Goal: Ask a question

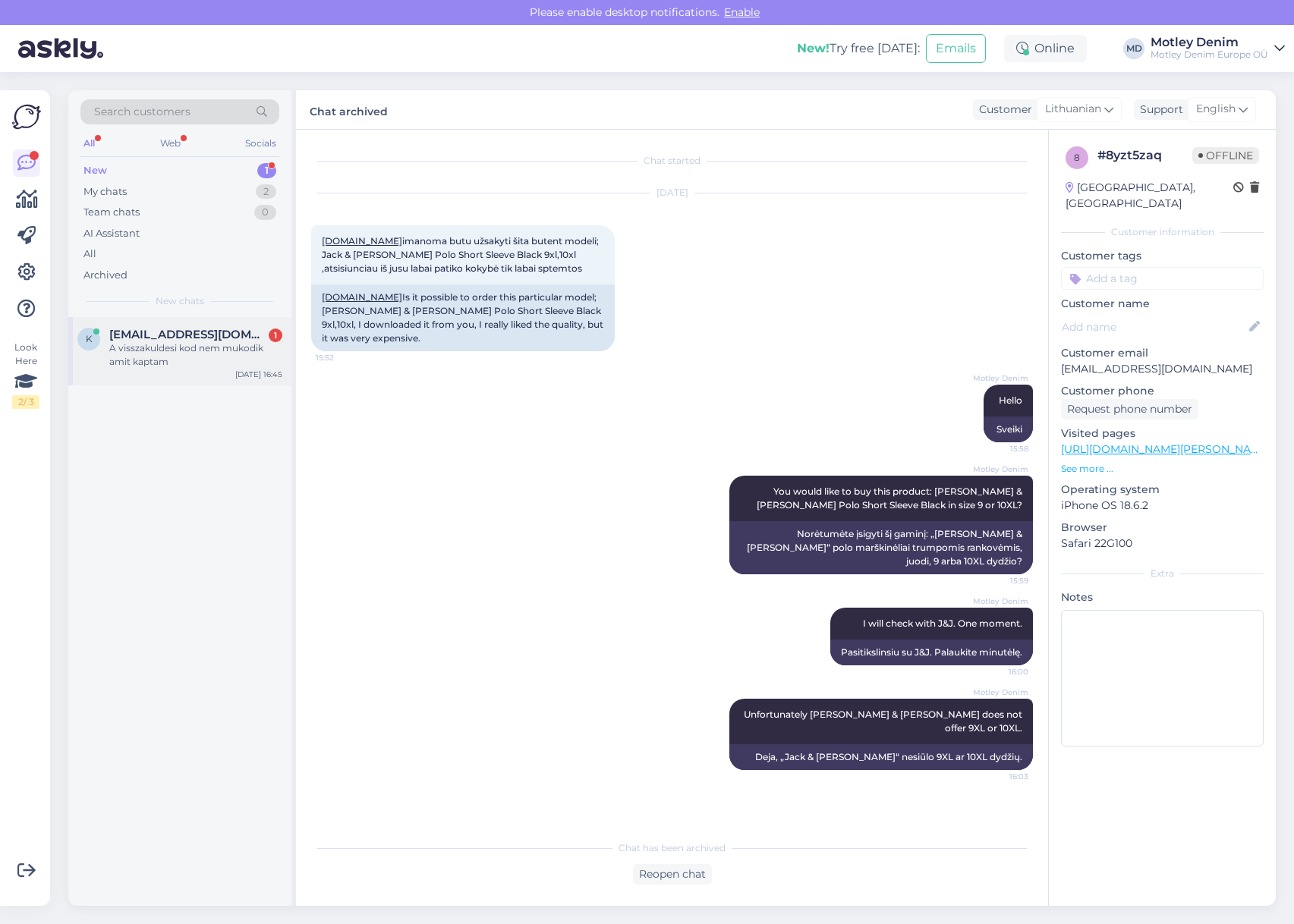
drag, startPoint x: 191, startPoint y: 353, endPoint x: 200, endPoint y: 362, distance: 12.7
click at [191, 353] on div "A visszakuldesi kod nem mukodik amit kaptam" at bounding box center [196, 355] width 173 height 28
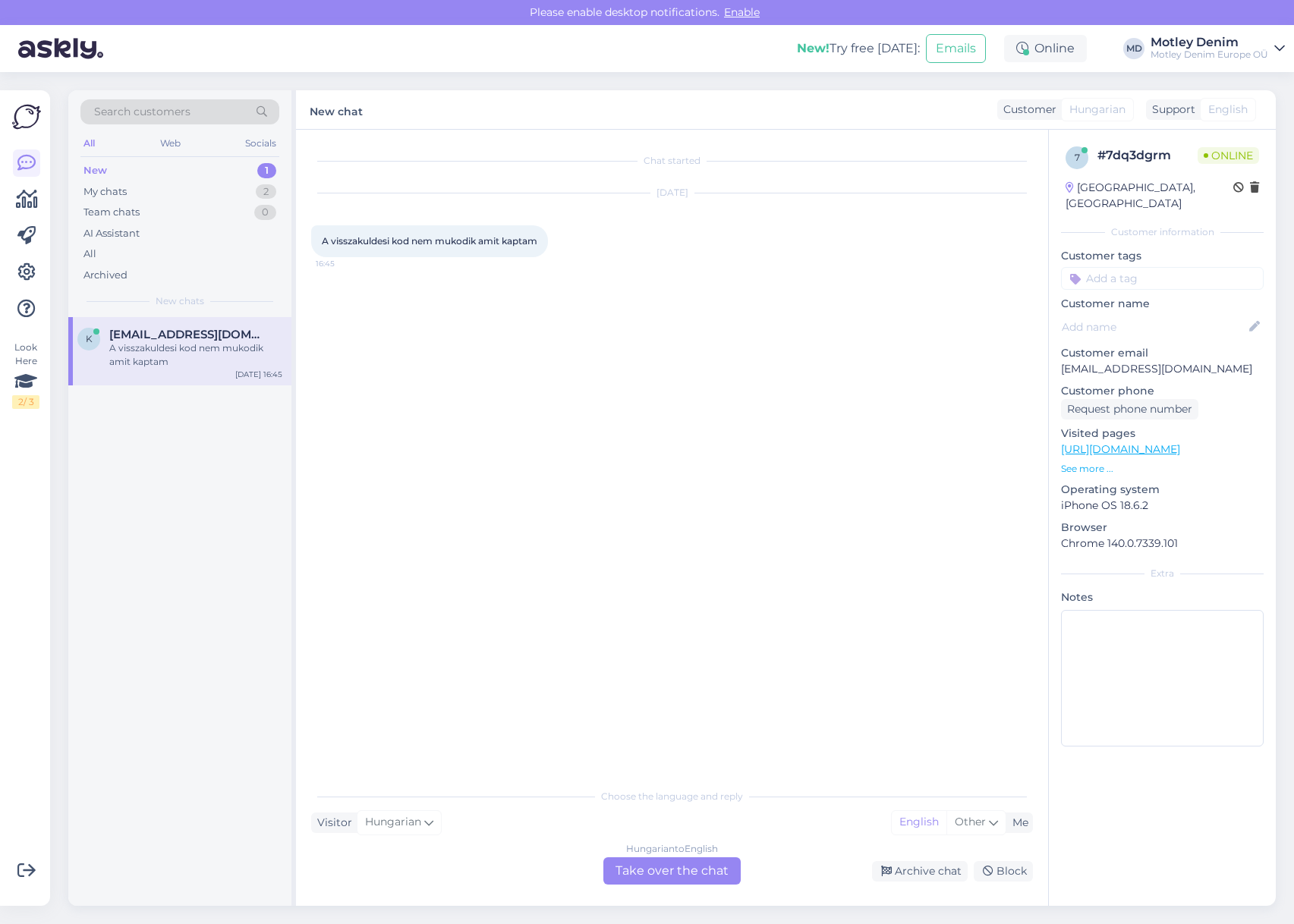
click at [669, 875] on div "Hungarian to English Take over the chat" at bounding box center [672, 871] width 137 height 28
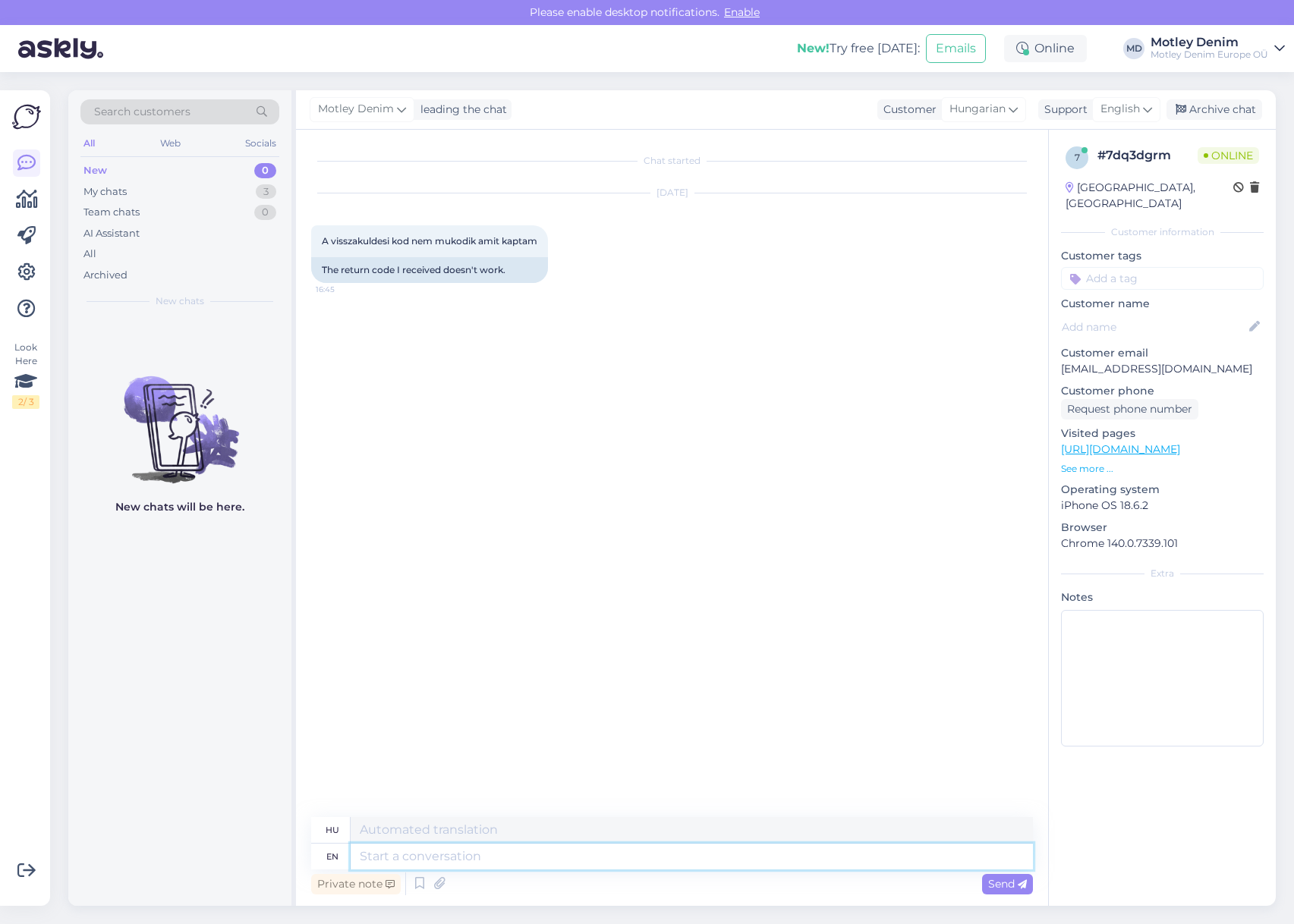
click at [643, 866] on textarea at bounding box center [692, 857] width 682 height 26
type textarea "Hello+"
type textarea "Helló+"
type textarea "Hello"
type textarea "Helló"
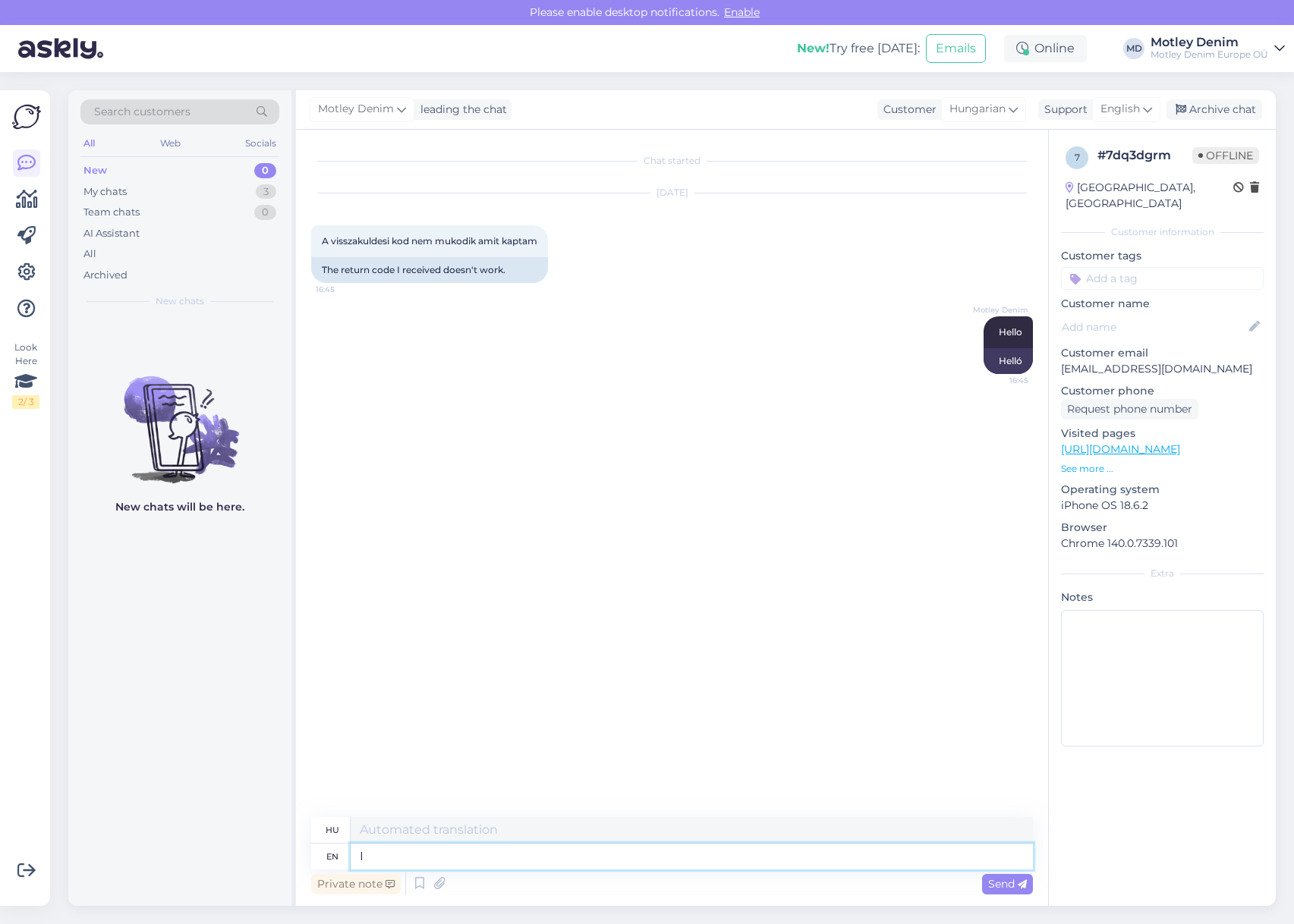
type textarea "I"
type textarea "én"
type textarea "I am he"
type textarea "Én vagyok"
type textarea "I am here to"
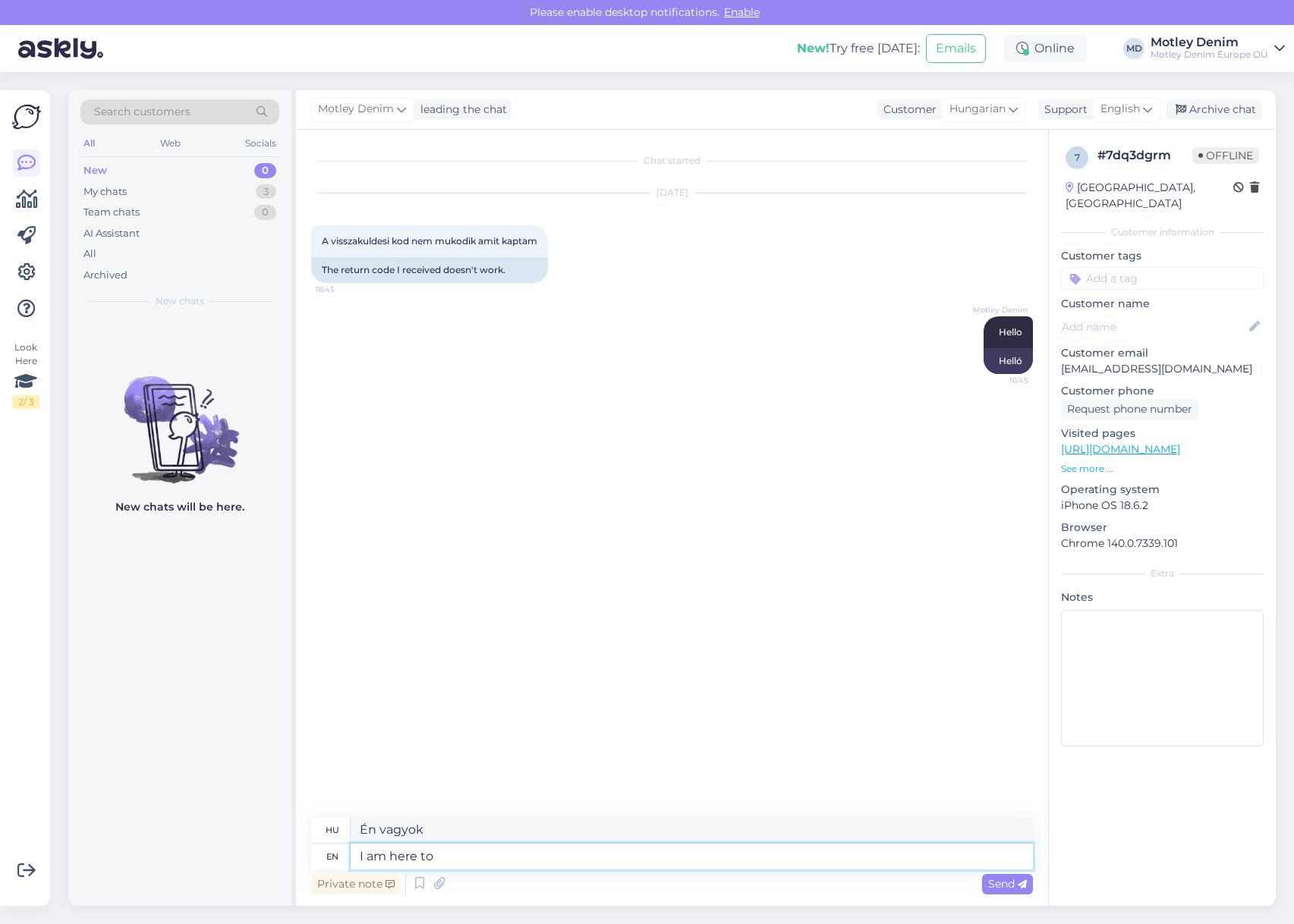
type textarea "Itt vagyok"
type textarea "I am here to"
type textarea "Azért vagyok itt, hogy"
type textarea "I am here to help you"
type textarea "Azért vagyok itt, hogy segítsek"
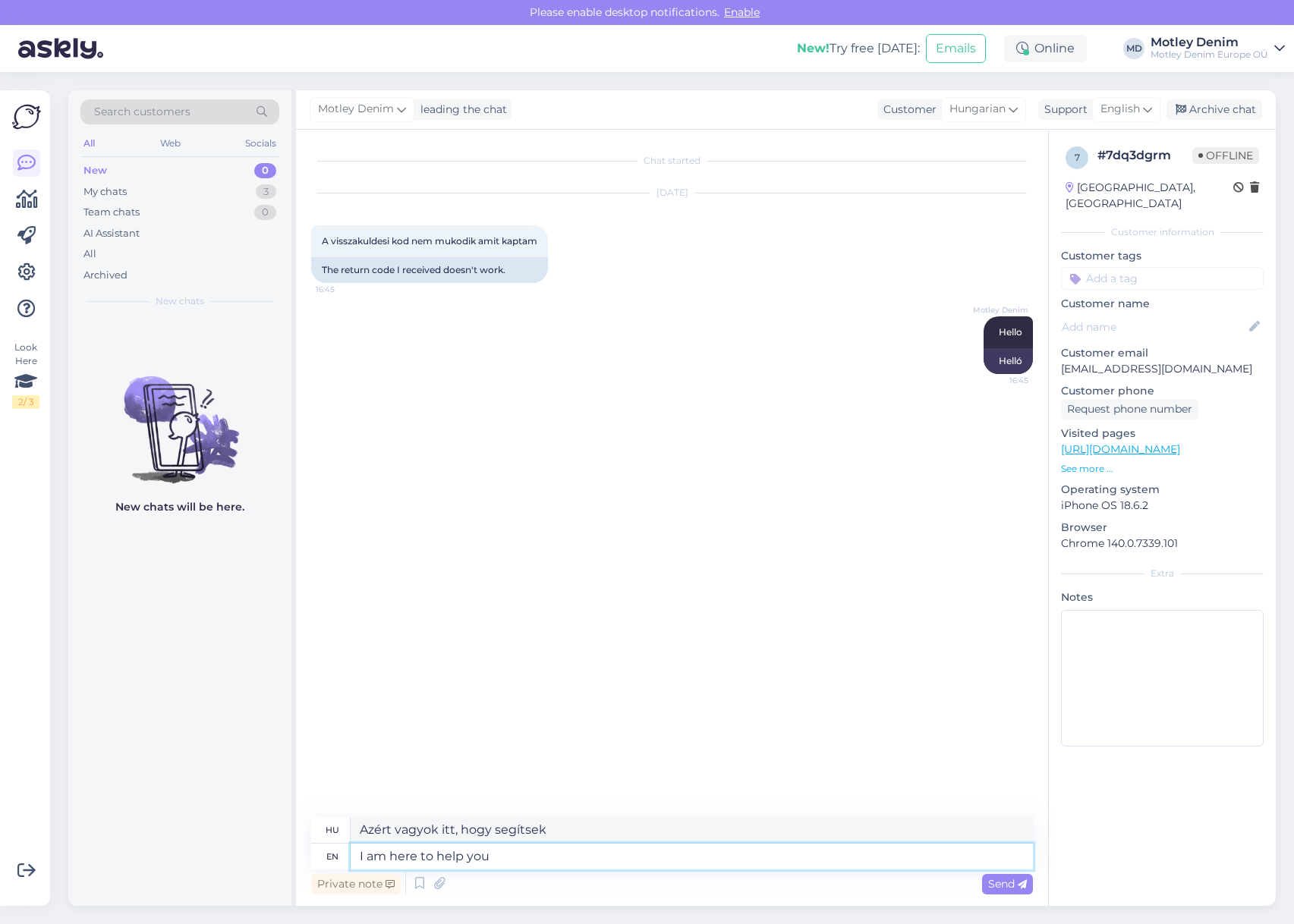
type textarea "I am here to help you."
type textarea "Azért vagyok itt, hogy segítsek."
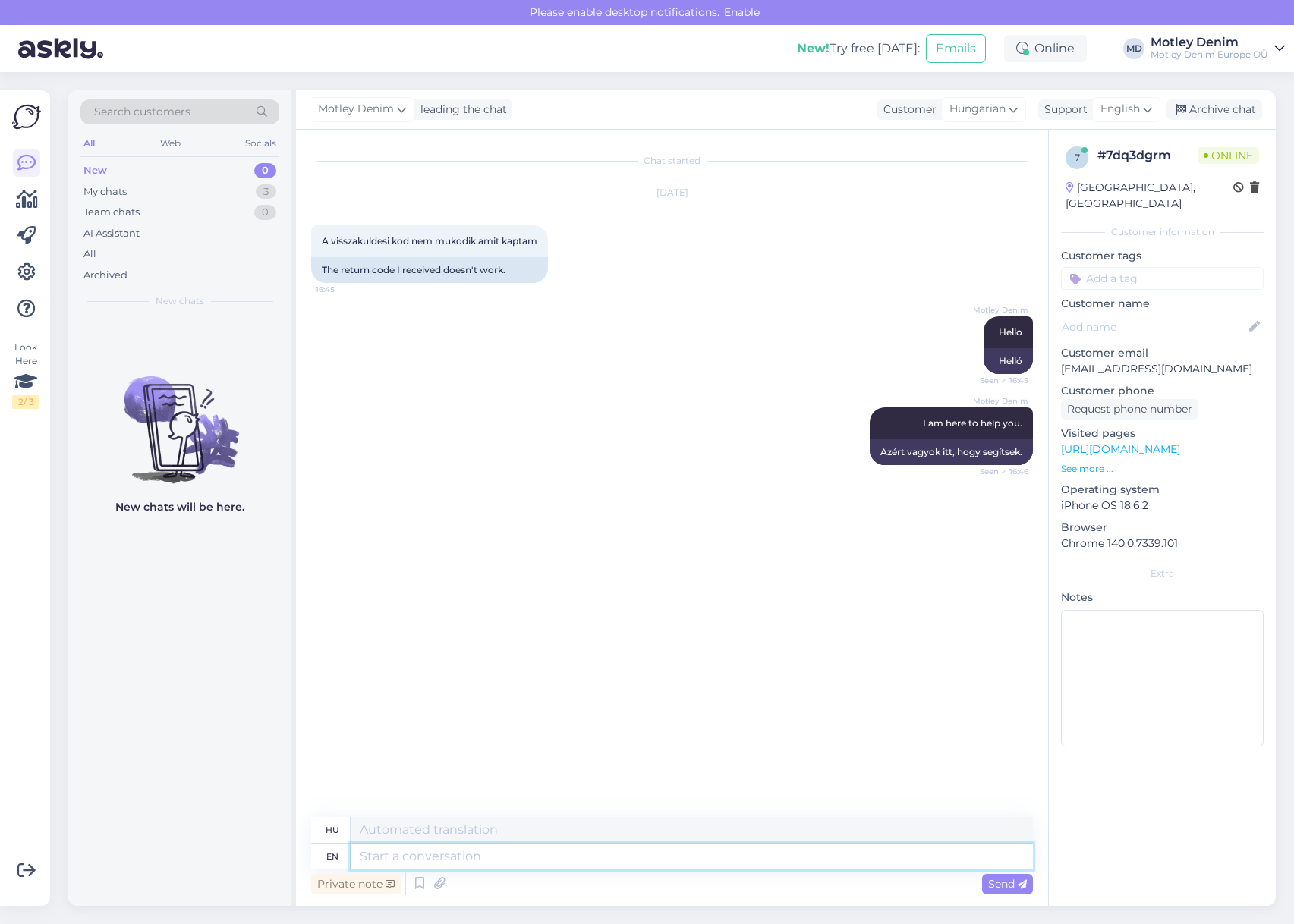
click at [755, 851] on textarea at bounding box center [692, 857] width 682 height 26
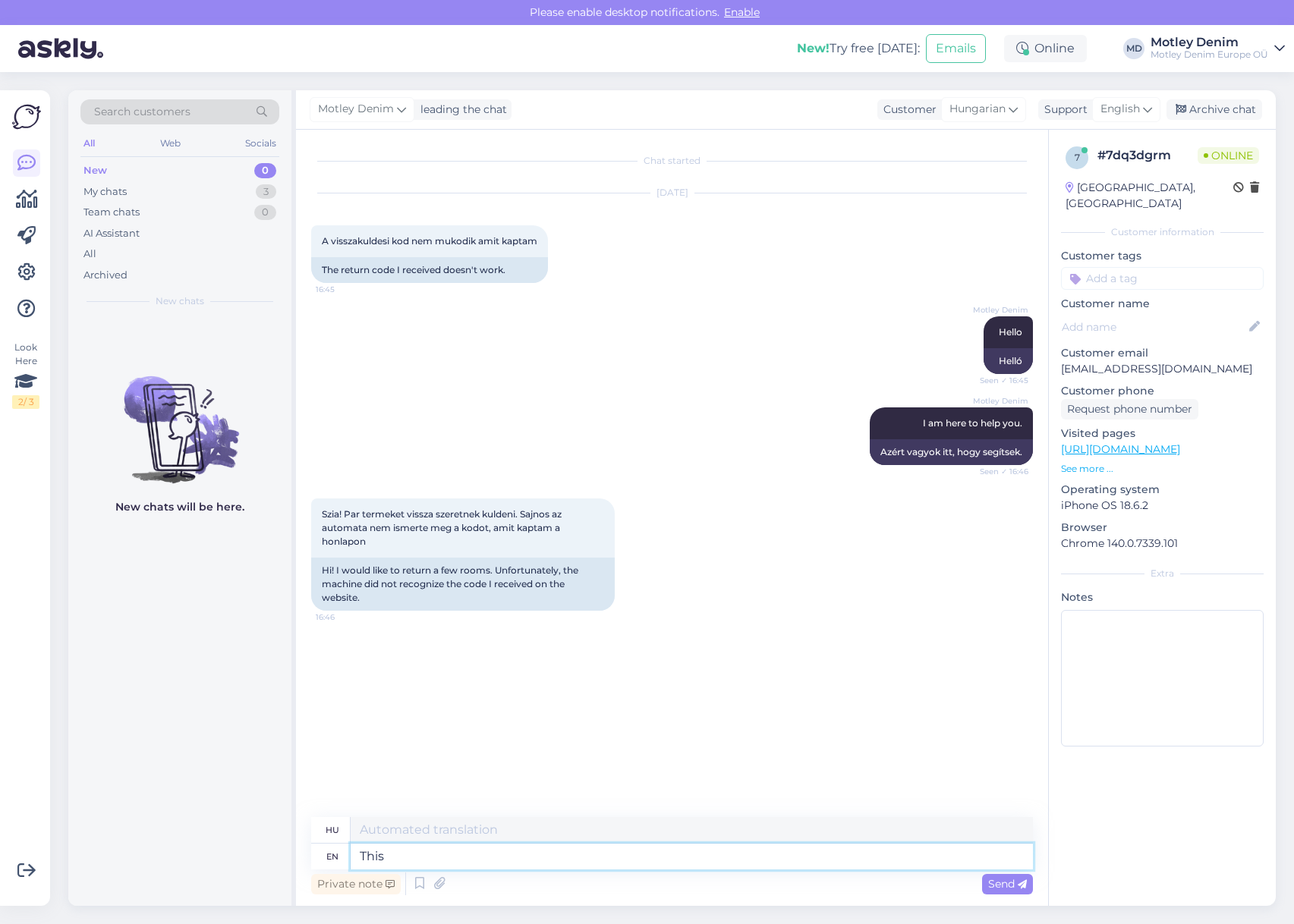
type textarea "This i"
type textarea "Ez"
type textarea "This is t"
type textarea "Ez az"
type textarea "This is the"
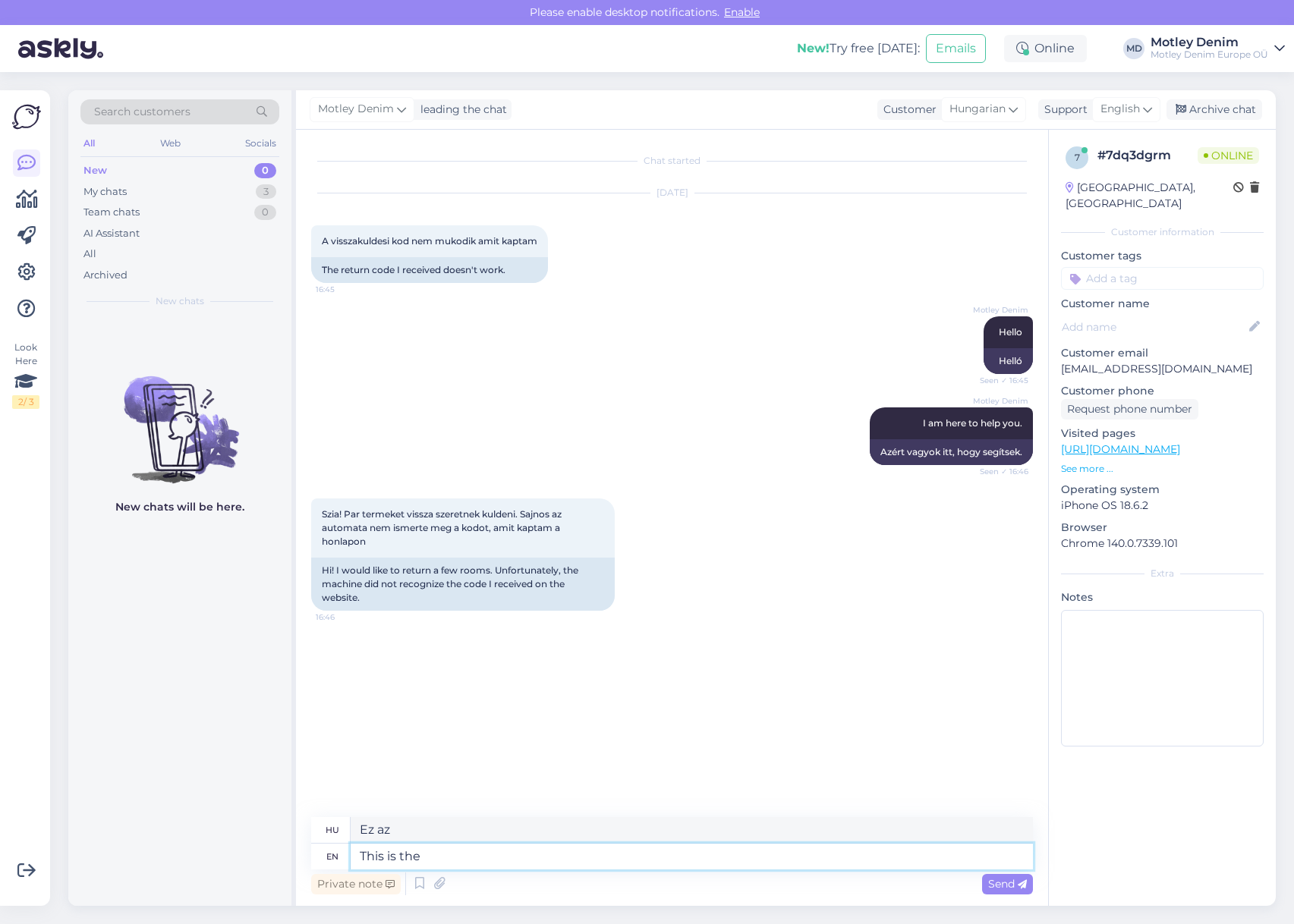
type textarea "Ez a"
type textarea "You m"
type textarea "Te"
type textarea "You mean th"
type textarea "Úgy érted"
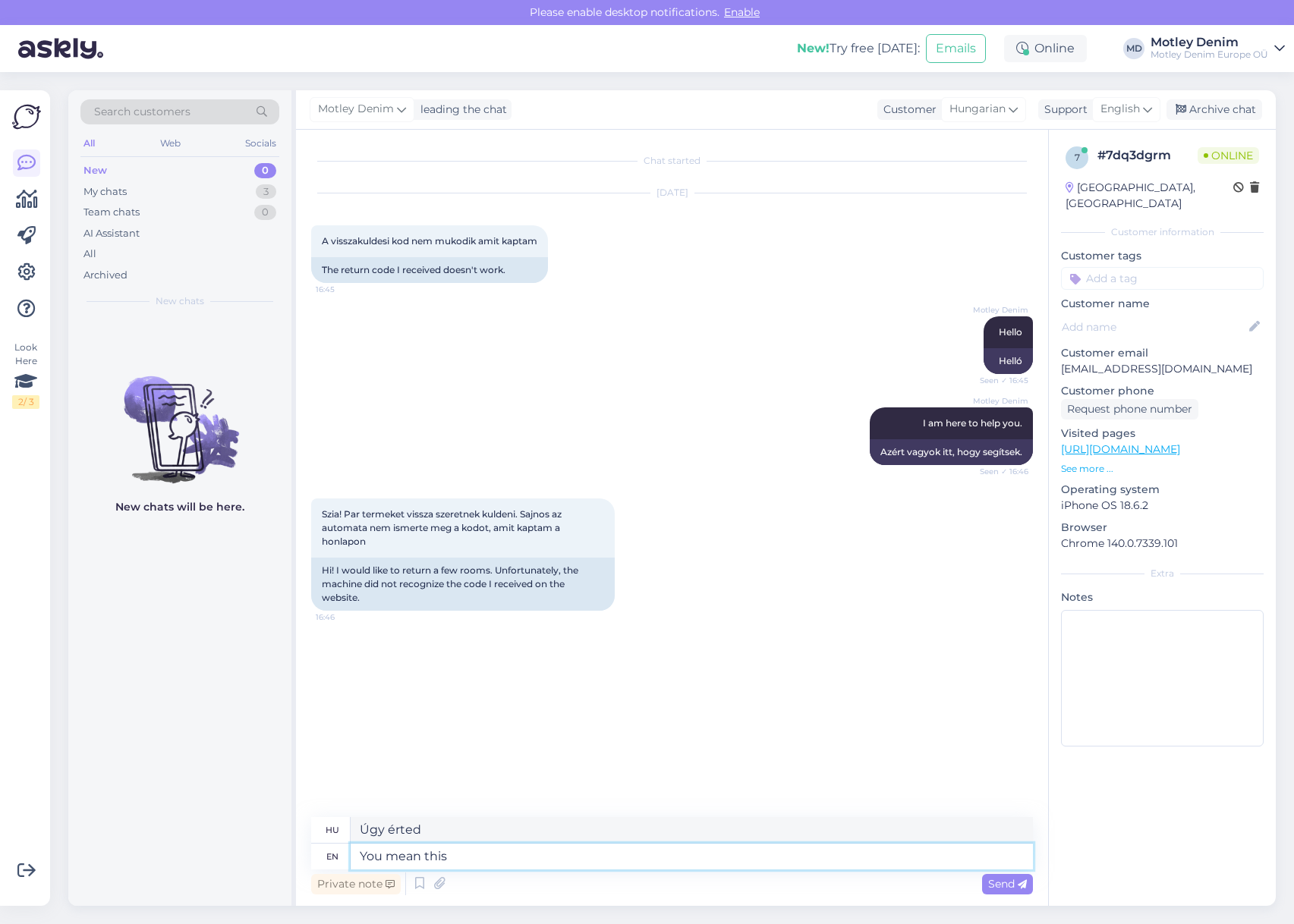
type textarea "You mean this c"
type textarea "Úgy érted ezt"
type textarea "You mean this code:"
type textarea "Erre a [PERSON_NAME] gondolsz:"
paste textarea "95886026"
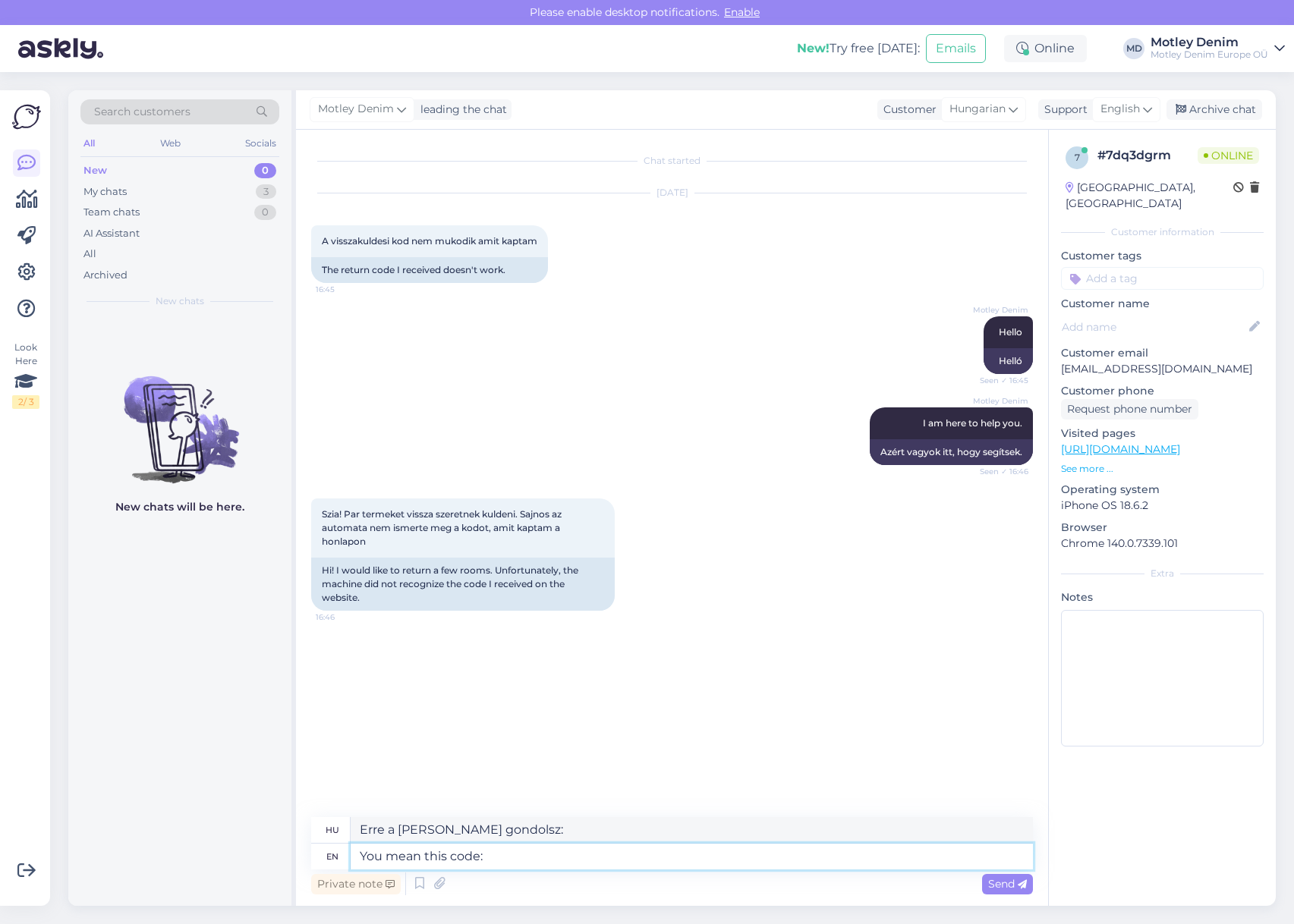
type textarea "You mean this code: 95886026"
type textarea "Erre a kódra gondolsz: 95886026"
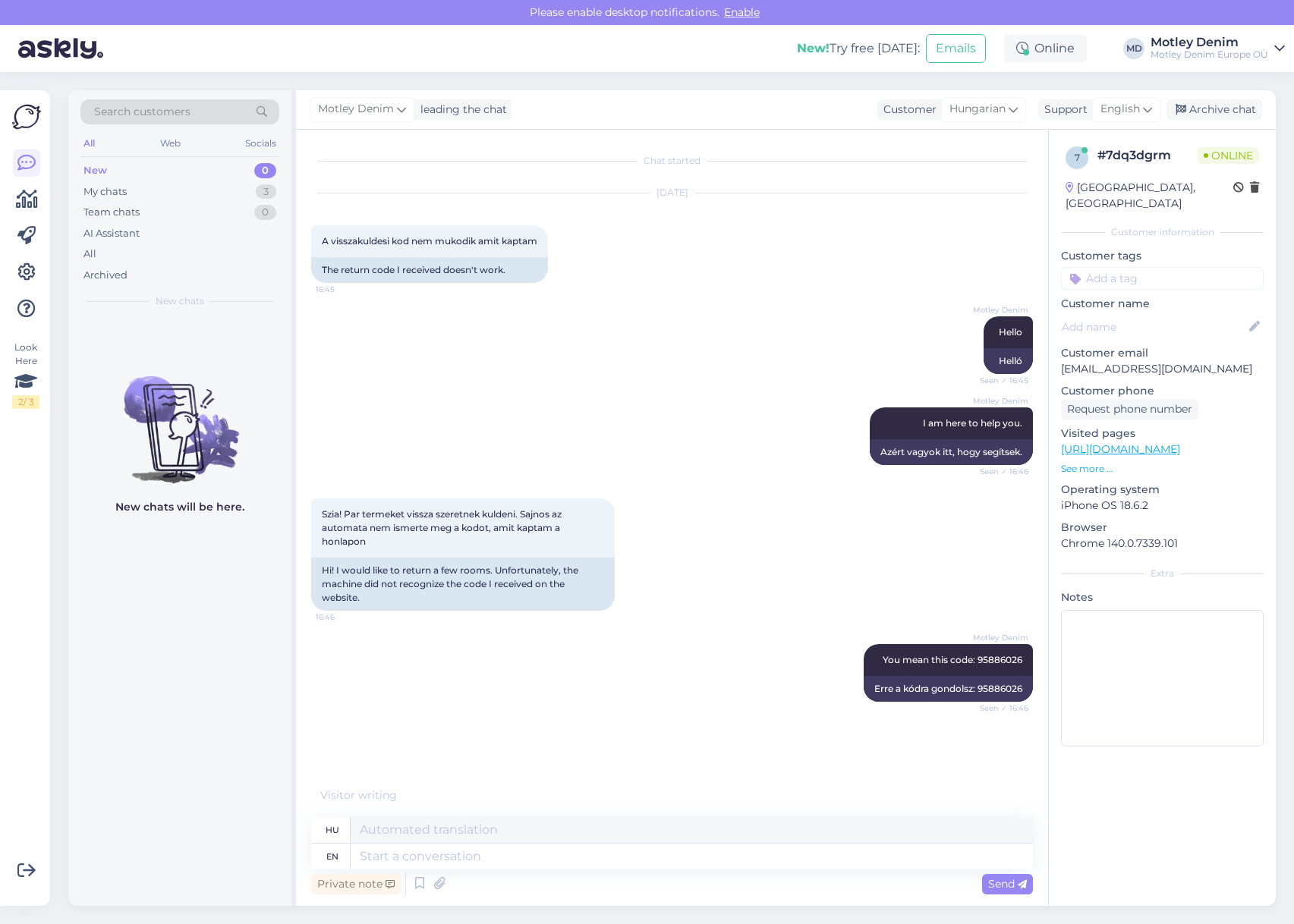
scroll to position [6, 0]
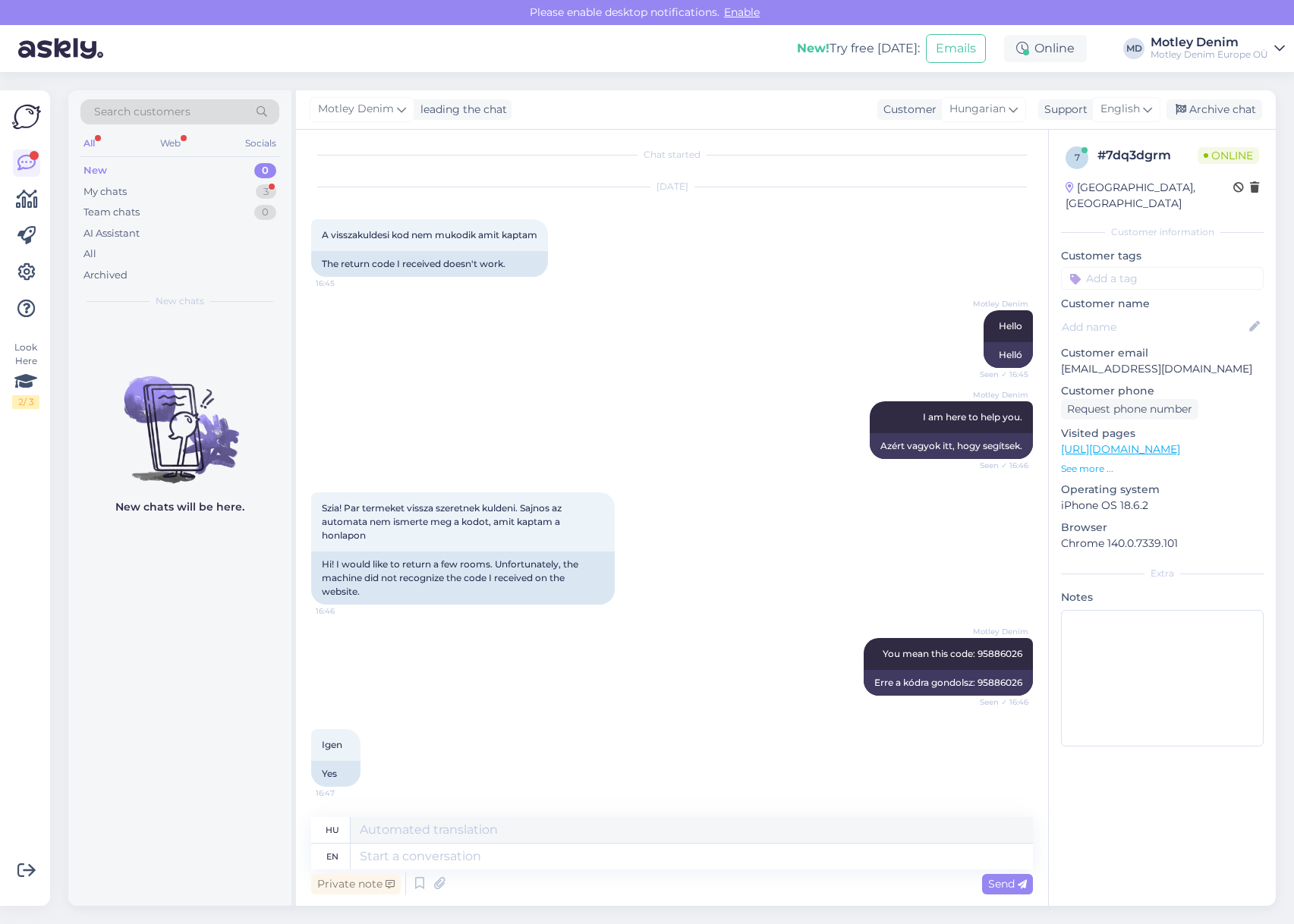
click at [608, 653] on div "Motley Denim You mean this code: 95886026 Seen ✓ 16:46 Erre a [PERSON_NAME] gon…" at bounding box center [672, 667] width 722 height 91
click at [724, 858] on textarea at bounding box center [692, 857] width 682 height 26
type textarea "Did y"
type textarea "Tett"
type textarea "Did you"
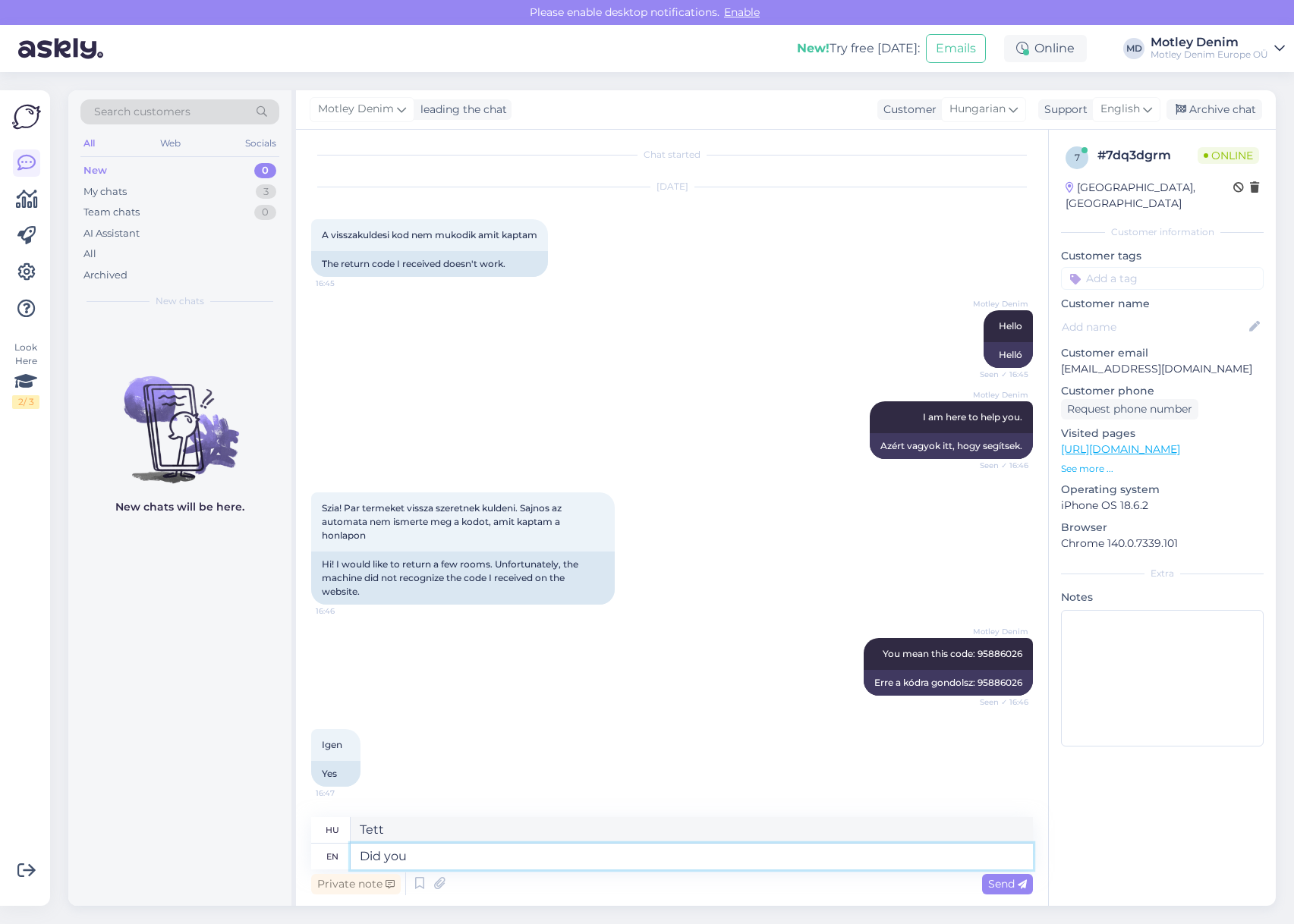
type textarea "Te?"
type textarea "Did you bring i"
type textarea "Elhoztad?"
type textarea "Did you bring it to"
type textarea "Elhoztad oda?"
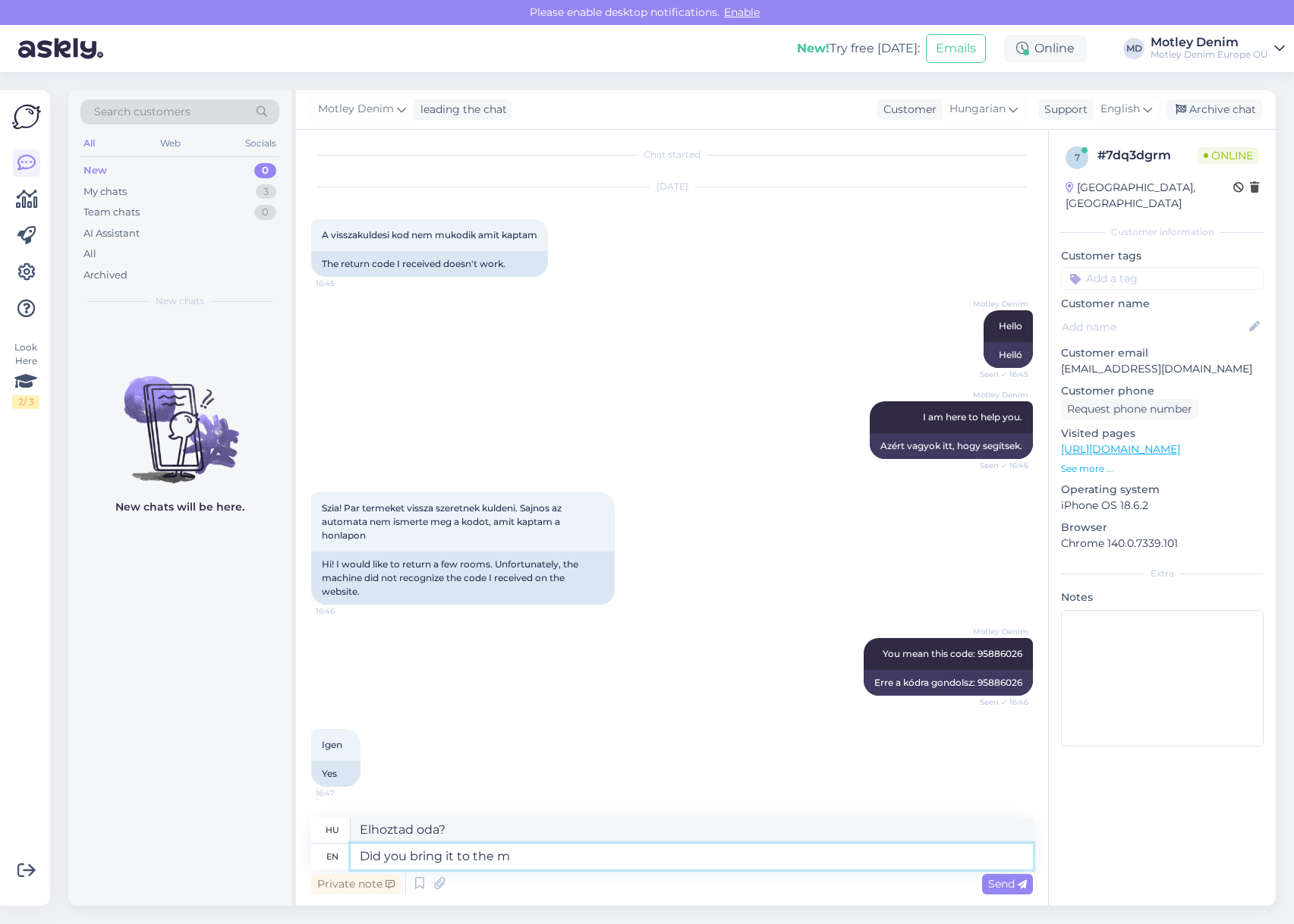
type textarea "Did you bring it to the ma"
type textarea "Elvitted a"
type textarea "Did you bring it to the machine"
type textarea "Elvitted a géphez?"
type textarea "Did you bring it to the machines"
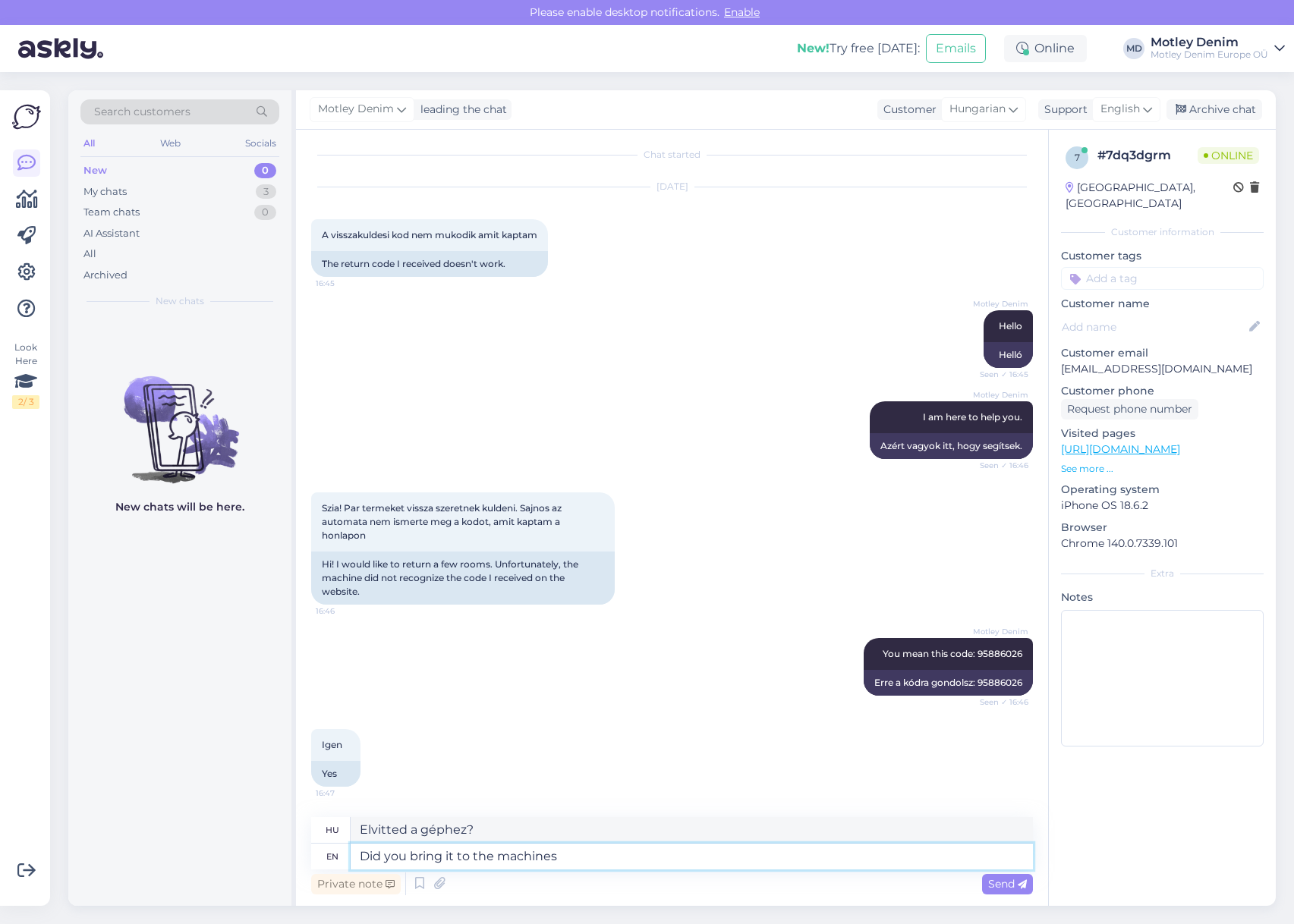
type textarea "Elvitted a gépekhez?"
type textarea "Did you bring it to the machines that a"
type textarea "Elvitted a gépekhez, amik"
type textarea "Did you bring it to the machines that are s"
type textarea "Elvitted a gépekhez, [PERSON_NAME]?"
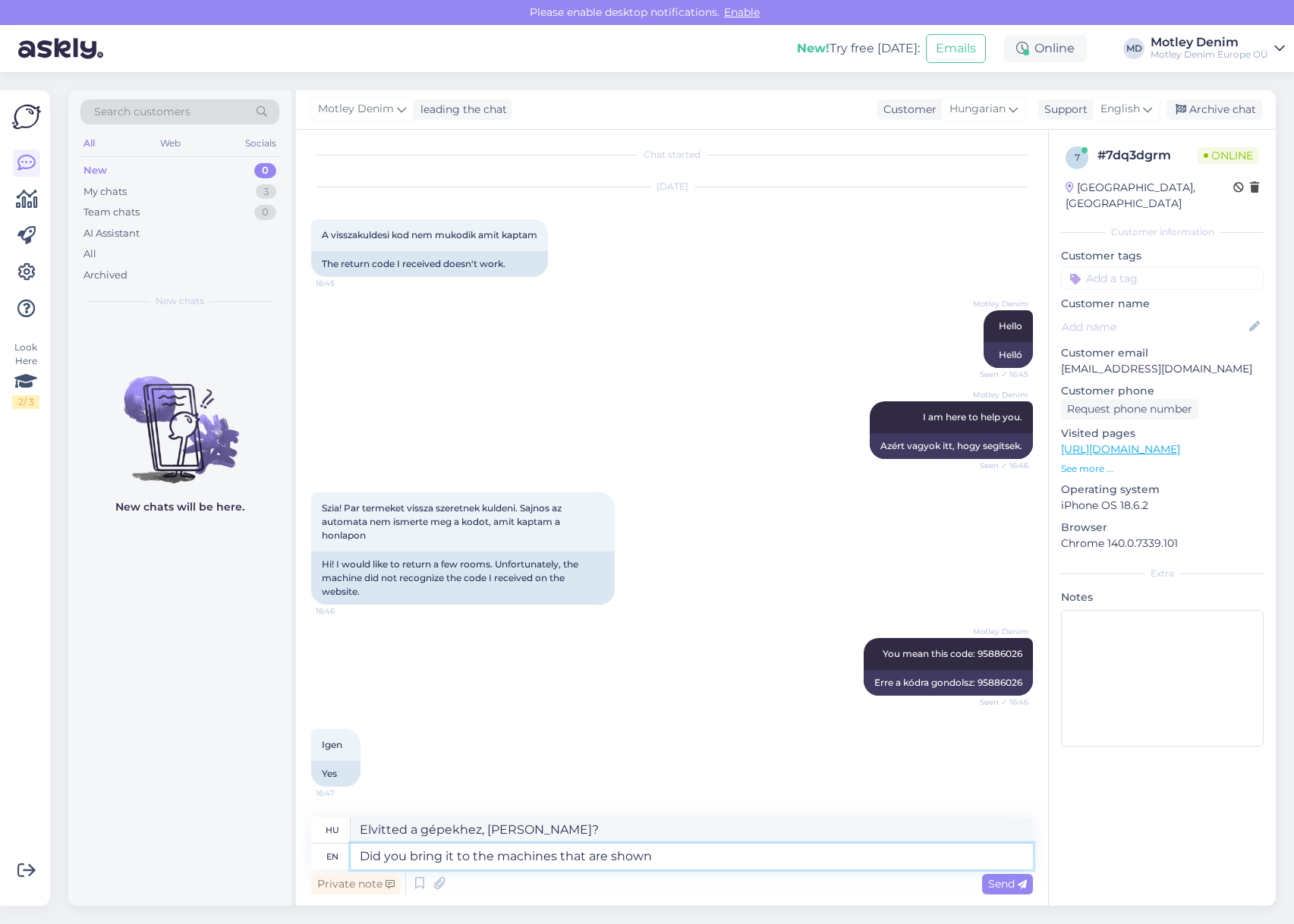
type textarea "Did you bring it to the machines that are shown o"
type textarea "Elvitted a bemutatott gépekhez?"
type textarea "Did you bring it to the machines that are shown on t"
type textarea "Elvitted azokhoz a gépekhez, amik [PERSON_NAME]?"
type textarea "Did you bring it to the machines that are shown on this l"
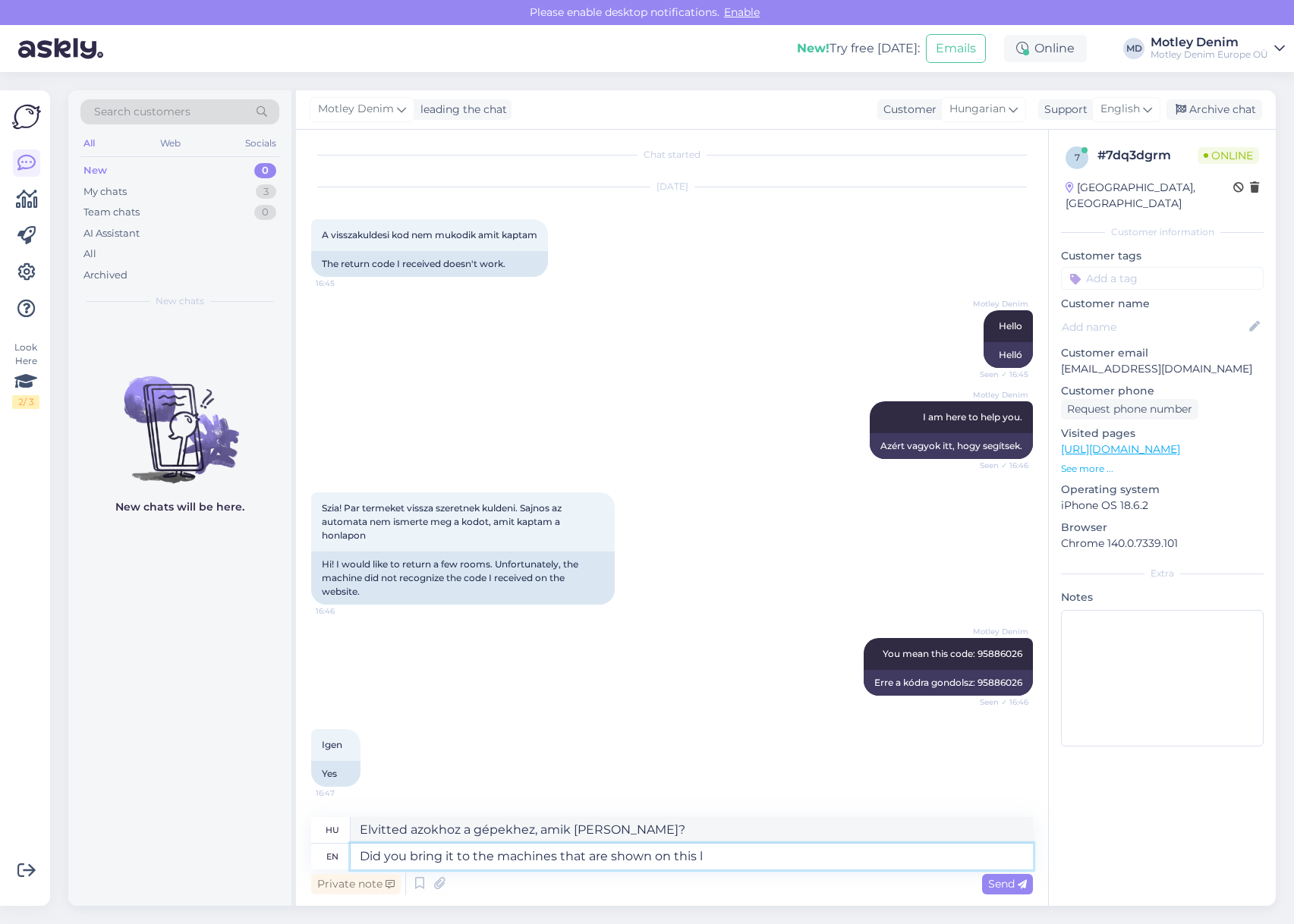
type textarea "Elvitted azokhoz a gépekhez, amik ezen láthatók?"
paste textarea "[URL][DOMAIN_NAME]"
type textarea "Did you bring it to the machines that are shown on this link: [URL][DOMAIN_NAME]"
type textarea "Elvitted azokhoz a gépekhez, amelyek ezen a linken láthatók: [URL][DOMAIN_NAME]"
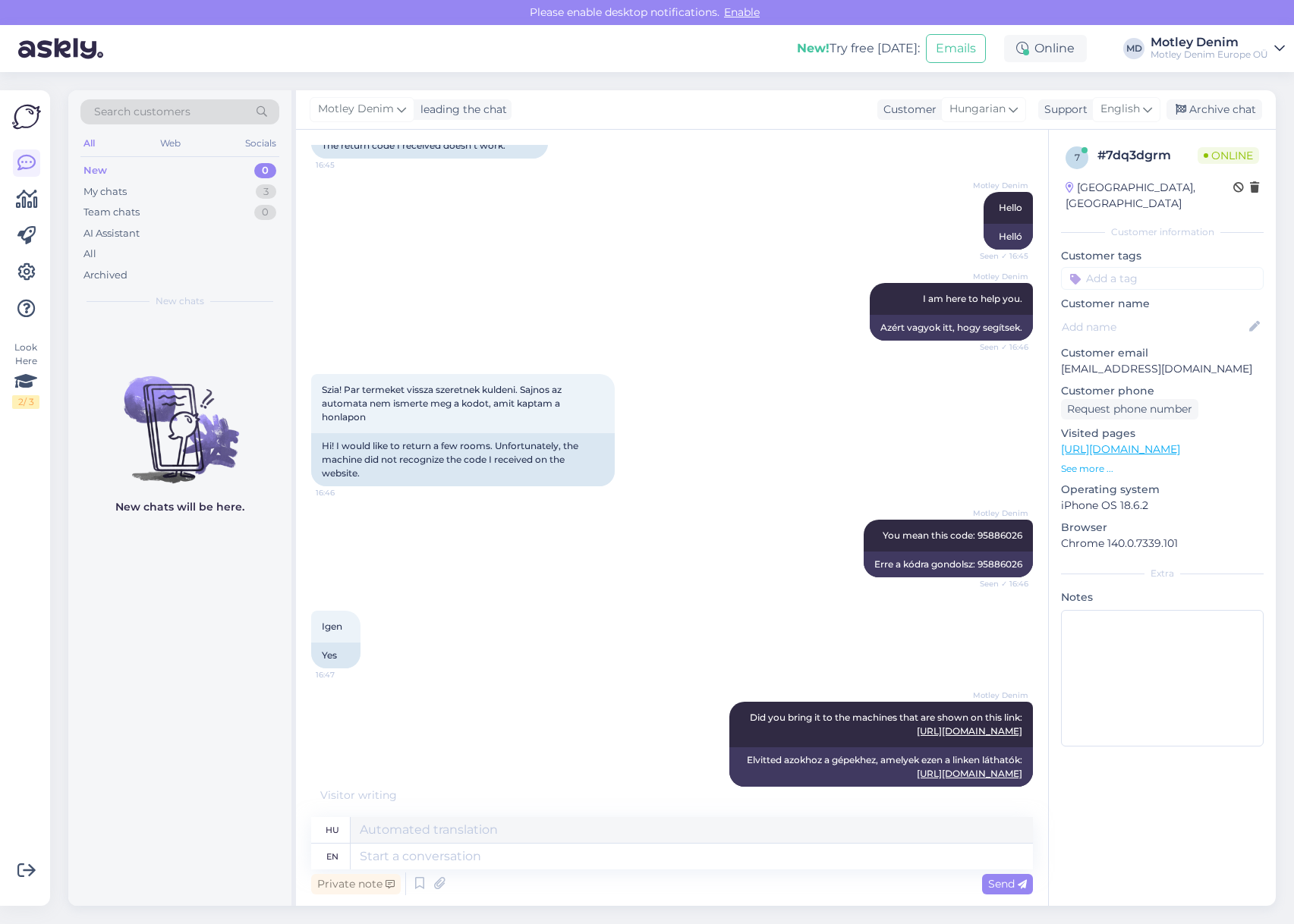
scroll to position [216, 0]
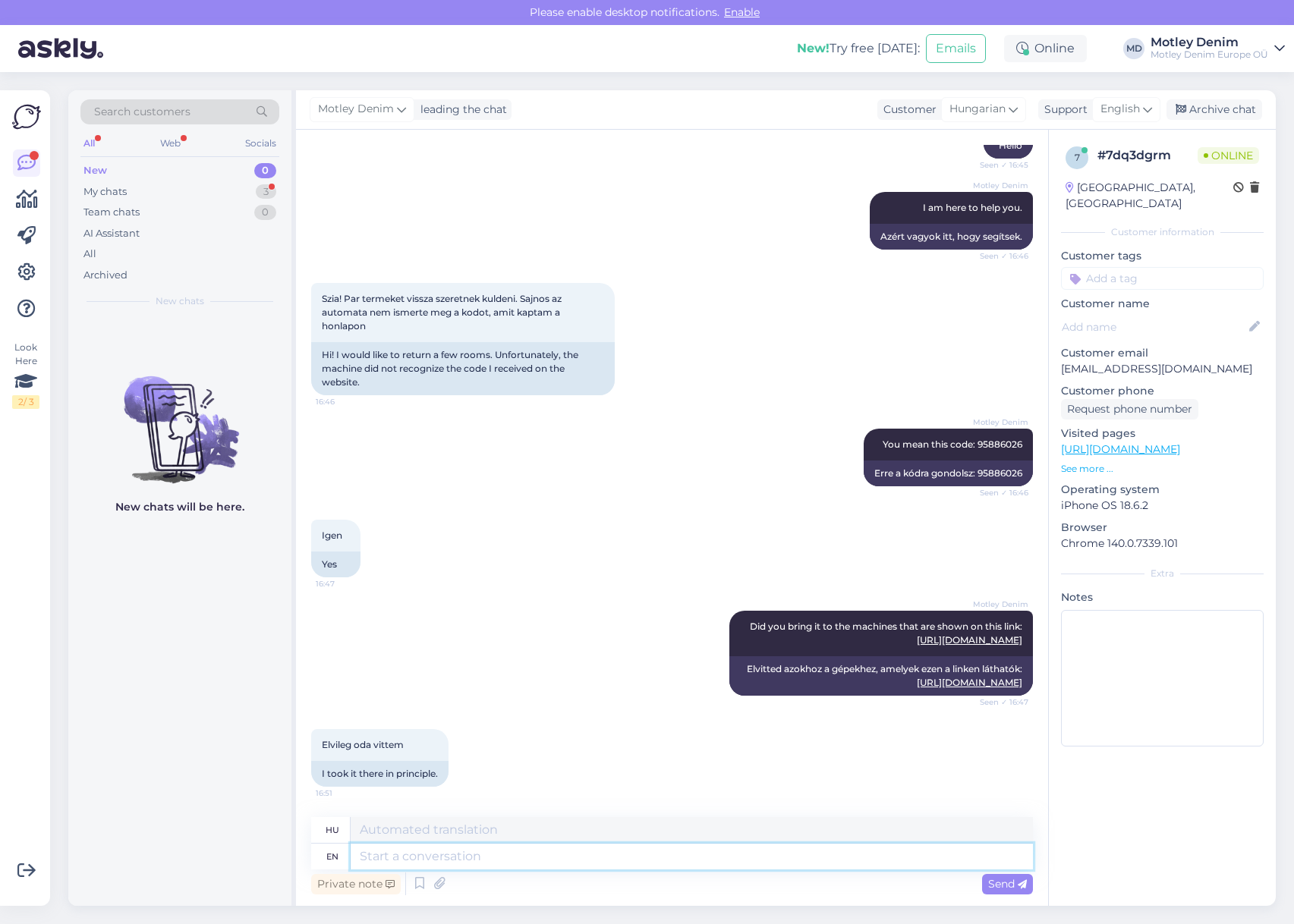
click at [588, 857] on textarea at bounding box center [692, 857] width 682 height 26
click at [339, 745] on span "Elvileg oda vittem" at bounding box center [363, 744] width 82 height 11
drag, startPoint x: 339, startPoint y: 745, endPoint x: 395, endPoint y: 725, distance: 59.5
click at [390, 743] on span "Elvileg oda vittem" at bounding box center [363, 744] width 82 height 11
copy div "Elvileg oda vittem 16:51"
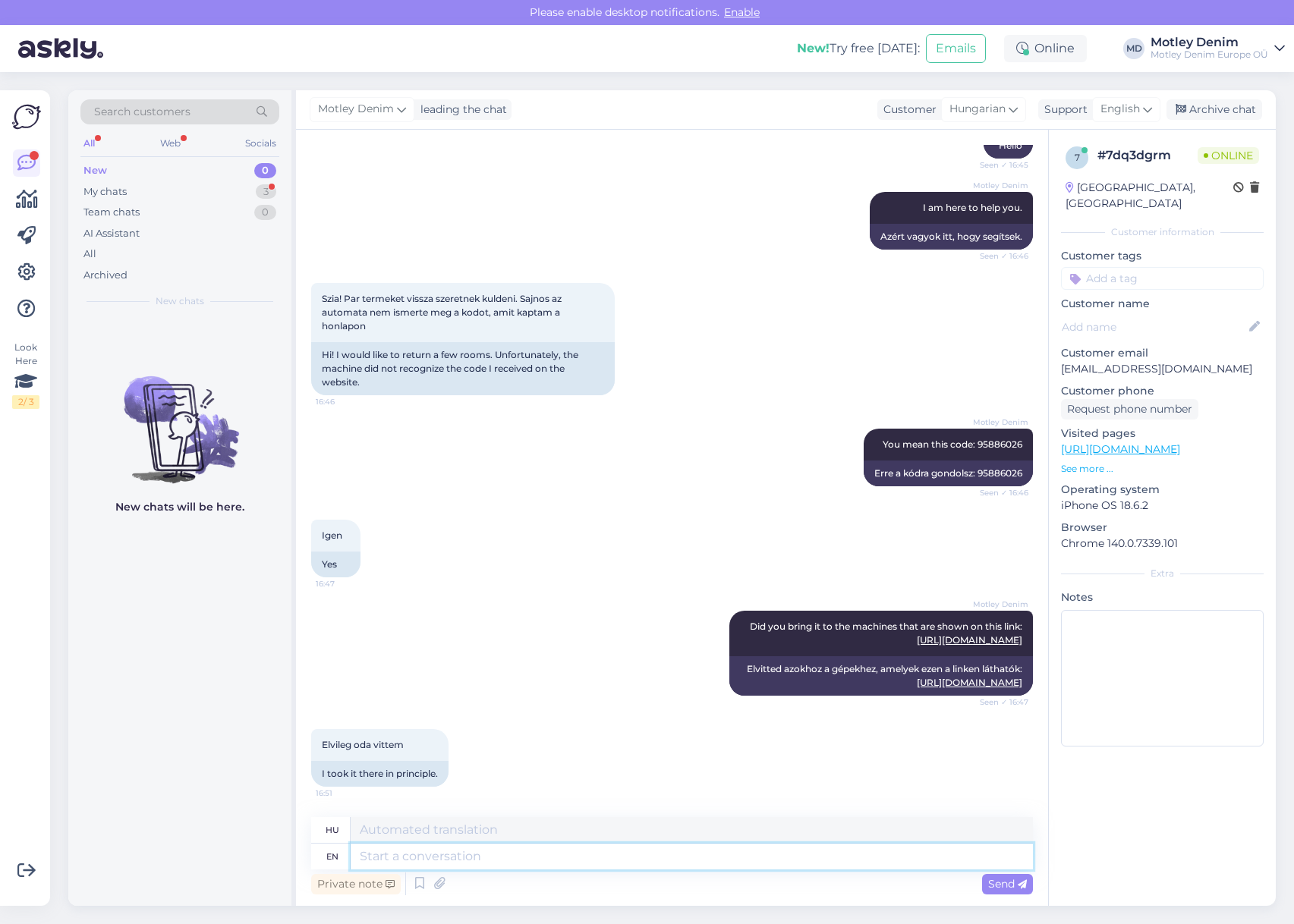
click at [612, 856] on textarea at bounding box center [692, 857] width 682 height 26
type textarea "Can y"
type textarea "Tud"
type textarea "Can you"
type textarea "Tudsz"
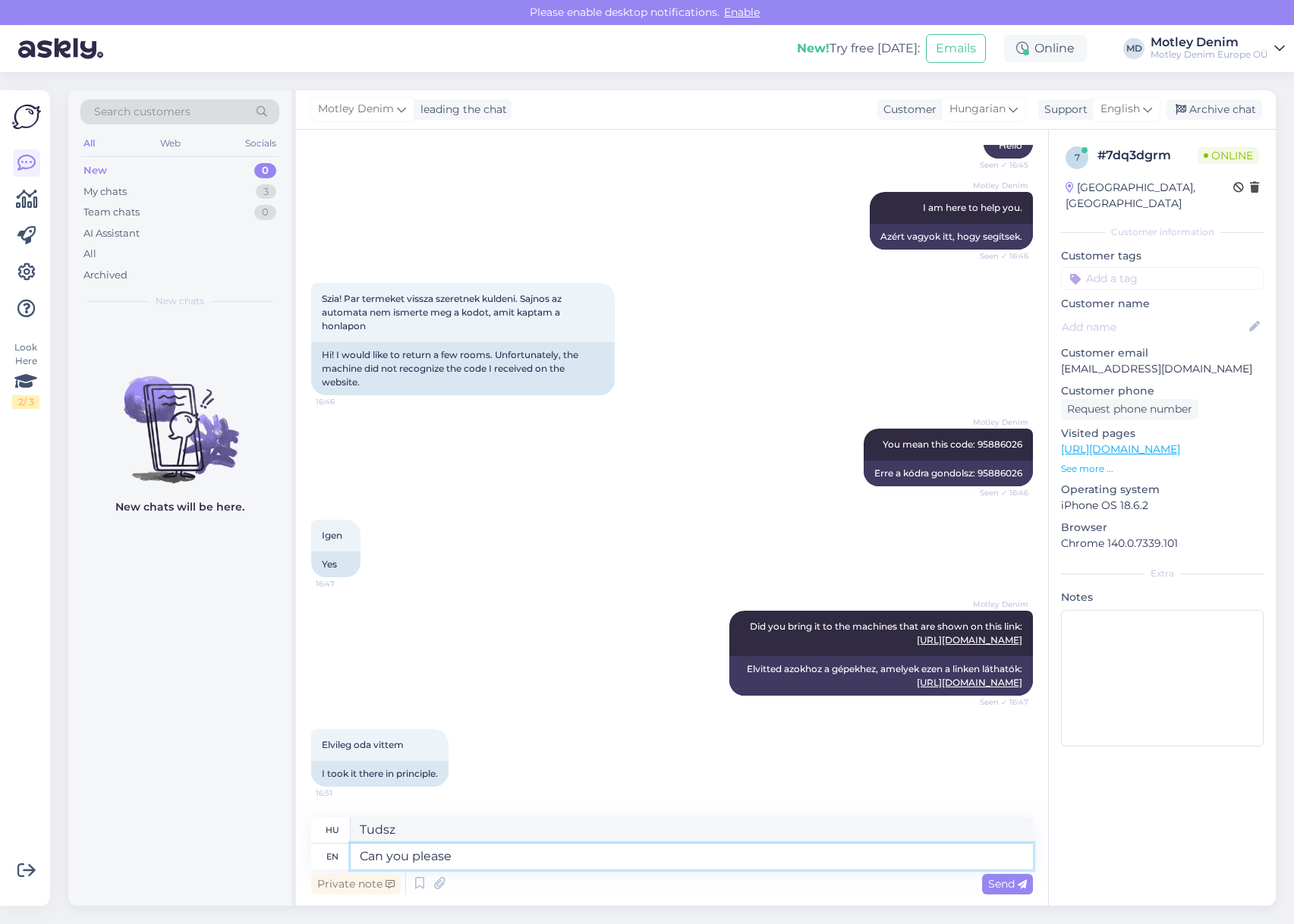
type textarea "Can you please p"
type textarea "Meg tudnád kérni?"
type textarea "Can you please provide us"
type textarea "Tudna adni"
type textarea "Can you please provide us t"
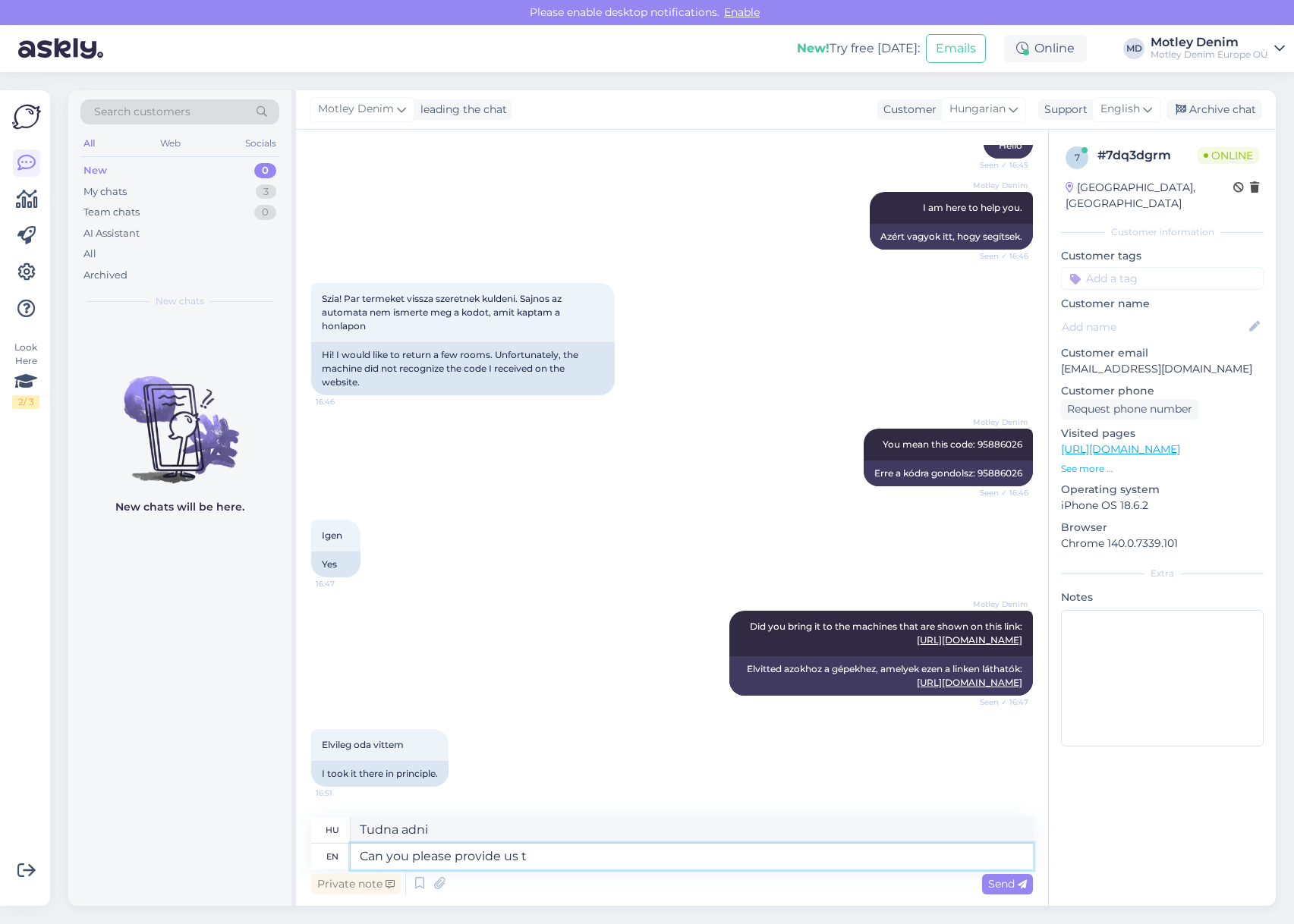
type textarea "Tudna nekünk adni egy"
type textarea "Can you please provide us the ad"
type textarea "Meg tudná adni nekünk a"
type textarea "Can you please provide us the address o"
type textarea "Meg tudná adni nekünk a címet?"
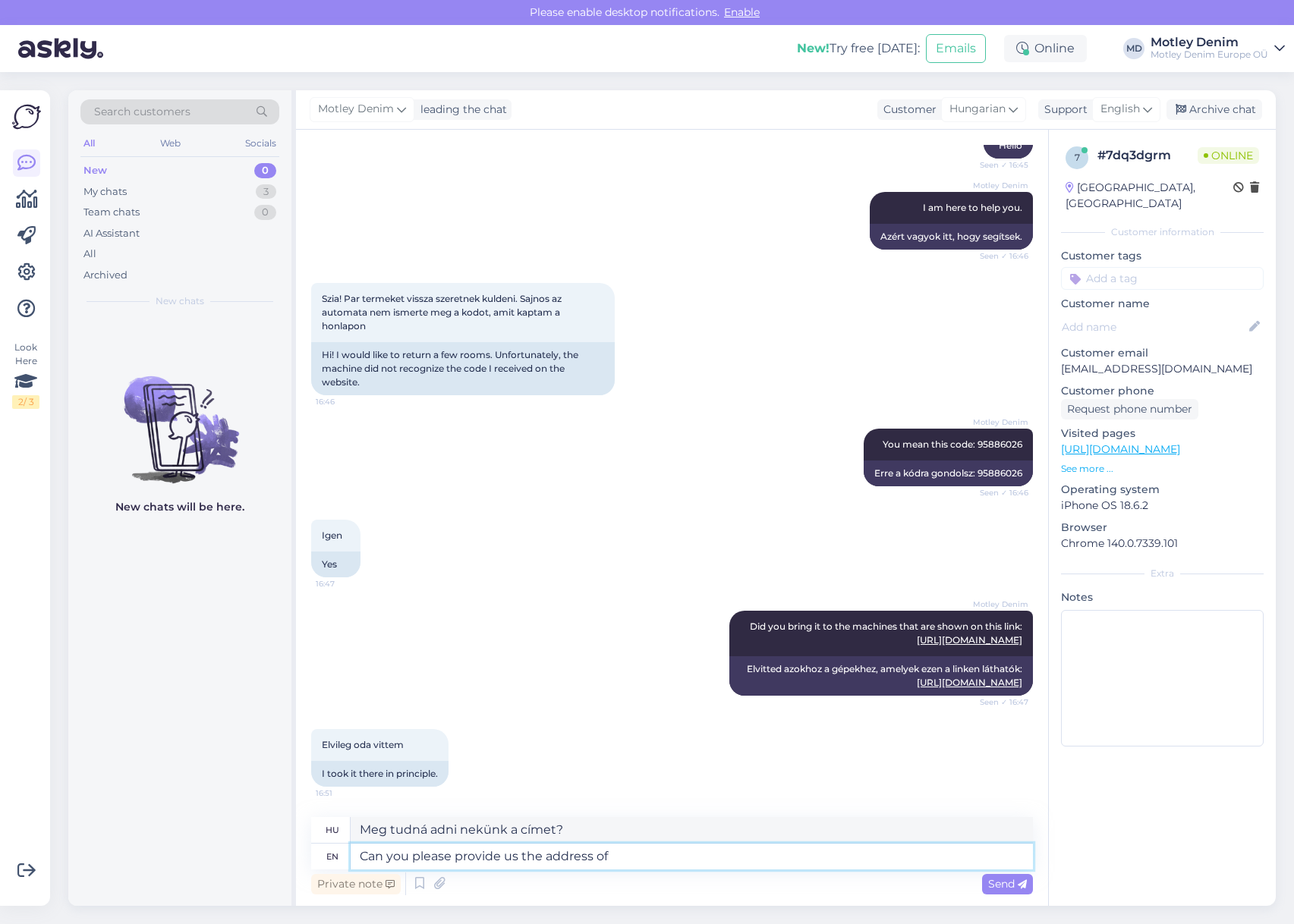
type textarea "Can you please provide us the address of y"
type textarea "Meg tudná adni nekünk a címét?"
type textarea "Can you please provide us the address of the"
type textarea "Meg tudná adni nekünk a címét a"
type textarea "Can you please provide us the address of the pick u"
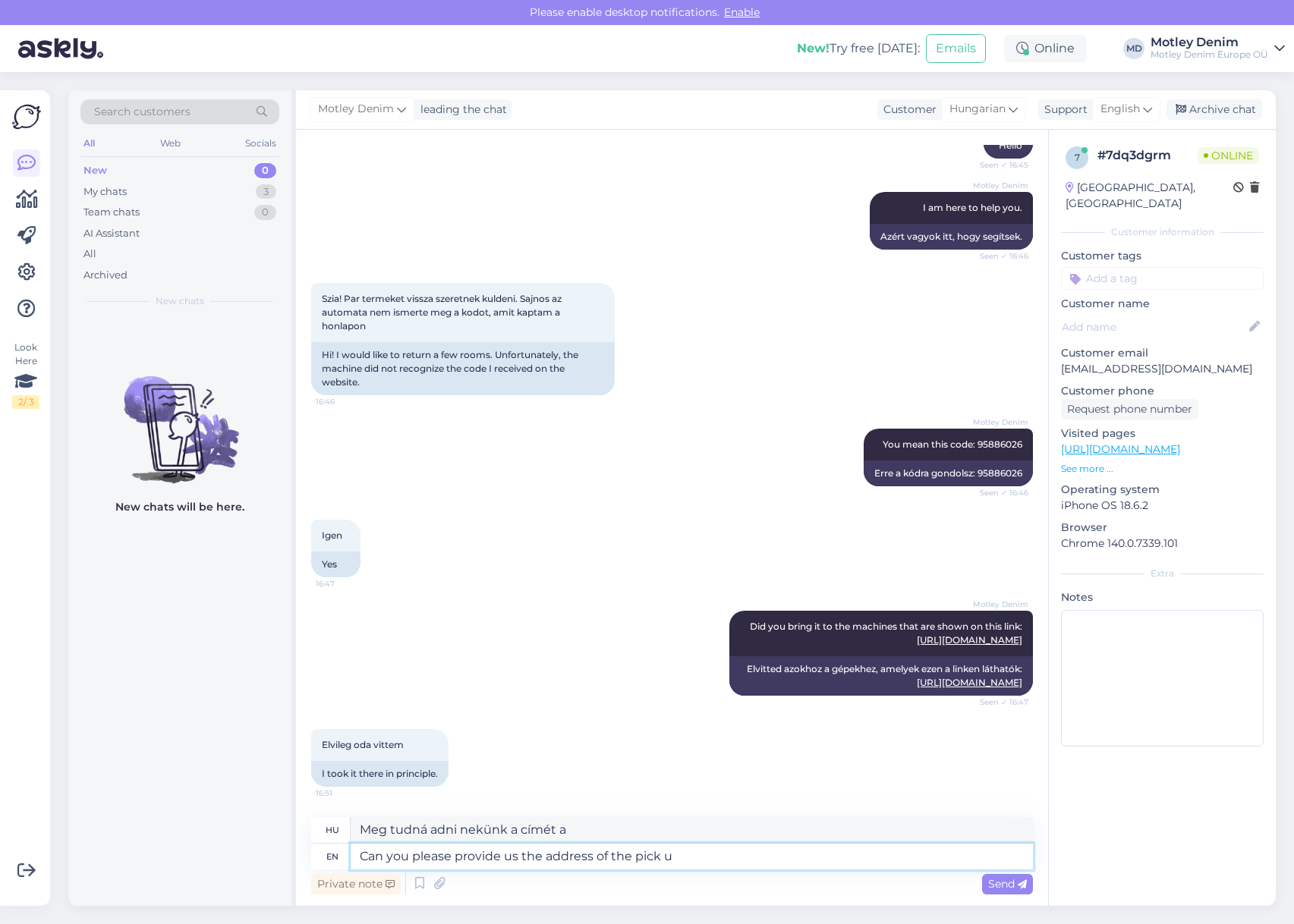
type textarea "Meg tudná adni nekünk a válogatás címét?"
type textarea "Can you please provide us the address of the pick up p"
type textarea "Meg tudná adni nekünk az átvételi címet?"
type textarea "Can you please provide us the address of the pick up point?"
type textarea "Meg tudná adni nekünk az átvételi pont címét?"
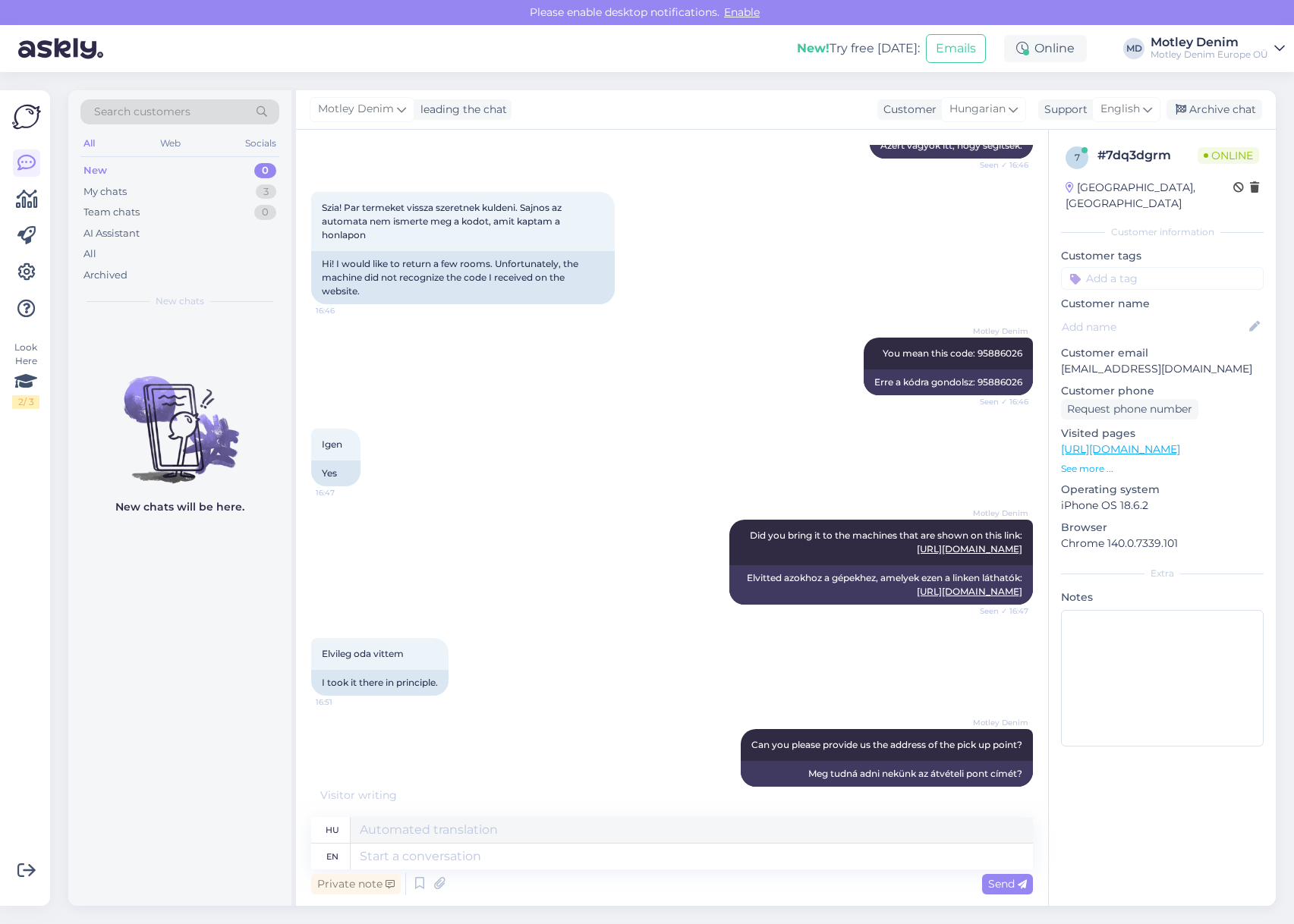
scroll to position [425, 0]
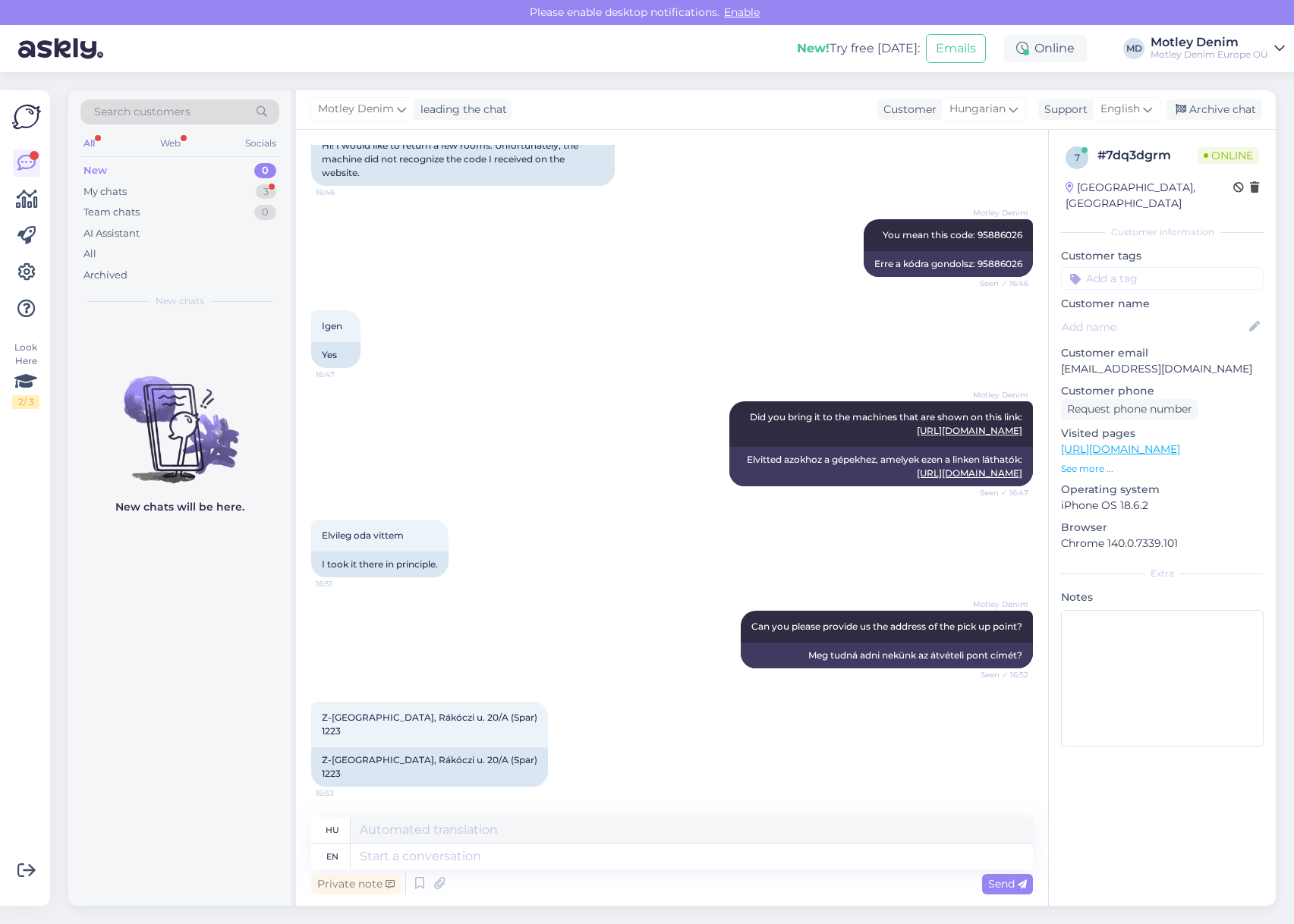
click at [651, 803] on div "Z-[GEOGRAPHIC_DATA], Rákóczi u. 20/A (Spar) 1223 16:53 Z-BOX Budapest, [GEOGRAP…" at bounding box center [672, 744] width 722 height 118
drag, startPoint x: 520, startPoint y: 868, endPoint x: 530, endPoint y: 865, distance: 10.4
click at [522, 868] on textarea at bounding box center [692, 857] width 682 height 26
type textarea "Thank yo"
type textarea "Köszönet"
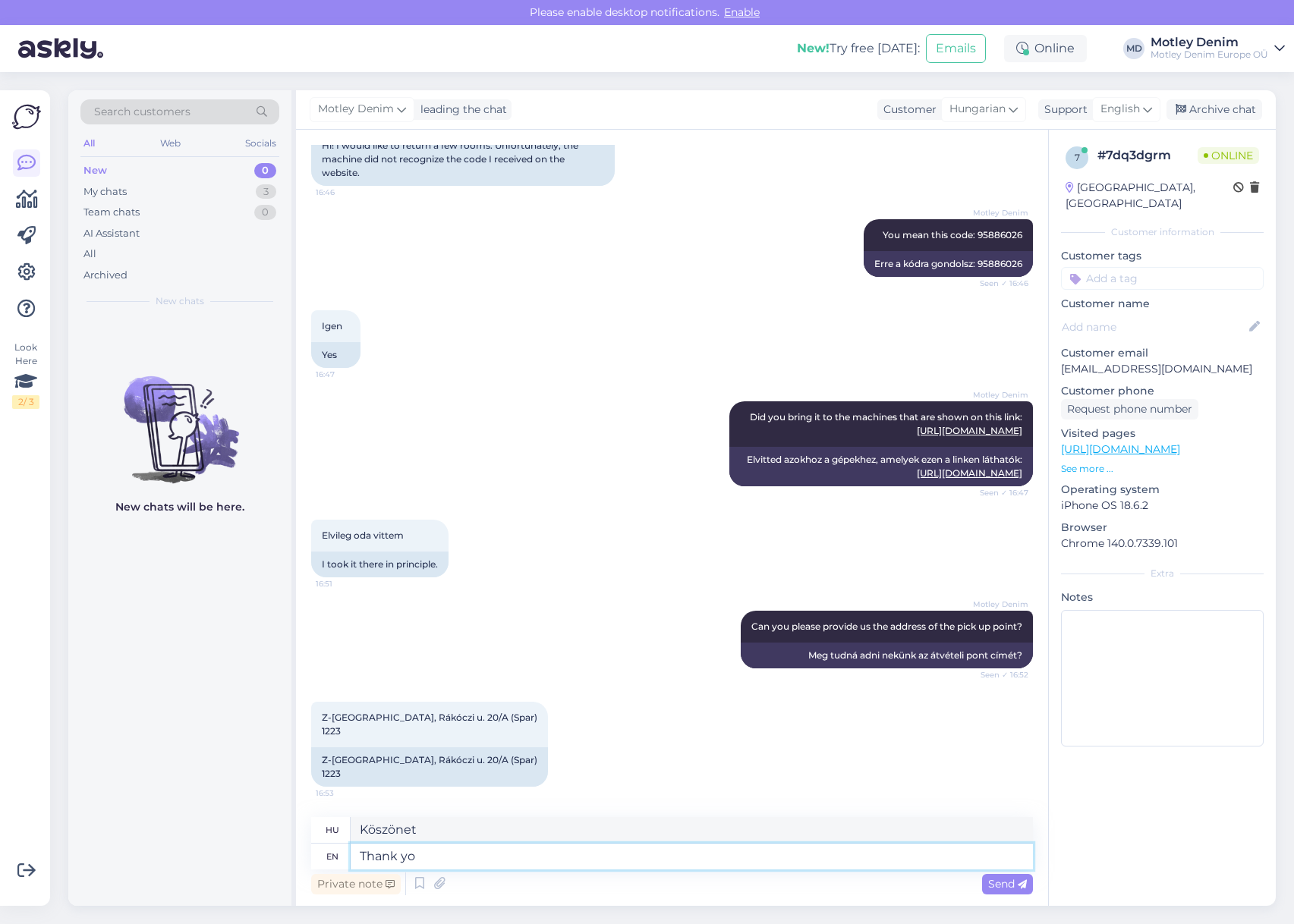
type textarea "Thank you"
type textarea "Köszönöm"
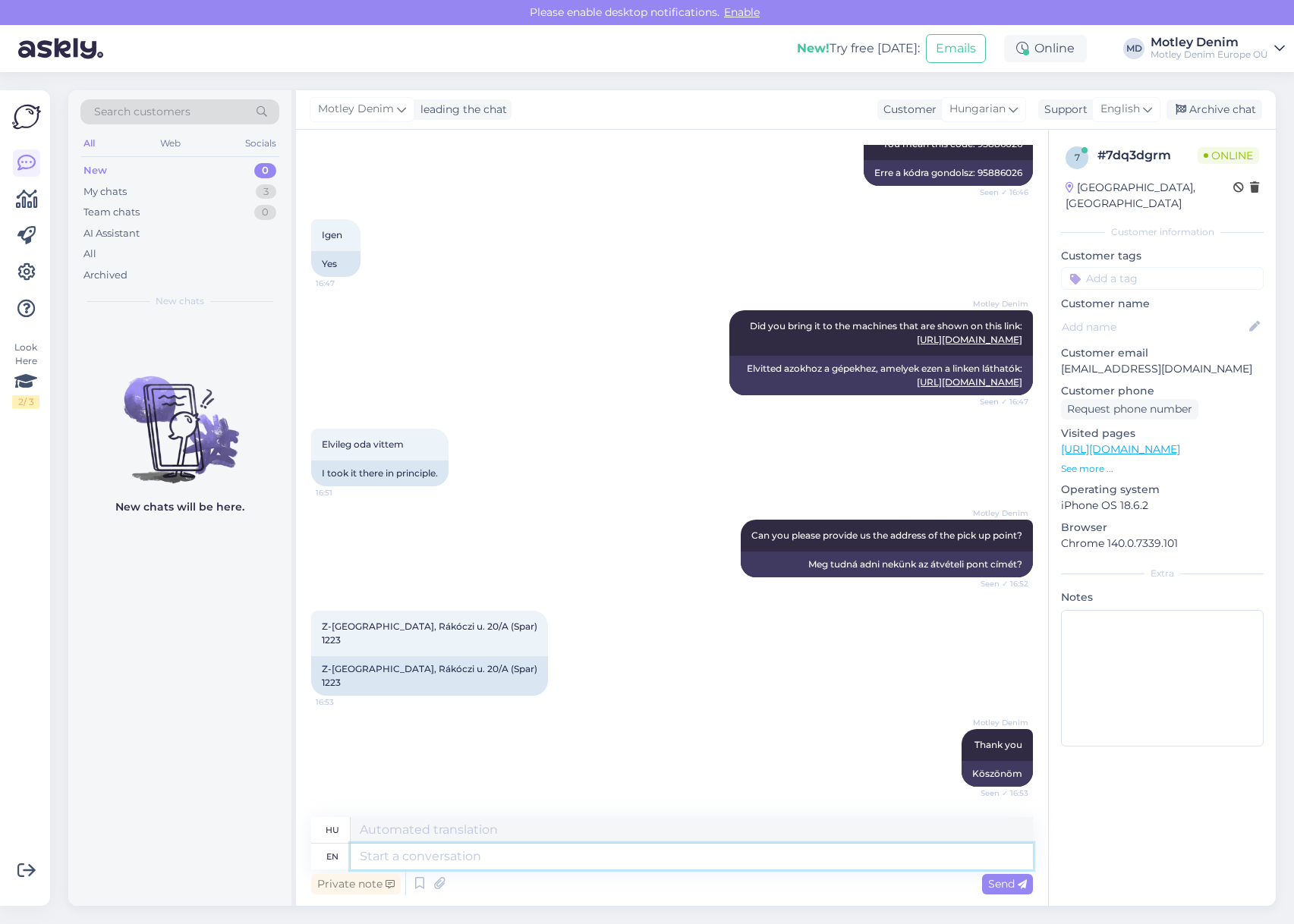
scroll to position [607, 0]
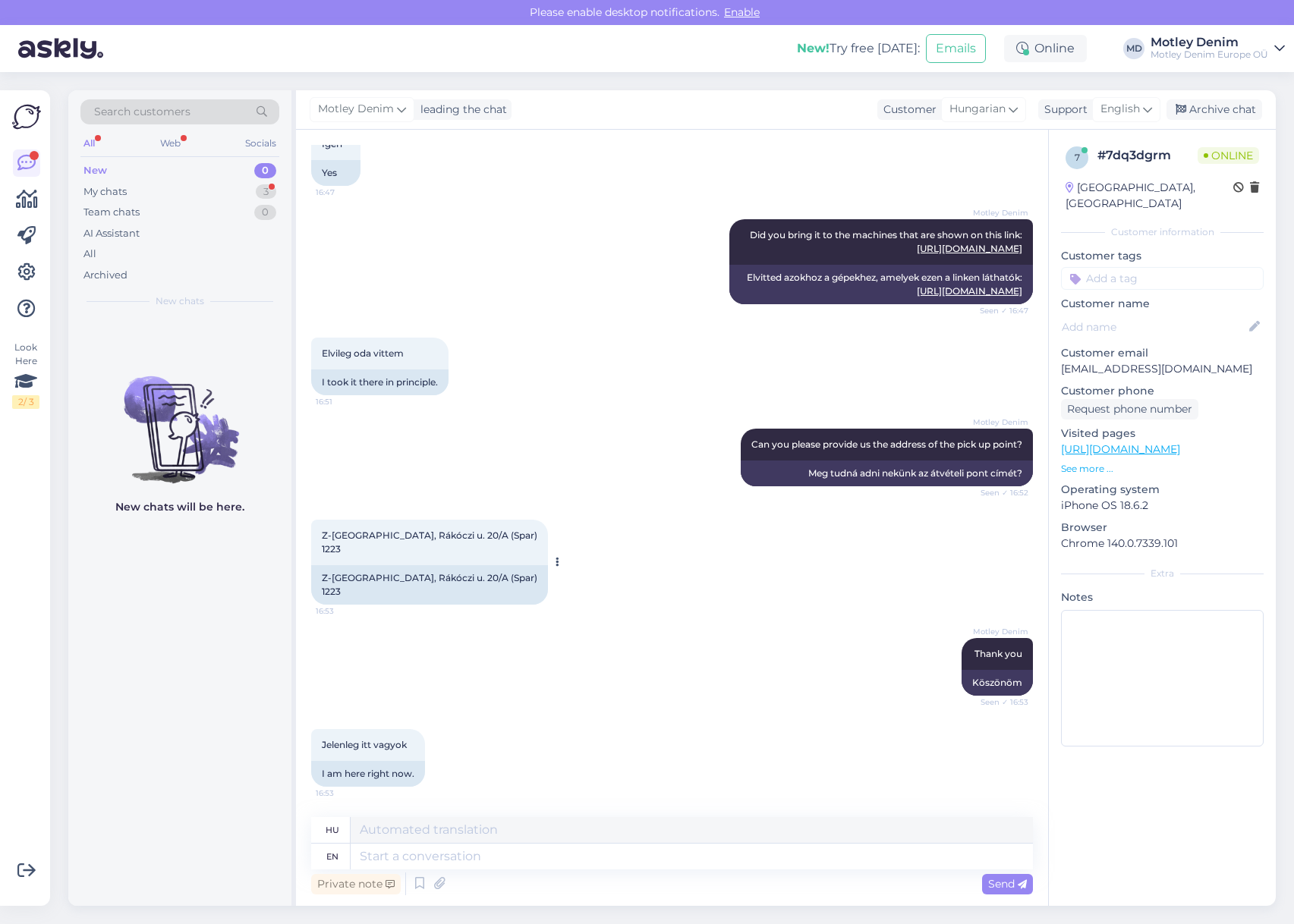
click at [419, 579] on div "Z-[GEOGRAPHIC_DATA], Rákóczi u. 20/A (Spar) 1223" at bounding box center [429, 585] width 237 height 40
drag, startPoint x: 419, startPoint y: 579, endPoint x: 485, endPoint y: 582, distance: 66.1
click at [485, 581] on div "Z-[GEOGRAPHIC_DATA], Rákóczi u. 20/A (Spar) 1223" at bounding box center [429, 585] width 237 height 40
click at [441, 606] on div "Z-[GEOGRAPHIC_DATA], Rákóczi u. 20/A (Spar) 1223 16:53 Z-BOX Budapest, [GEOGRAP…" at bounding box center [672, 562] width 722 height 118
click at [378, 579] on div "Z-[GEOGRAPHIC_DATA], Rákóczi u. 20/A (Spar) 1223" at bounding box center [429, 585] width 237 height 40
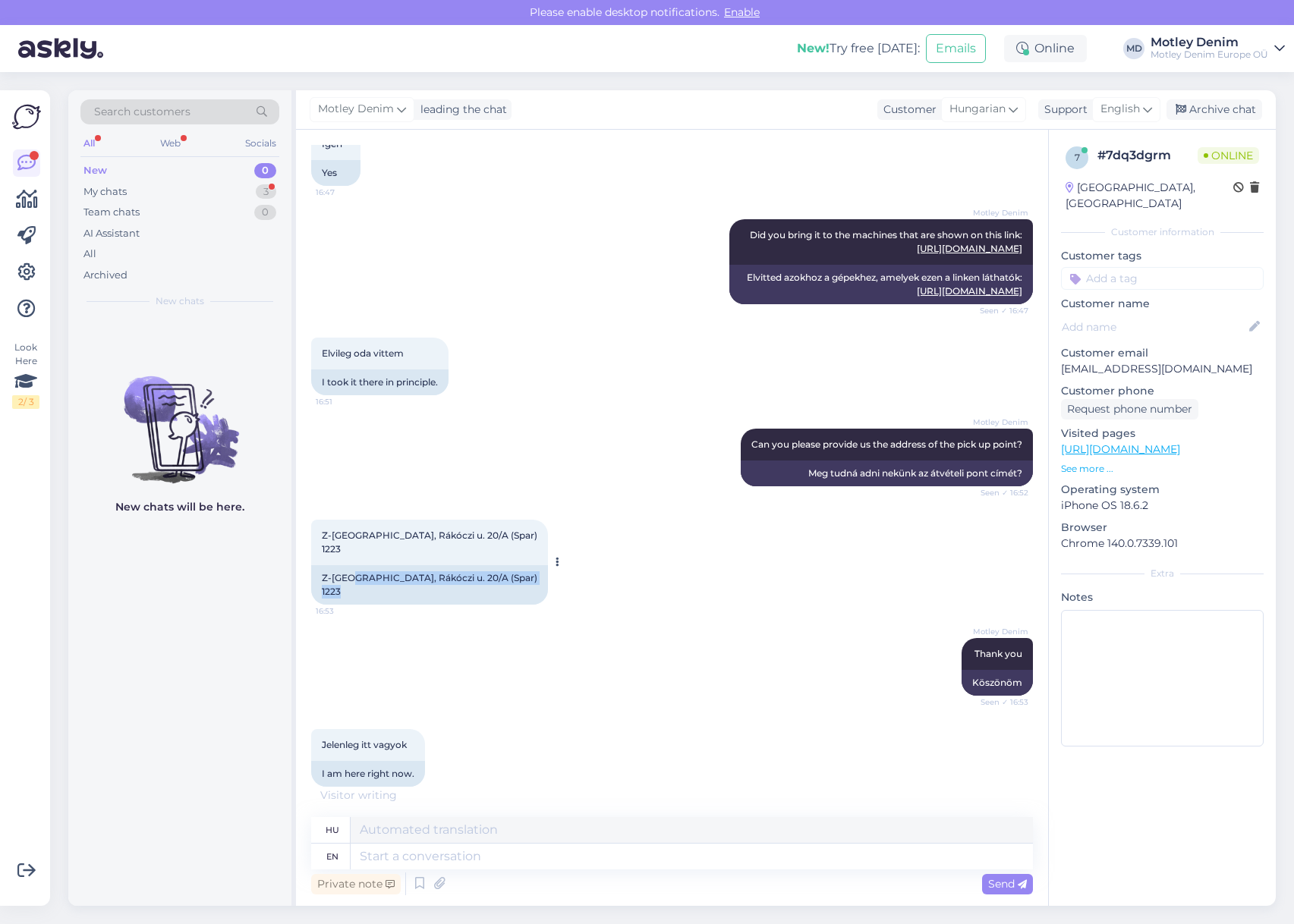
drag, startPoint x: 378, startPoint y: 579, endPoint x: 378, endPoint y: 594, distance: 15.0
click at [378, 594] on div "Z-[GEOGRAPHIC_DATA], Rákóczi u. 20/A (Spar) 1223" at bounding box center [429, 585] width 237 height 40
click at [339, 576] on div "Z-[GEOGRAPHIC_DATA], Rákóczi u. 20/A (Spar) 1223" at bounding box center [429, 585] width 237 height 40
click at [323, 577] on div "Z-[GEOGRAPHIC_DATA], Rákóczi u. 20/A (Spar) 1223" at bounding box center [429, 585] width 237 height 40
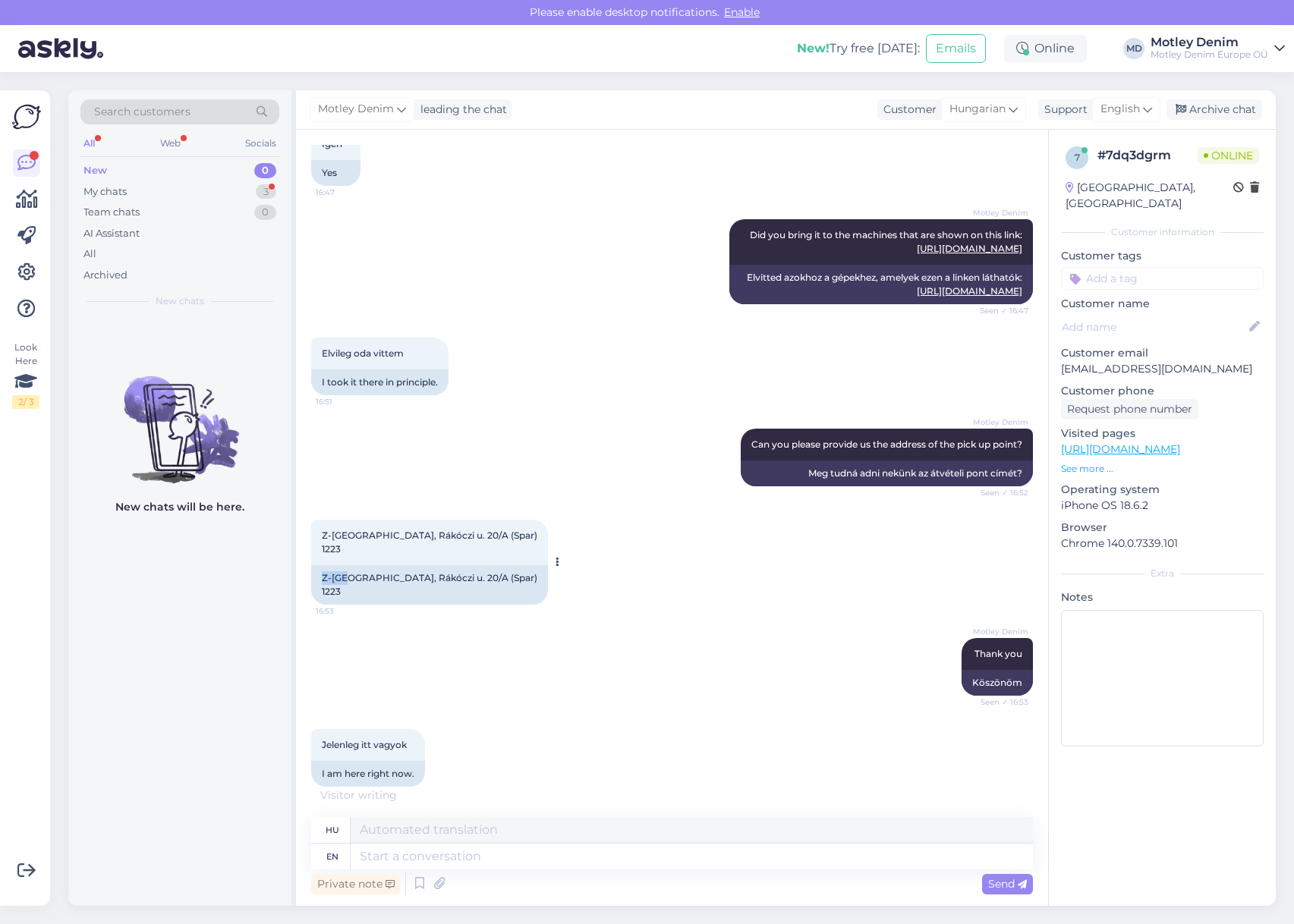
drag, startPoint x: 323, startPoint y: 577, endPoint x: 333, endPoint y: 584, distance: 12.2
click at [333, 584] on div "Z-[GEOGRAPHIC_DATA], Rákóczi u. 20/A (Spar) 1223" at bounding box center [429, 585] width 237 height 40
click at [352, 591] on div "Z-[GEOGRAPHIC_DATA], Rákóczi u. 20/A (Spar) 1223" at bounding box center [429, 585] width 237 height 40
drag, startPoint x: 320, startPoint y: 577, endPoint x: 329, endPoint y: 582, distance: 10.3
click at [329, 582] on div "Z-[GEOGRAPHIC_DATA], Rákóczi u. 20/A (Spar) 1223" at bounding box center [429, 585] width 237 height 40
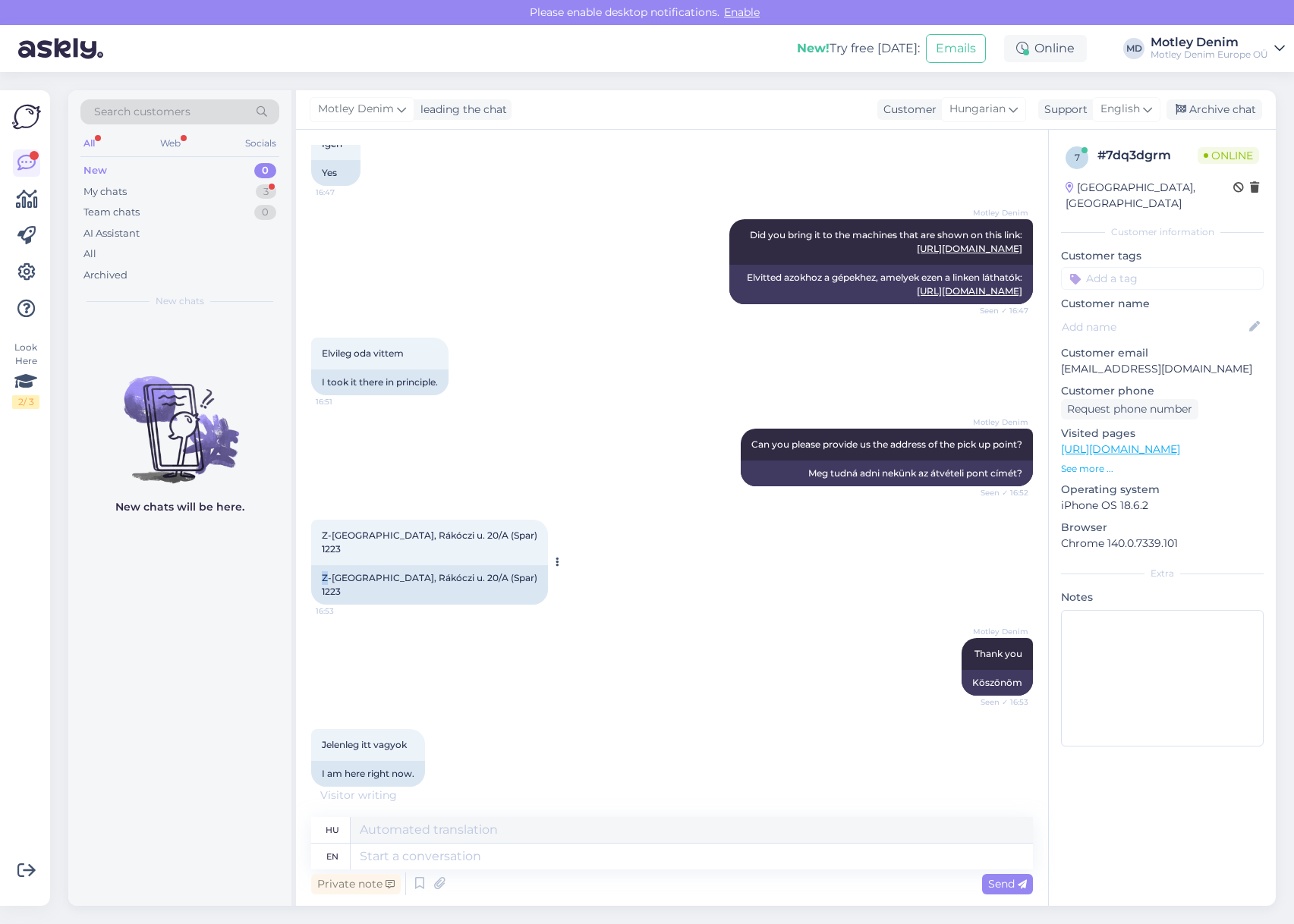
click at [329, 580] on div "Z-[GEOGRAPHIC_DATA], Rákóczi u. 20/A (Spar) 1223" at bounding box center [429, 585] width 237 height 40
click at [331, 578] on div "Z-[GEOGRAPHIC_DATA], Rákóczi u. 20/A (Spar) 1223" at bounding box center [429, 585] width 237 height 40
drag, startPoint x: 324, startPoint y: 573, endPoint x: 341, endPoint y: 589, distance: 23.3
click at [341, 589] on div "Z-[GEOGRAPHIC_DATA], Rákóczi u. 20/A (Spar) 1223" at bounding box center [429, 585] width 237 height 40
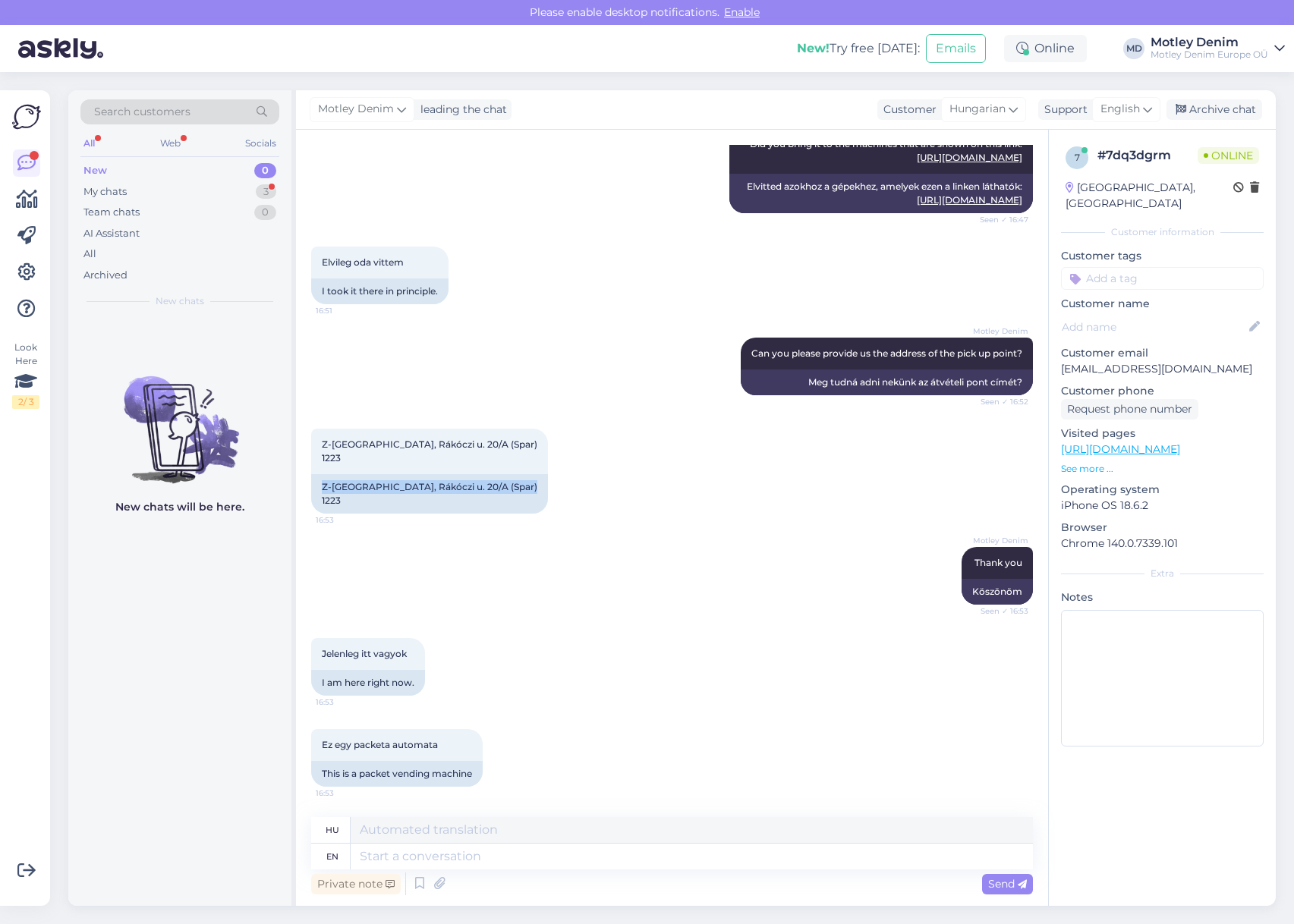
copy div "Z-[GEOGRAPHIC_DATA], Rákóczi u. 20/A (Spar) 1223"
click at [481, 499] on div "Z-[GEOGRAPHIC_DATA], Rákóczi u. 20/A (Spar) 1223" at bounding box center [429, 494] width 237 height 40
click at [422, 488] on div "Z-[GEOGRAPHIC_DATA], Rákóczi u. 20/A (Spar) 1223" at bounding box center [429, 494] width 237 height 40
copy div "Rákóczi"
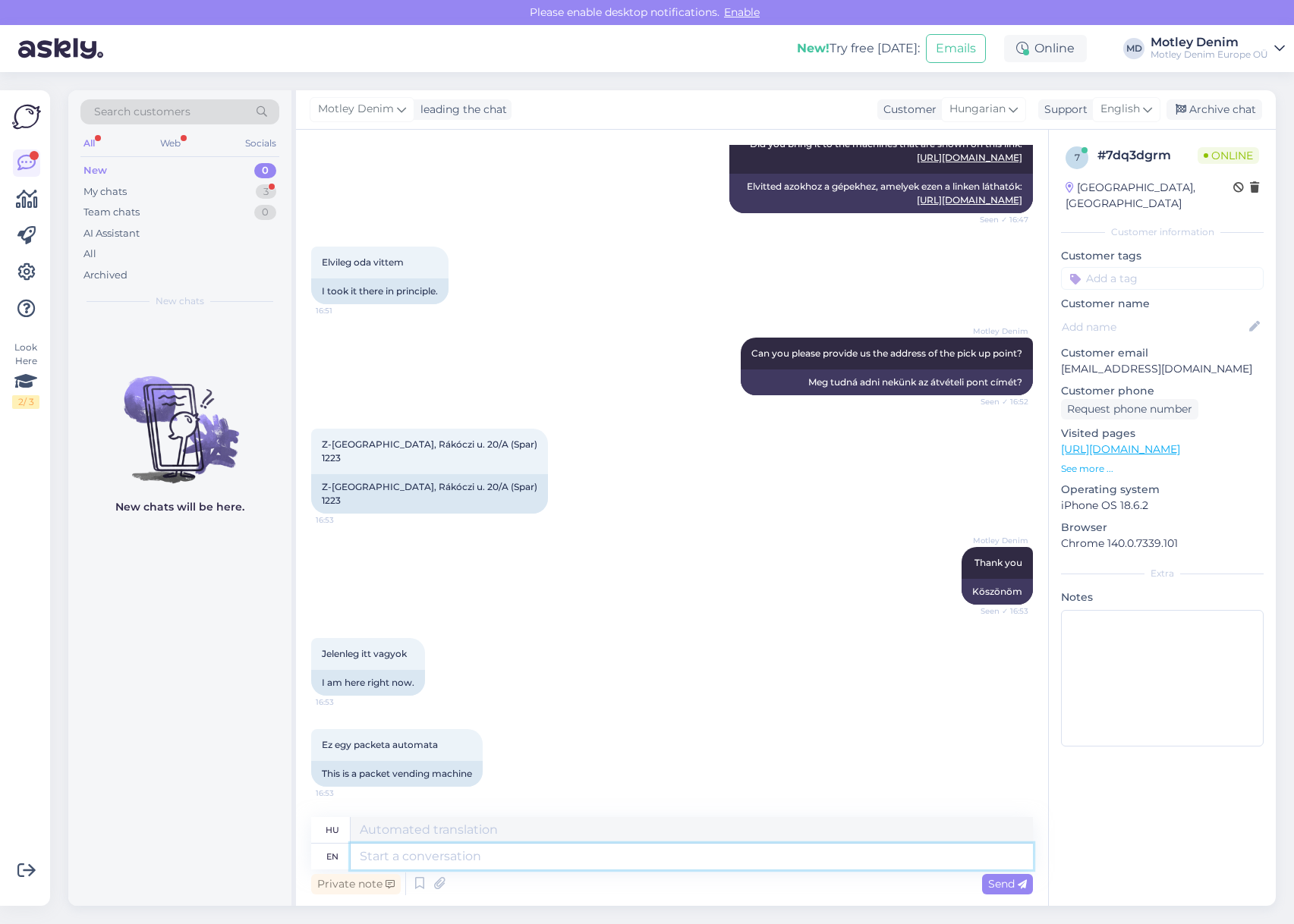
click at [813, 864] on textarea at bounding box center [692, 857] width 682 height 26
type textarea "That"
type textarea "Hogy"
type textarea "I ca"
type textarea "én"
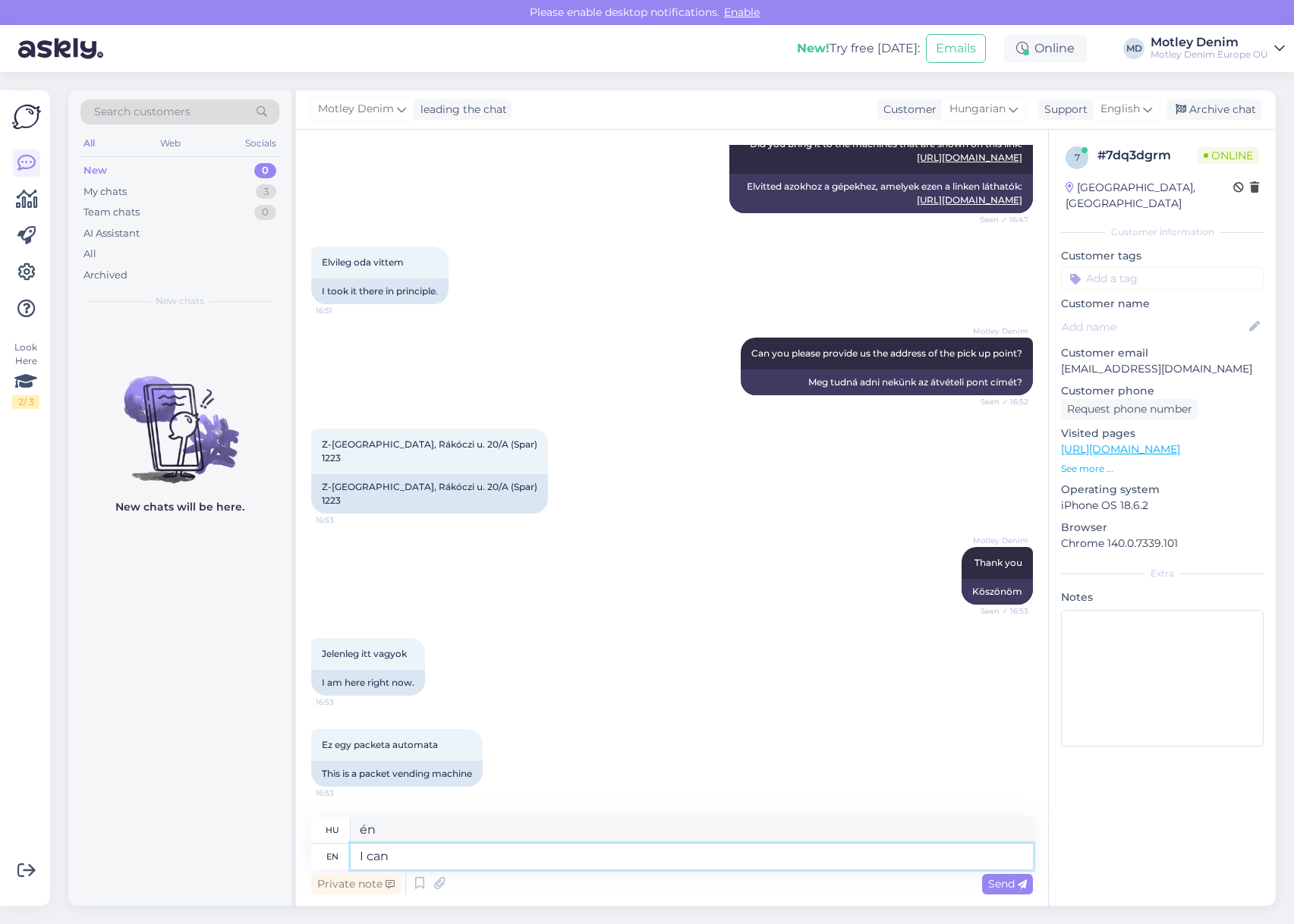
type textarea "I can s"
type textarea "tudok"
type textarea "I can seet"
type textarea "Látom"
type textarea "I can see that it"
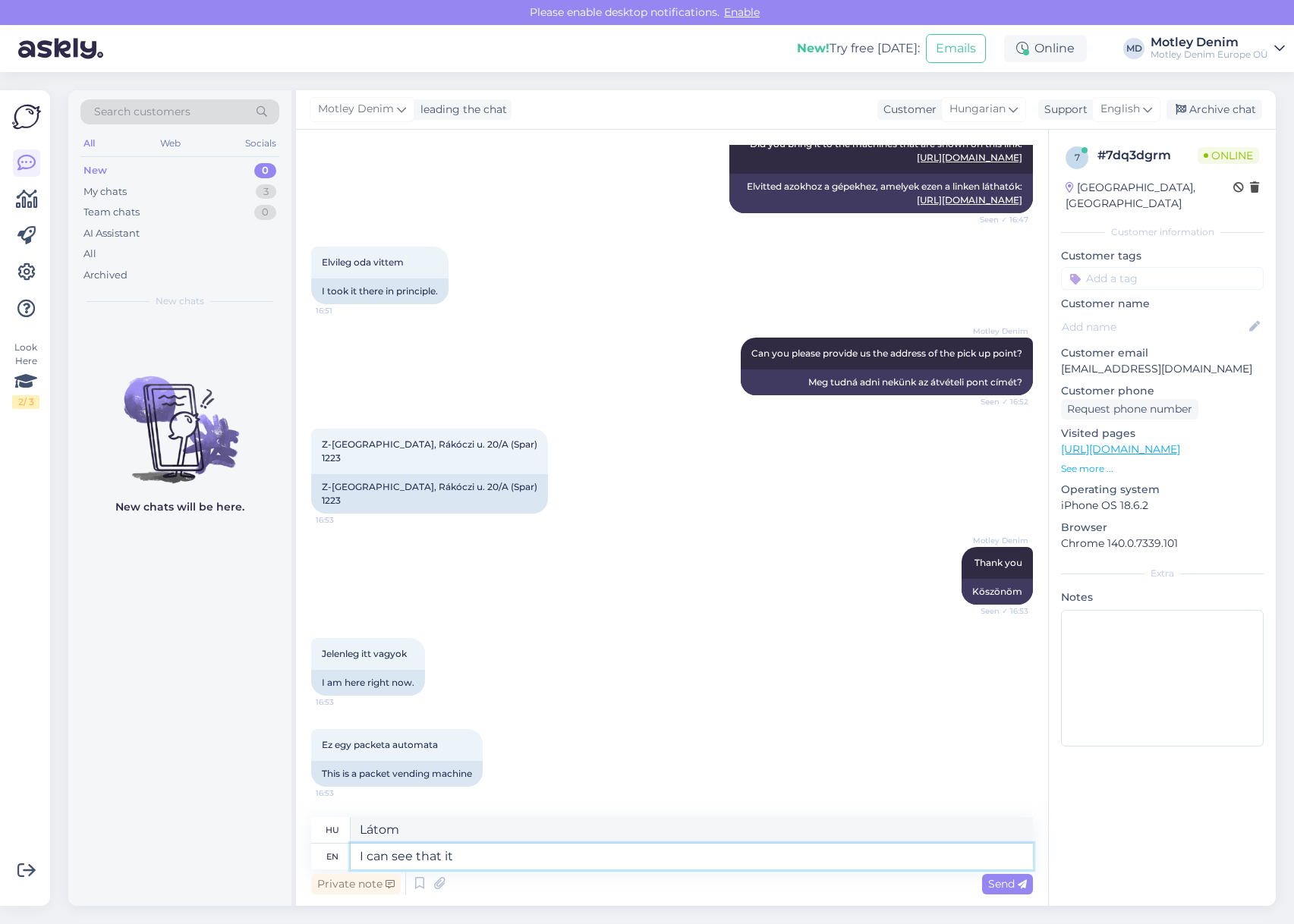
type textarea "Látom, hogy"
type textarea "I can see that it i"
type textarea "Látom, hogy az"
type textarea "I can see that it is not fu"
type textarea "Látom, hogy nem az"
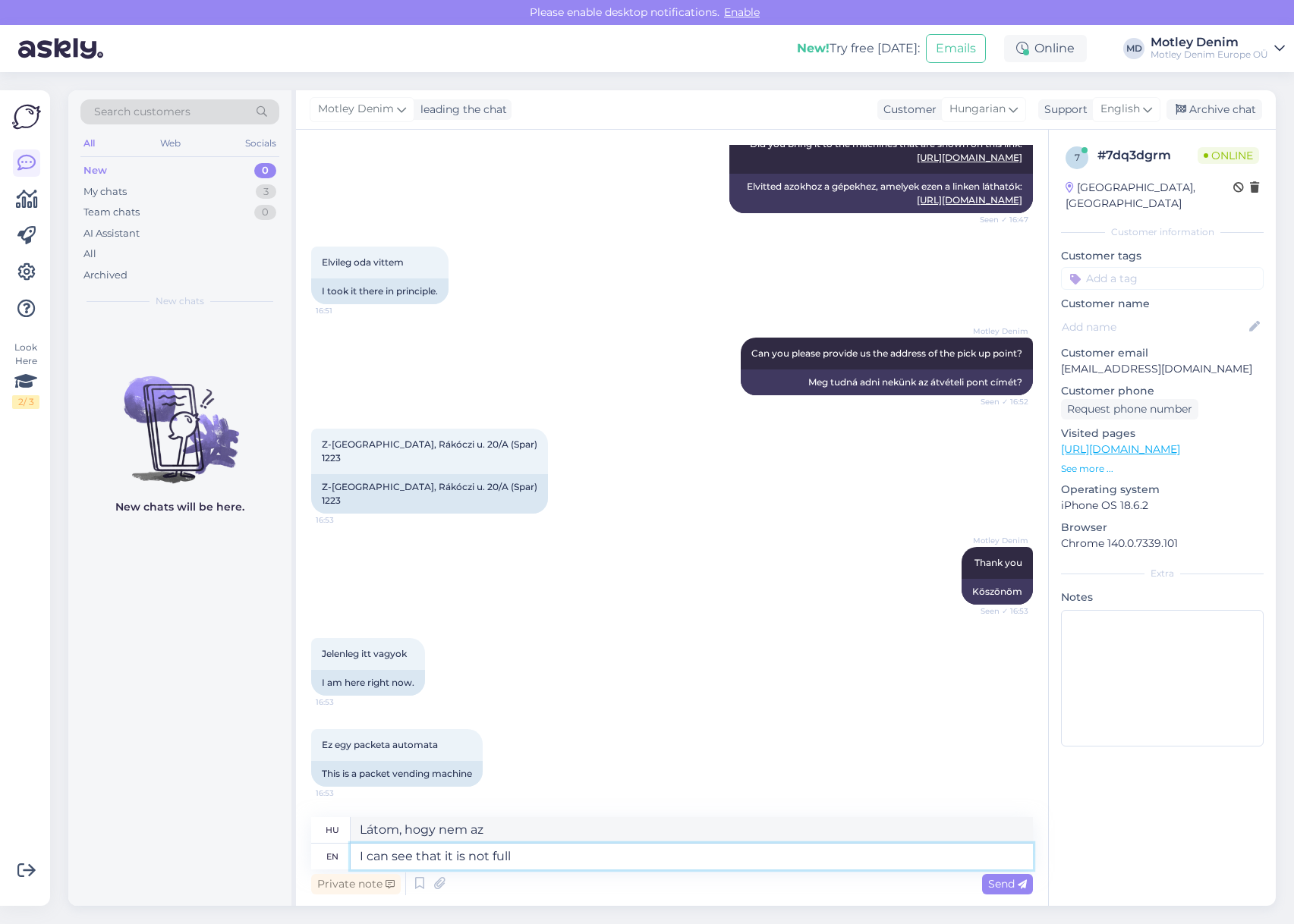
type textarea "I can see that it is not full"
type textarea "Látom, hogy nincs tele"
type textarea "I can see that it is not full so y"
type textarea "Látom, hogy nincs tele, szóval"
type textarea "I can see that it is not full so you sh"
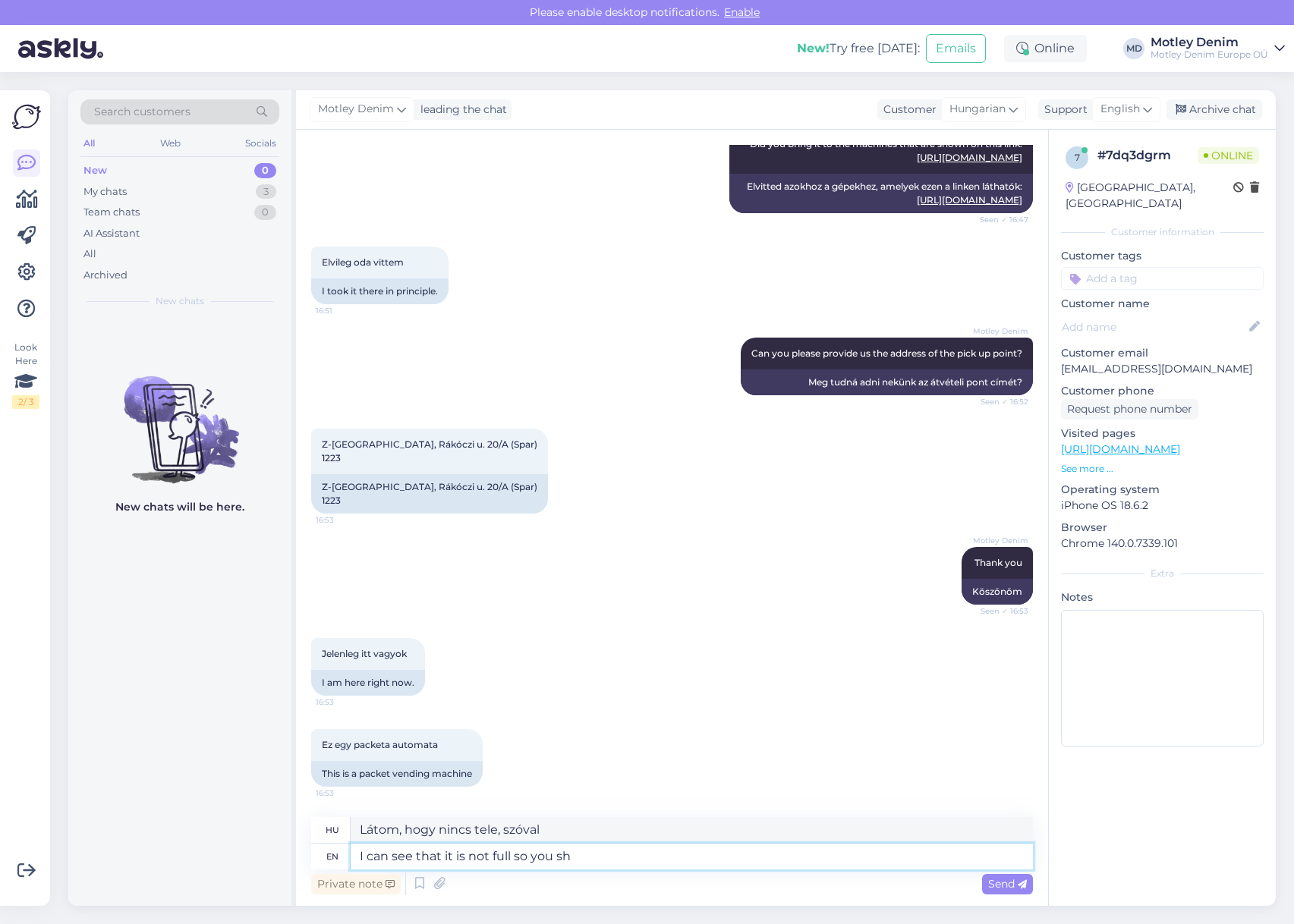
type textarea "Látom, hogy nincs tele, szóval te"
type textarea "I can see that it is not full so you should b"
type textarea "Látom, hogy nincs tele, szóval kéne"
type textarea "I can see that it is not full so you should be a"
type textarea "Látom, hogy nincs tele, szóval annak [PERSON_NAME] lenned."
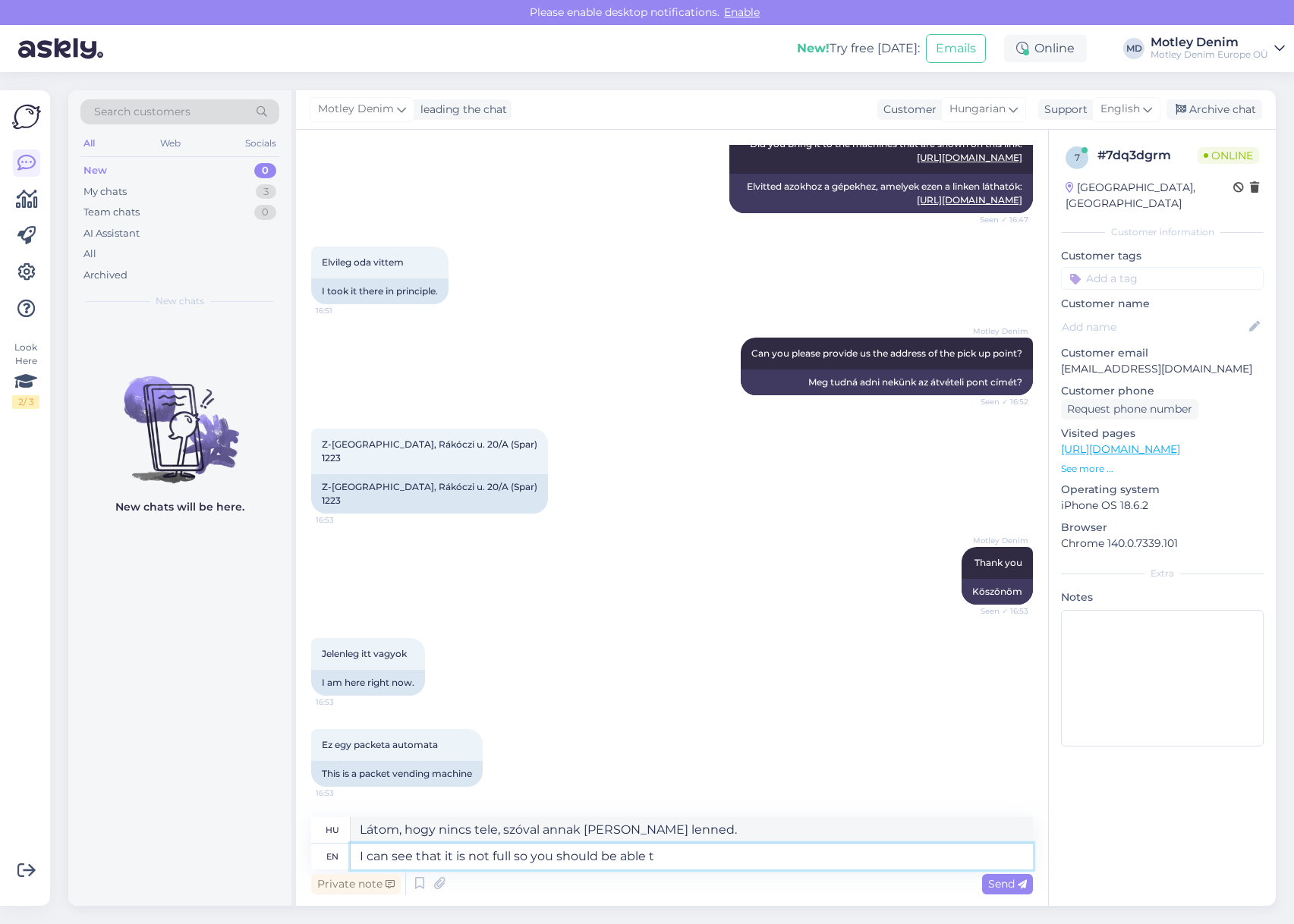
type textarea "I can see that it is not full so you should be able to"
type textarea "Látom, hogy nincs tele, szóval képesnek [PERSON_NAME] lenned rá."
type textarea "I can see that it is not full so you should be able to"
type textarea "Látom, hogy nincs tele, szóval [PERSON_NAME] [PERSON_NAME] tudnod csinálni."
type textarea "I can see that it is not full so you should be able to return it"
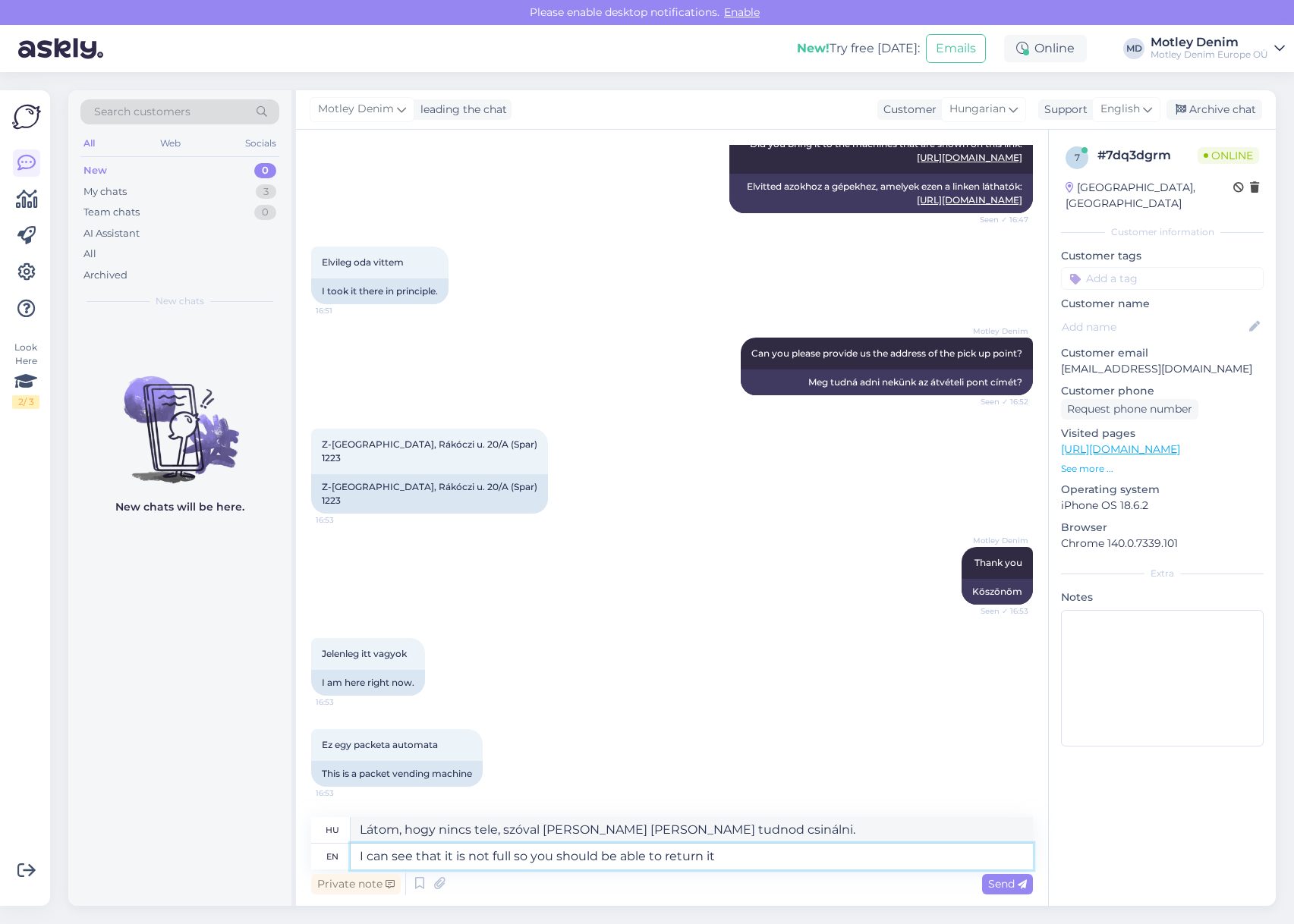
type textarea "Látom, hogy nincs tele, szóval vissza [PERSON_NAME] tudnod menni."
type textarea "I can see that it is not full so you should be able to return it."
type textarea "Látom, hogy nincs tele, szóval vissza [PERSON_NAME] tudnod küldeni."
type textarea "I can see that it is not full so you should be able to return it. Is it"
type textarea "Látom, hogy nincs tele, szóval vissza [PERSON_NAME] tudnod küldeni. Tényleg?"
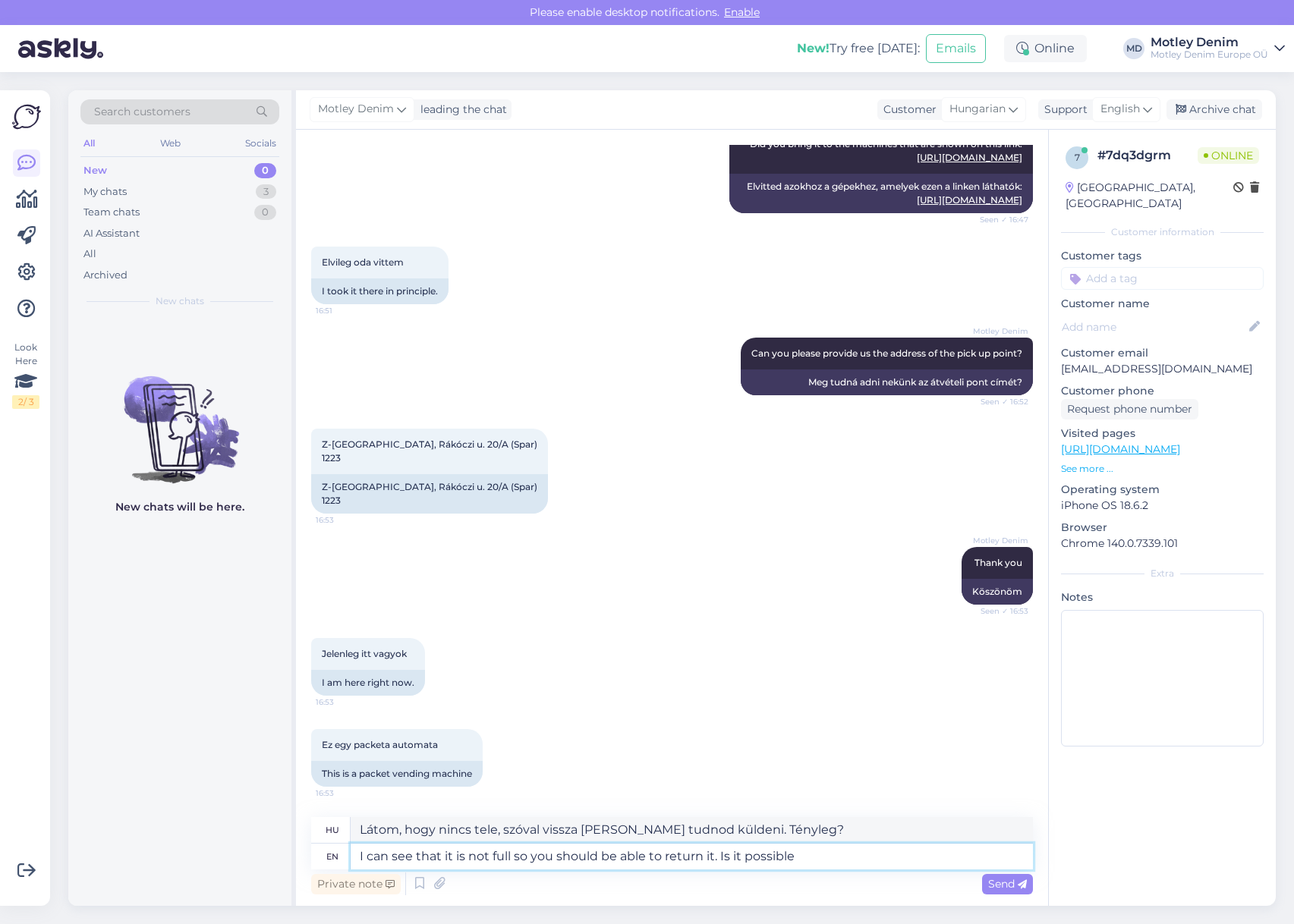
type textarea "I can see that it is not full so you should be able to return it. Is it possibl…"
type textarea "Látom, hogy nincs tele, szóval vissza [PERSON_NAME] tudnod küldeni. Lehetséges …"
type textarea "I can see that it is not full so you should be able to return it. Is it possibl…"
type textarea "Látom, hogy nincs tele, szóval vissza [PERSON_NAME] tudnod küldeni. Lehetséges-…"
type textarea "I can see that it is not full so you should be able to return it. Is it possibl…"
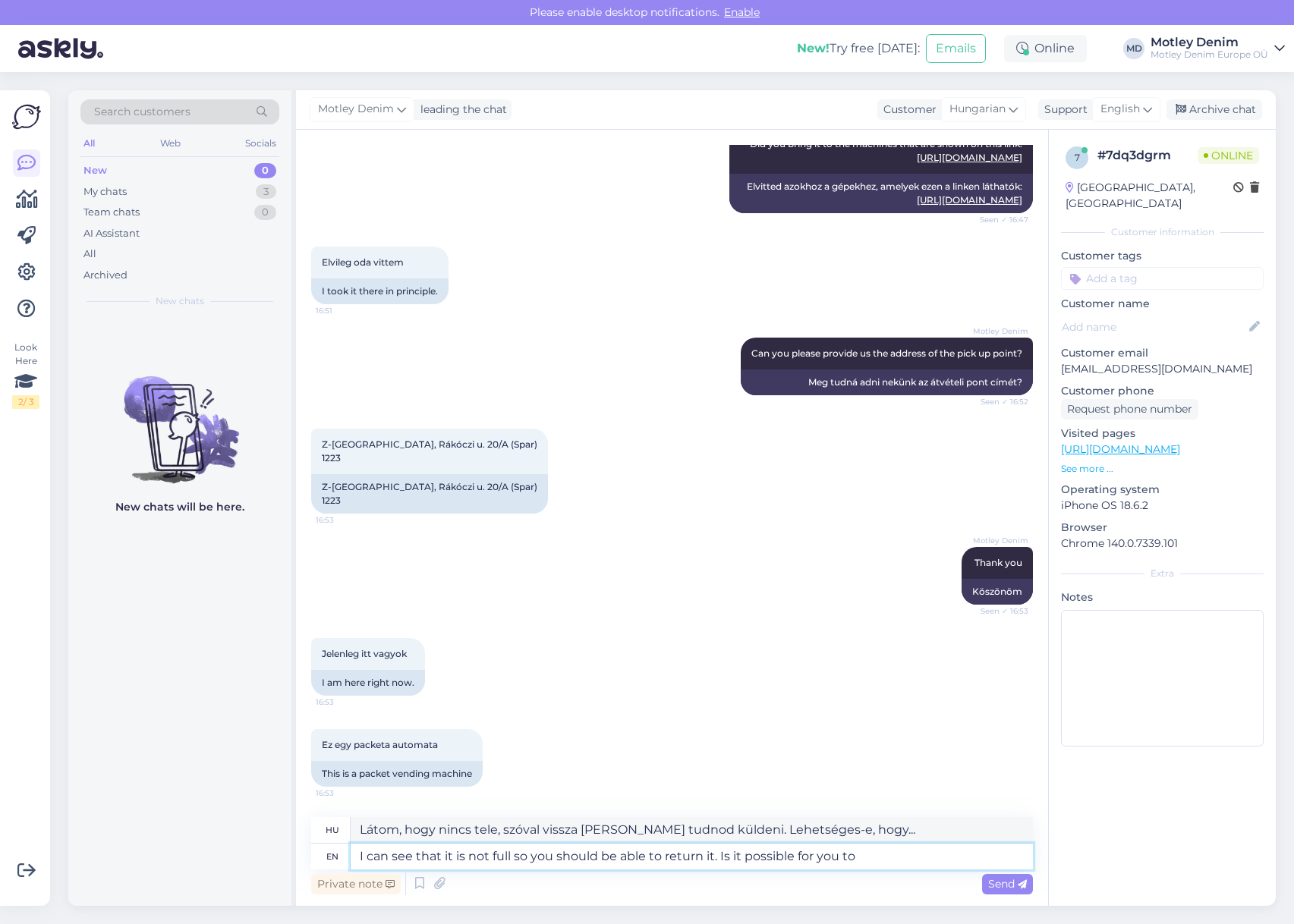
type textarea "Látom, hogy nincs tele, szóval vissza [PERSON_NAME] tudnod küldeni. Lehetséges …"
type textarea "I can see that it is not full so you should be able to return it. Is it possibl…"
type textarea "Látom, hogy nincs tele, szóval vissza [PERSON_NAME] tudnod küldeni. Lehetséges-…"
type textarea "I can see that it is not full so you should be able to return it. Is it possibl…"
type textarea "Látom, hogy nincs tele, szóval vissza tudod küldeni. Megpróbálhatnád?"
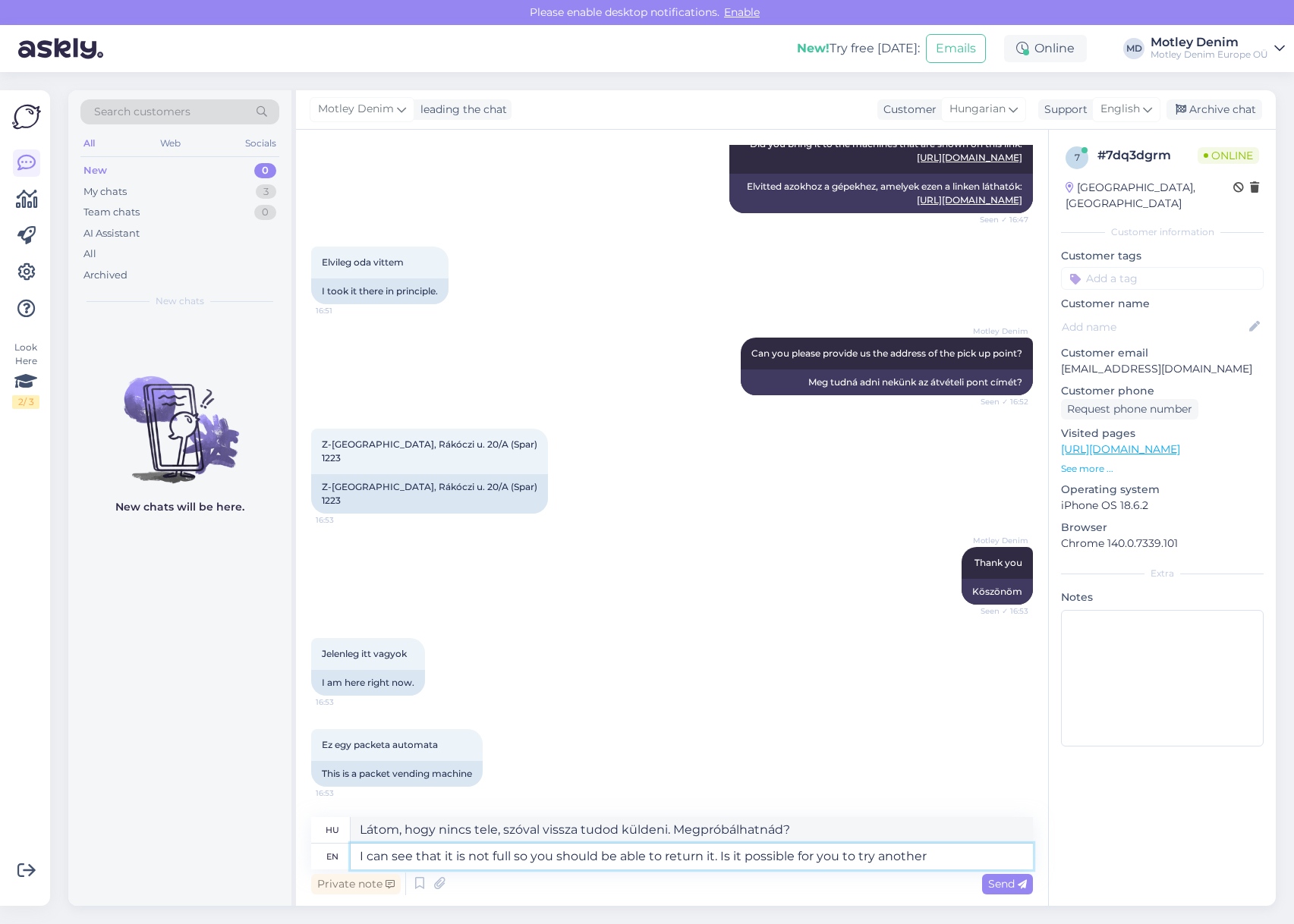
type textarea "I can see that it is not full so you should be able to return it. Is it possibl…"
type textarea "Látom, hogy nincs tele, szóval vissza [PERSON_NAME] tudnod küldeni. Kipróbálhat…"
type textarea "I can see that it is not full so you should be able to return it. Is it possibl…"
type textarea "Látom, hogy nincs tele, szóval vissza tudod küldeni. Kipróbálhatsz egy másikat?"
type textarea "I can see that it is not full so you should be able to return it. Is it possibl…"
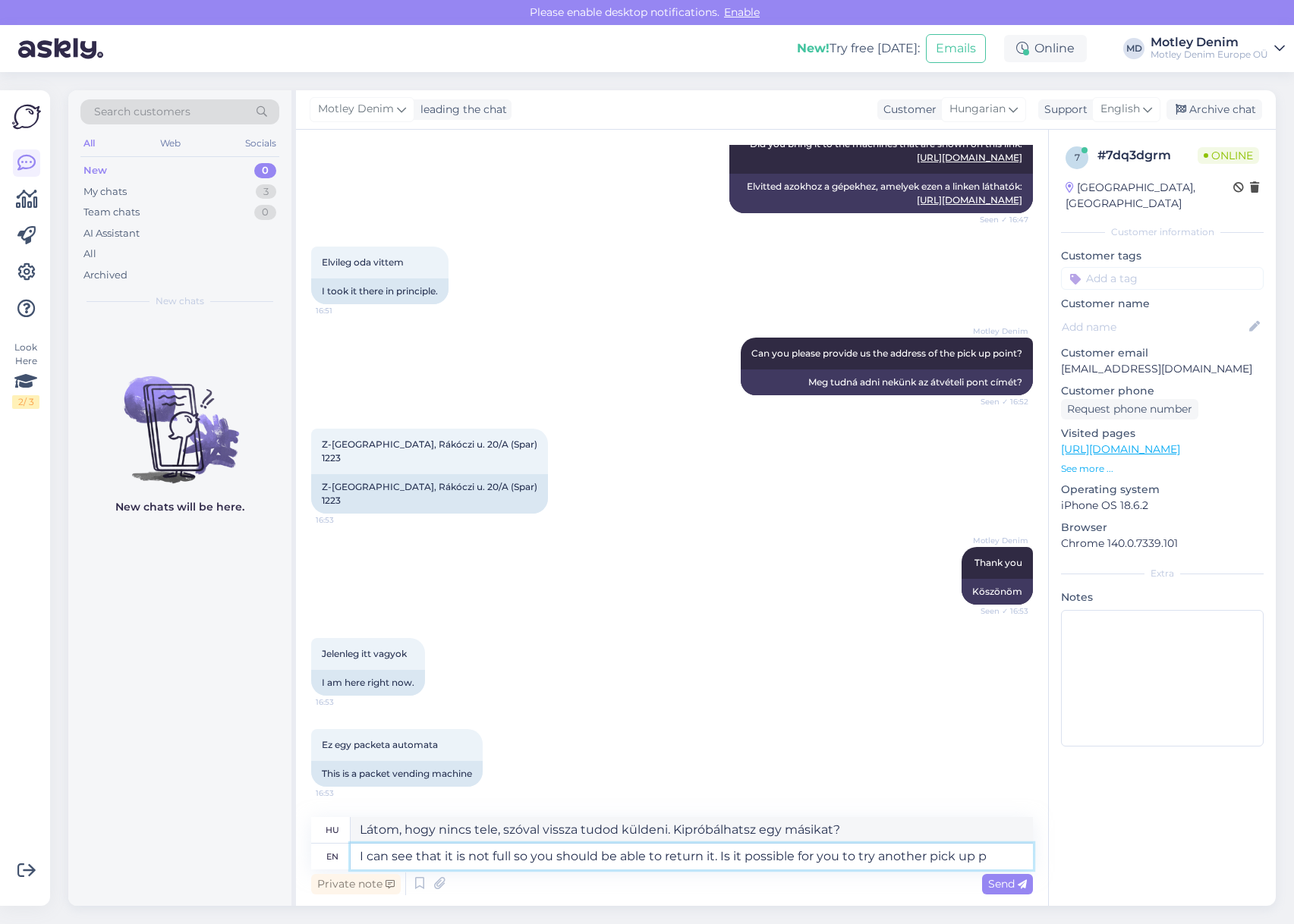
type textarea "Látom, hogy nincs tele, szóval vissza tudod küldeni. Megpróbálhatnál máshol is …"
type textarea "I can see that it is not full so you should be able to return it. Is it possibl…"
type textarea "Látom, hogy nincs tele, szóval vissza [PERSON_NAME] tudnod vinni. Megpróbálhats…"
type textarea "I can see that it is not full so you should be able to return it. Is it possibl…"
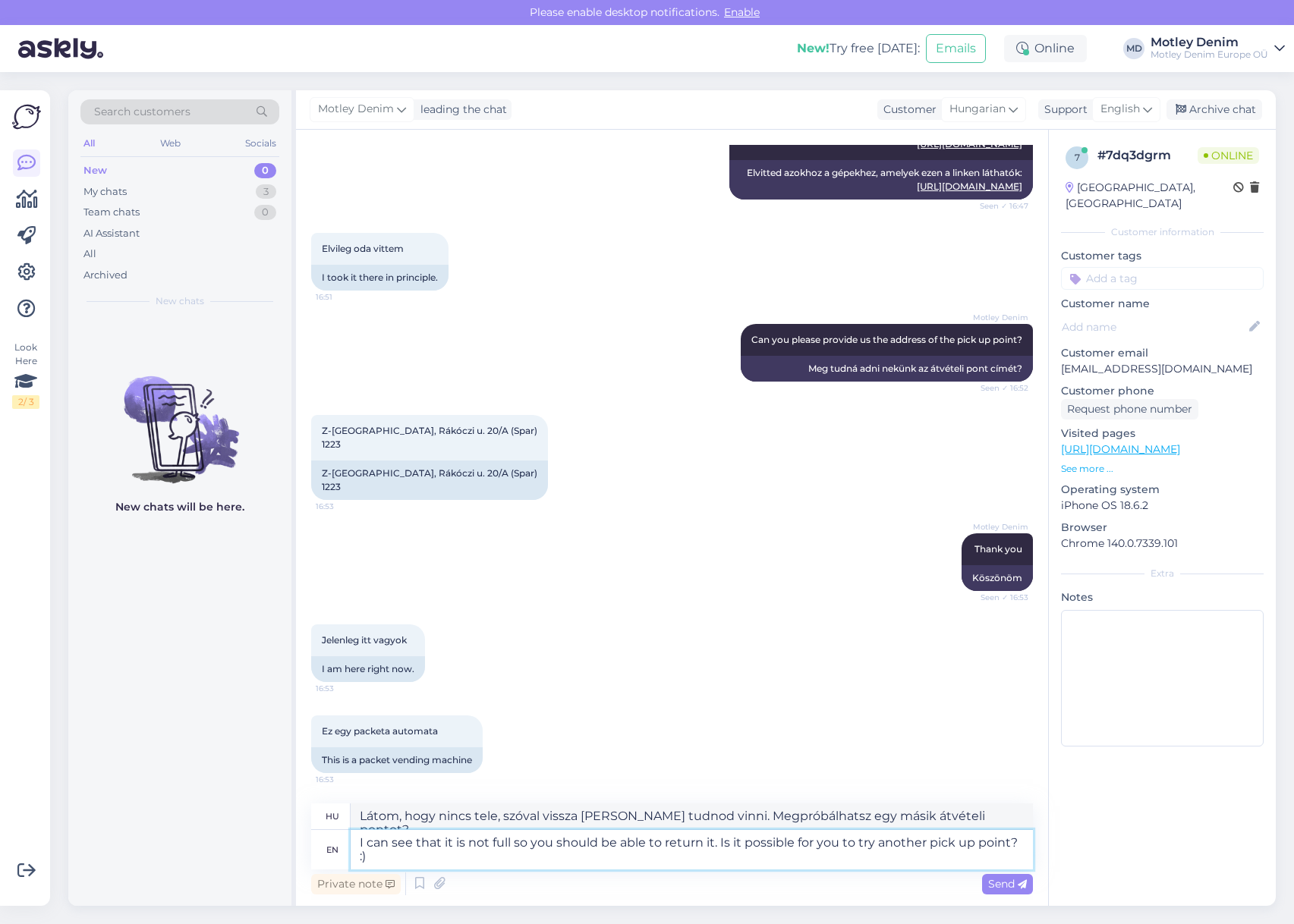
type textarea "Látom, hogy nincs tele, szóval vissza tudod vinni. Megpróbálhatsz egy másik átv…"
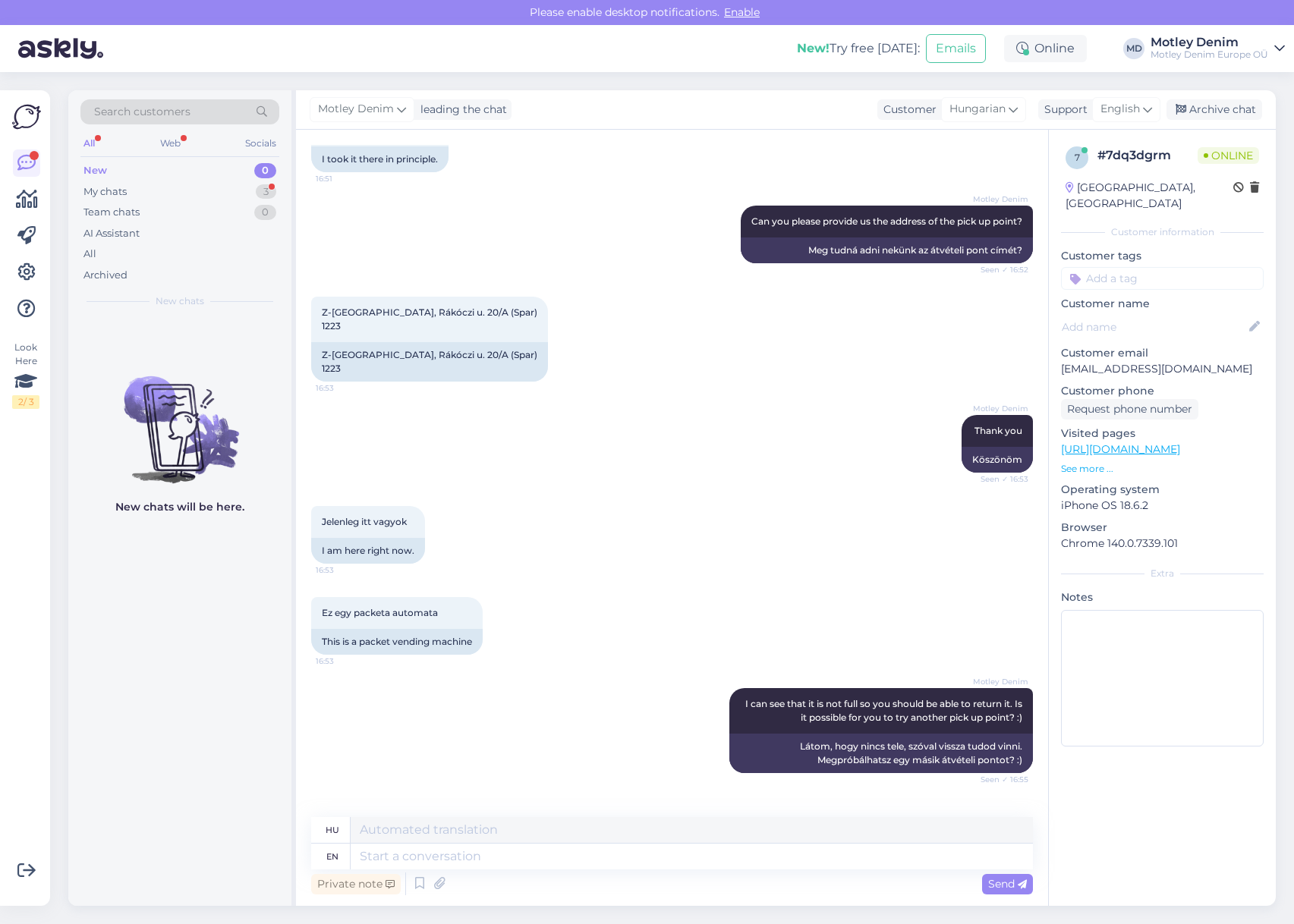
scroll to position [908, 0]
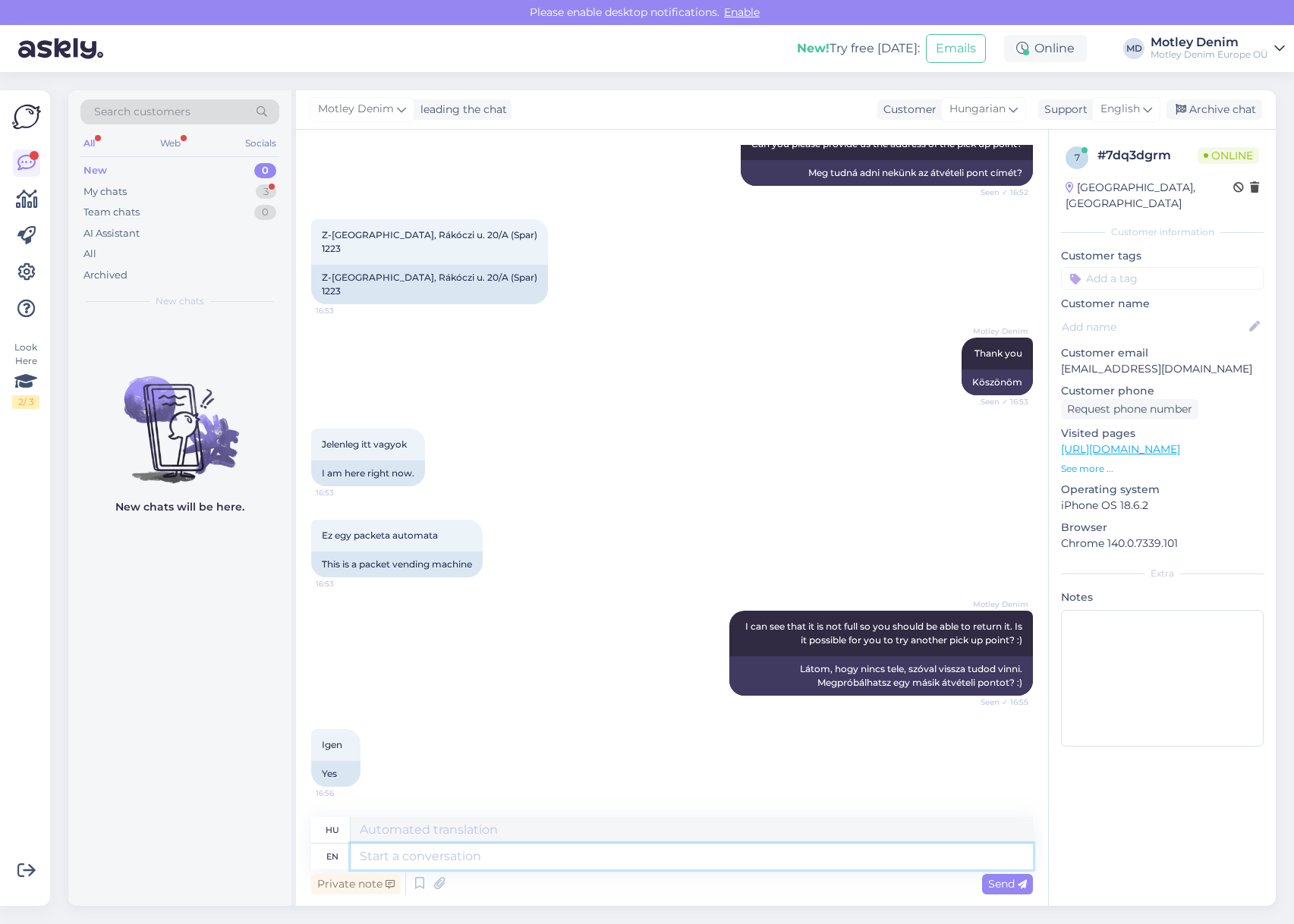
click at [835, 862] on textarea at bounding box center [692, 857] width 682 height 26
type textarea "Thank"
type textarea "Köszönet"
type textarea "Thank you."
type textarea "Köszönöm."
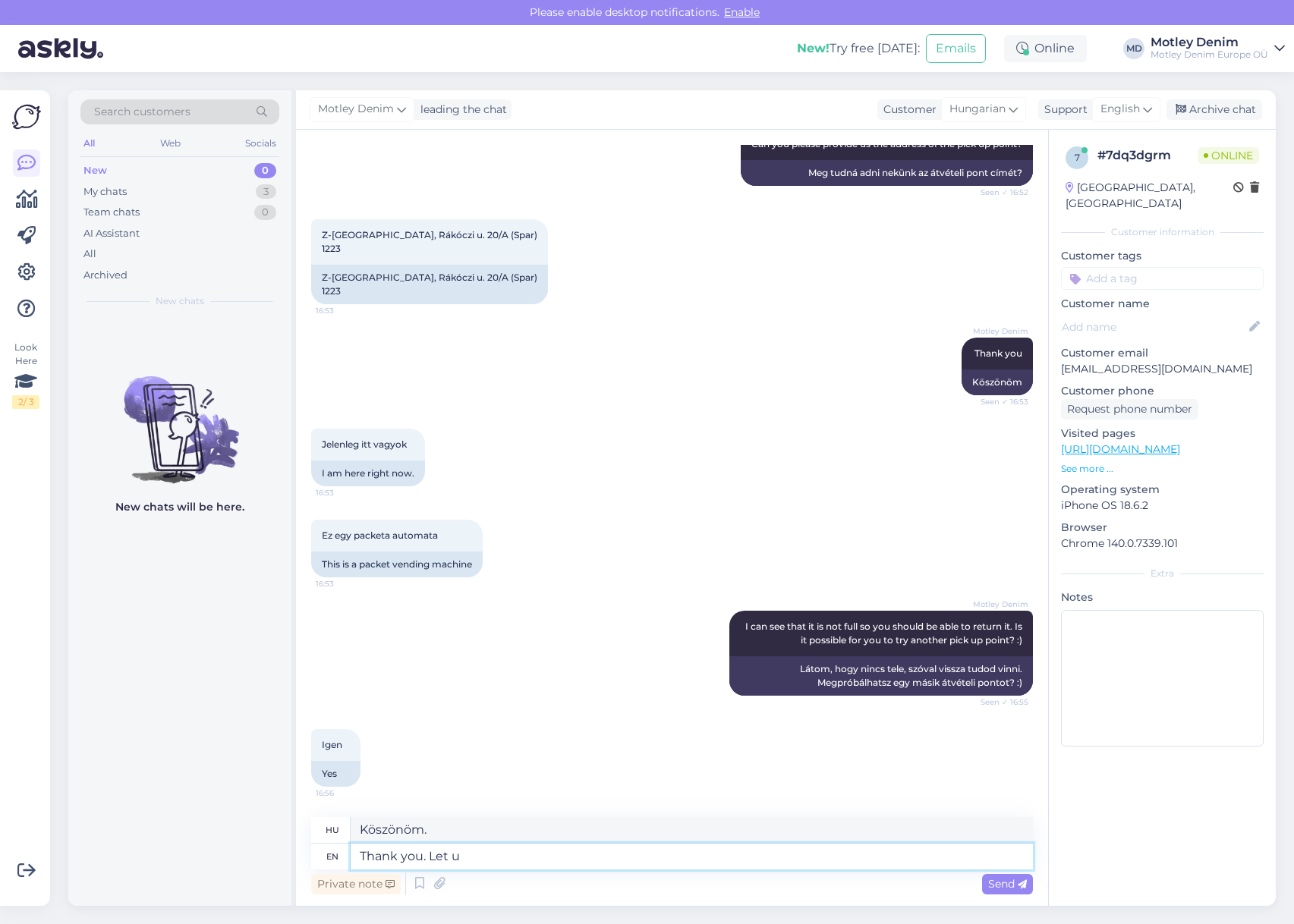
type textarea "Thank you. Let us"
type textarea "Köszönöm. Hadd"
type textarea "Thank you. Let us kn"
type textarea "Köszönjük. Hadd tegyük."
type textarea "Thank you. Let us know if"
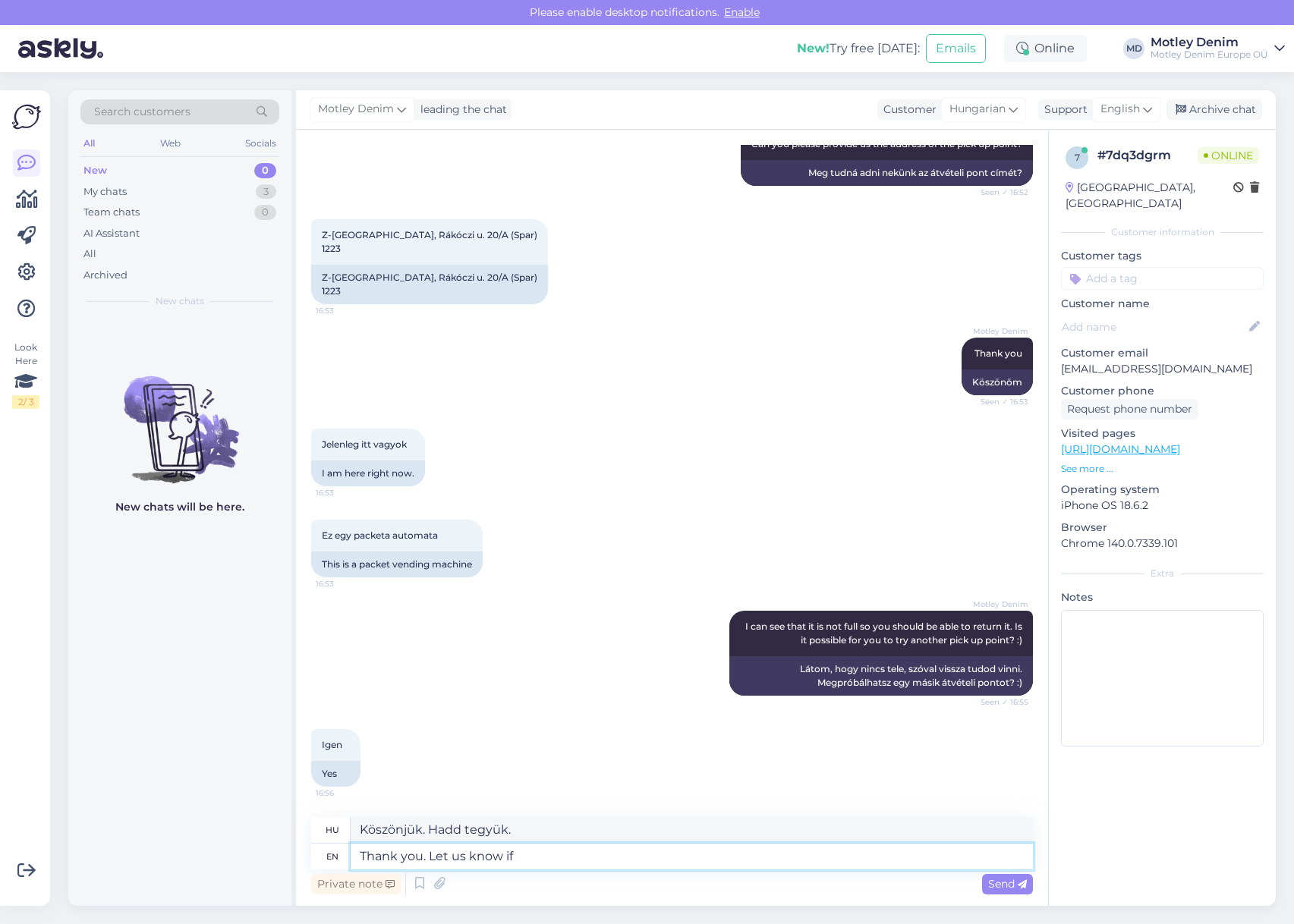
type textarea "Köszönjük. Tudassa velünk."
type textarea "Thank you. Let us know if"
type textarea "Köszönjük. [GEOGRAPHIC_DATA] velünk, ha"
type textarea "Thank you. Let us know if you are st"
type textarea "Köszönjük. Tudassa velünk, ha igen."
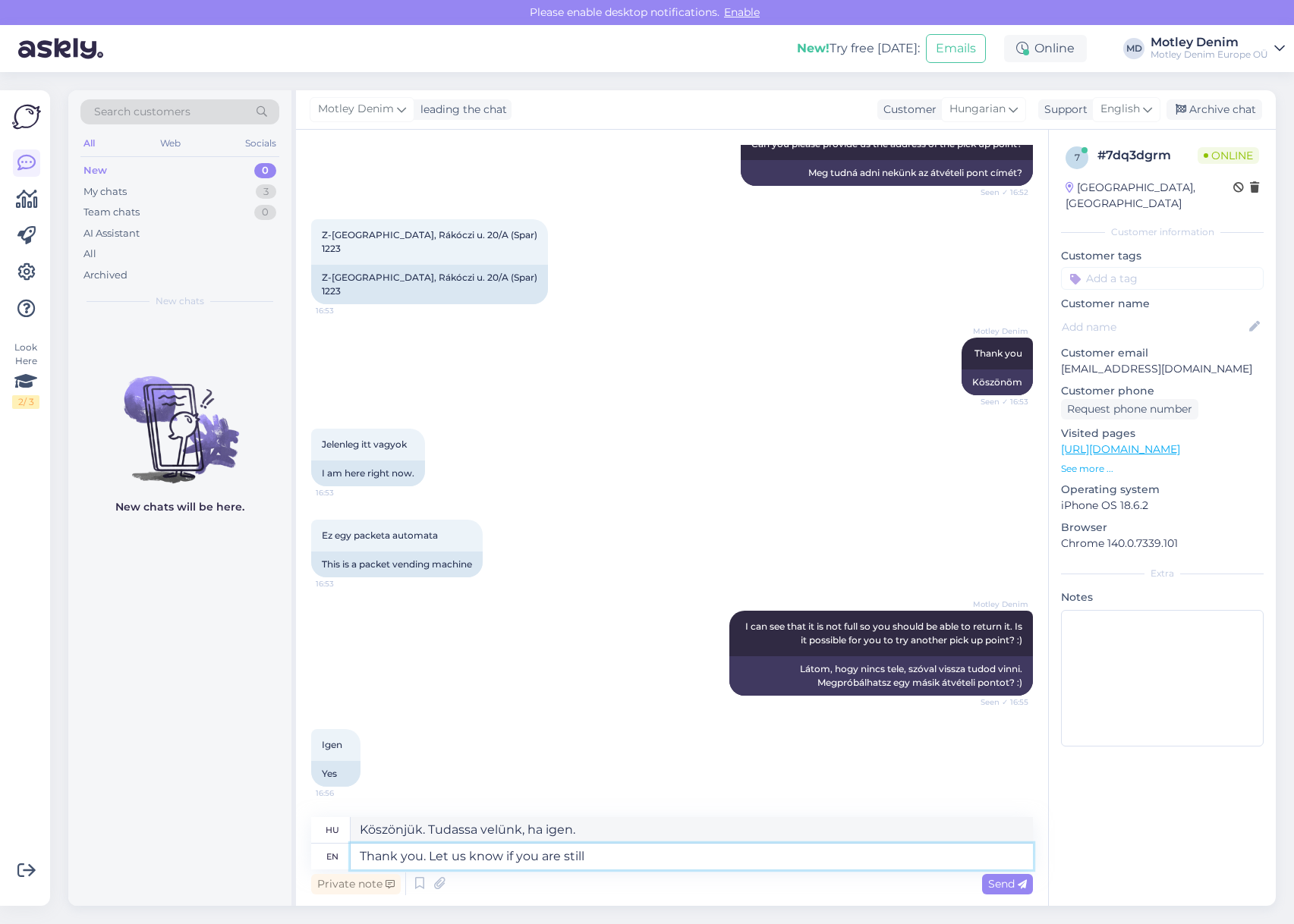
type textarea "Thank you. Let us know if you are still n"
type textarea "Köszönjük. Tudasd velünk, ha még mindig így van."
type textarea "Thank you. Let us know if you are still not a"
type textarea "Köszönjük. Kérjük, jelezze, ha még mindig nem elégedett."
type textarea "Thank you. Let us know if you are still not able to"
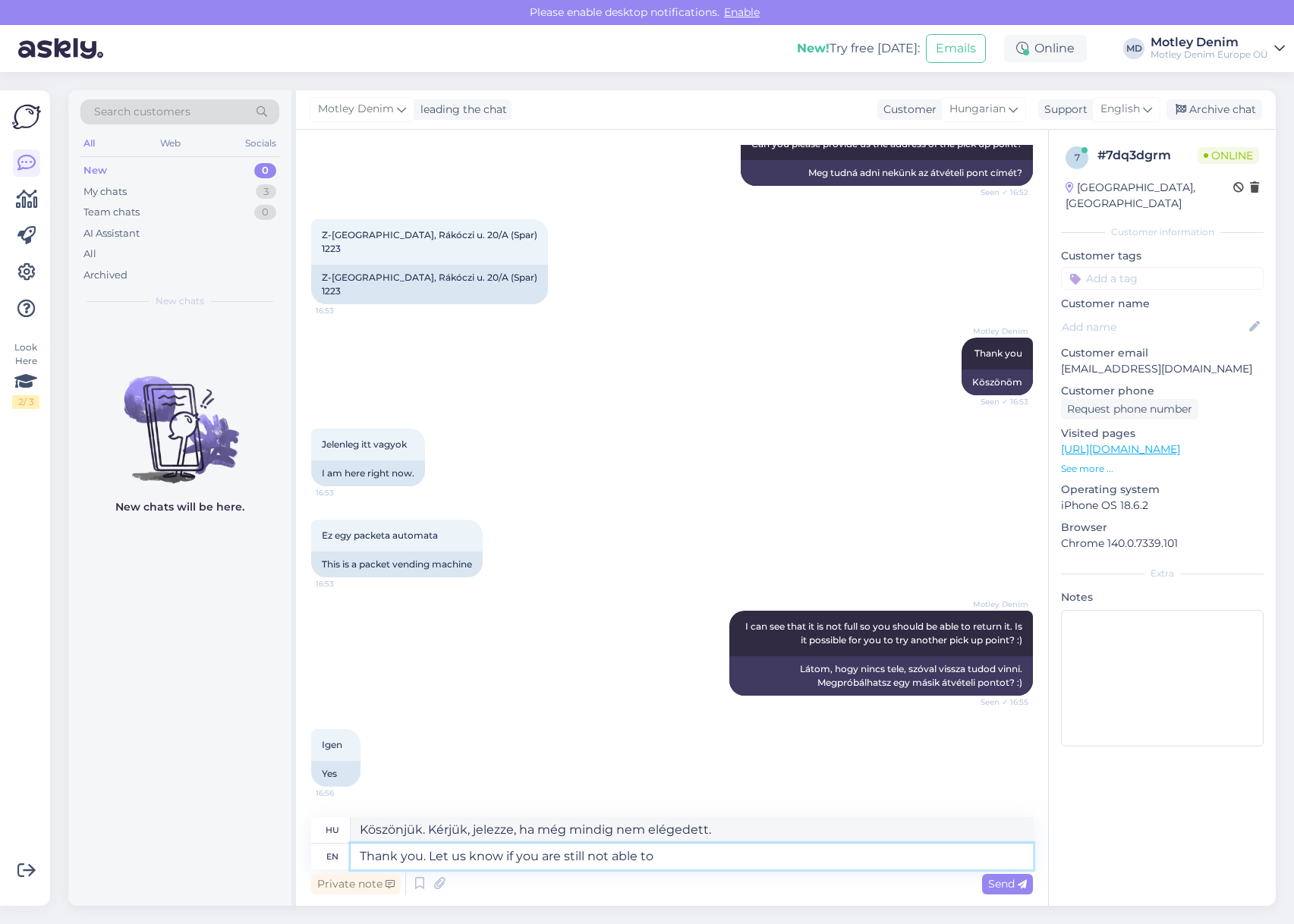
type textarea "Köszönjük. Kérjük, jelezze, ha továbbra sem sikerül."
type textarea "Thank you. Let us know if you are still not able to return it"
type textarea "Köszönjük. Kérjük, jelezze, ha továbbra sem tud visszatérni."
type textarea "Thank you. Let us know if you are still not able to return it."
type textarea "Köszönjük. Kérjük, jelezze, ha továbbra sem tudja visszaküldeni."
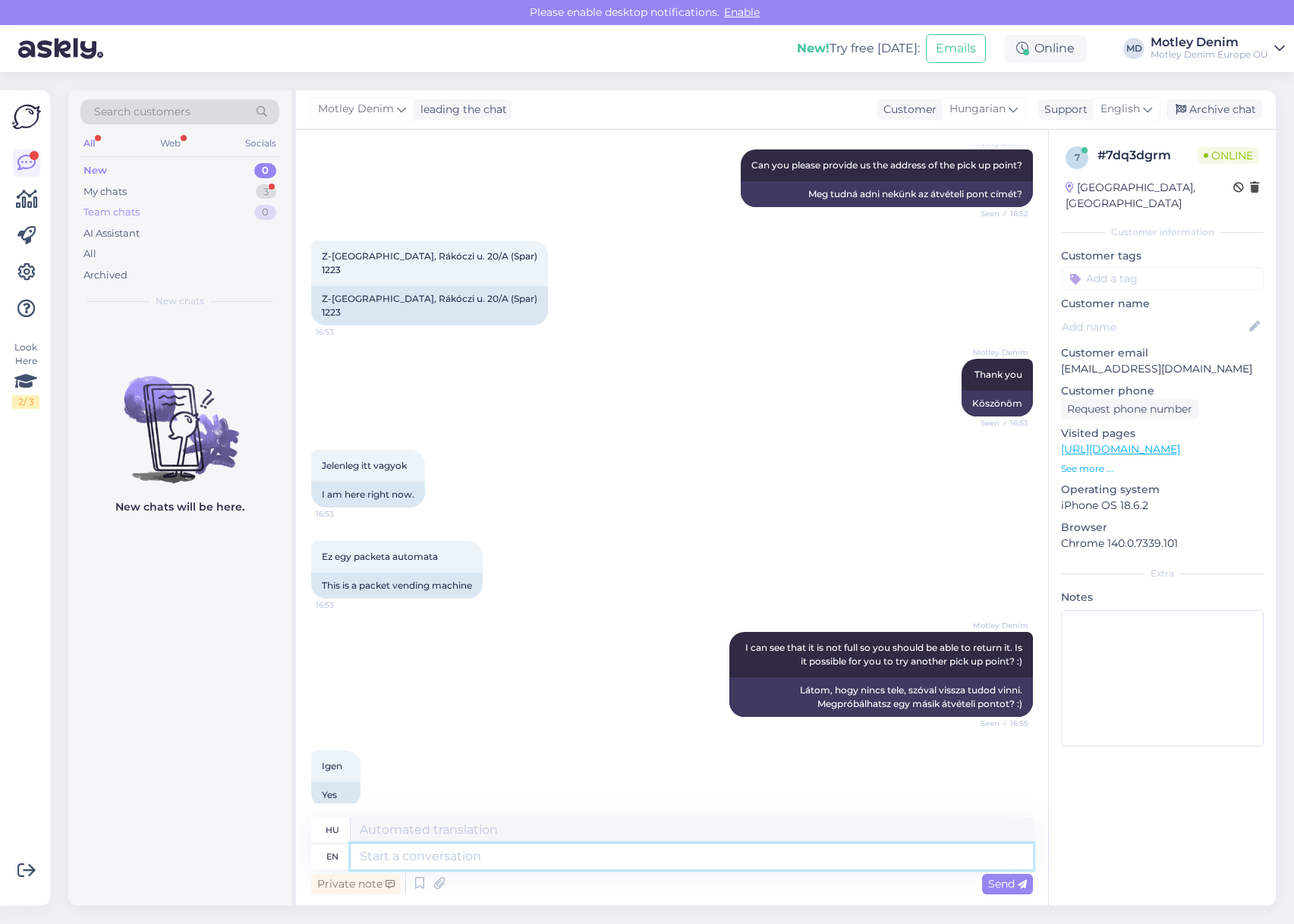
scroll to position [860, 0]
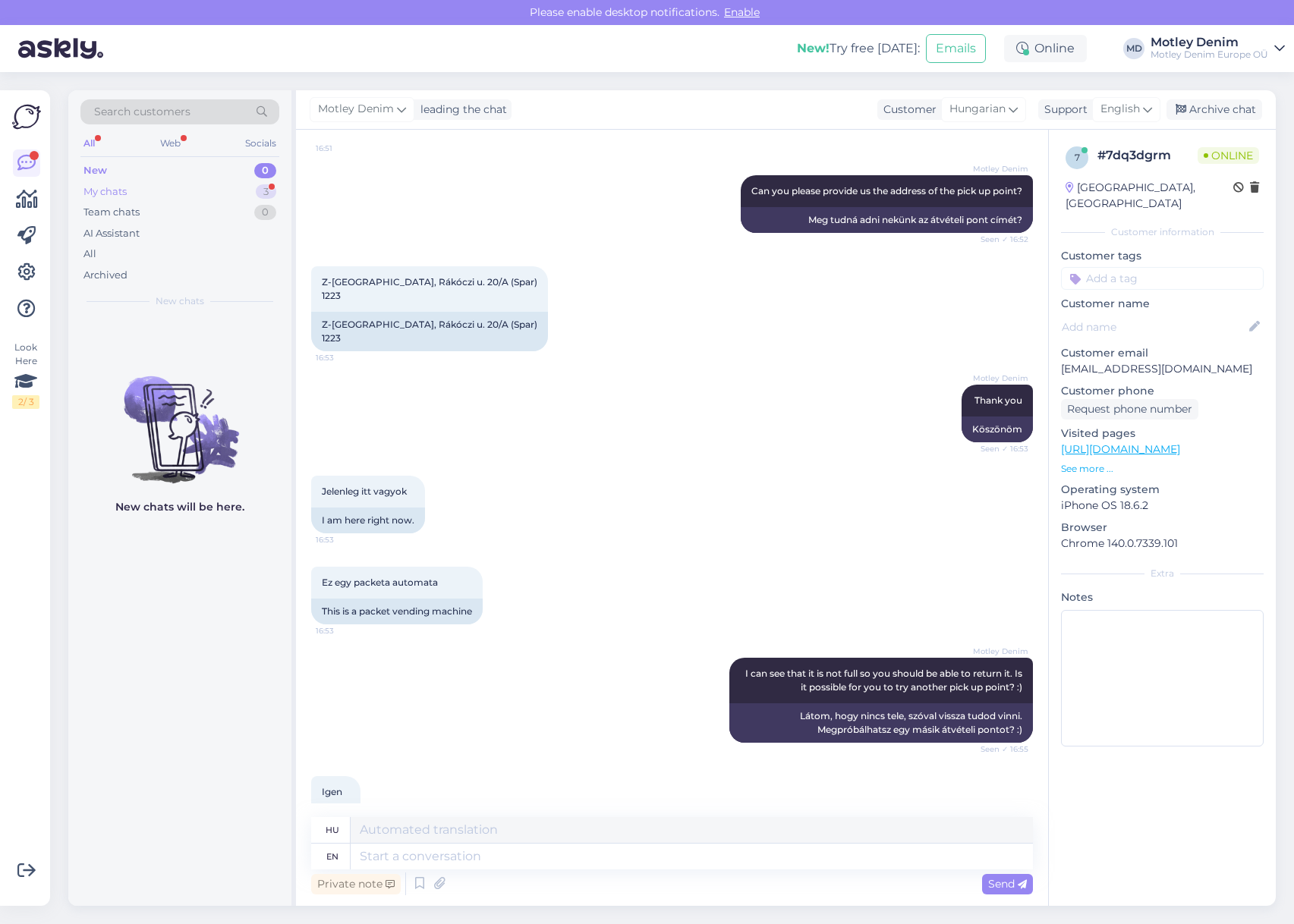
click at [196, 182] on div "My chats 3" at bounding box center [180, 192] width 199 height 22
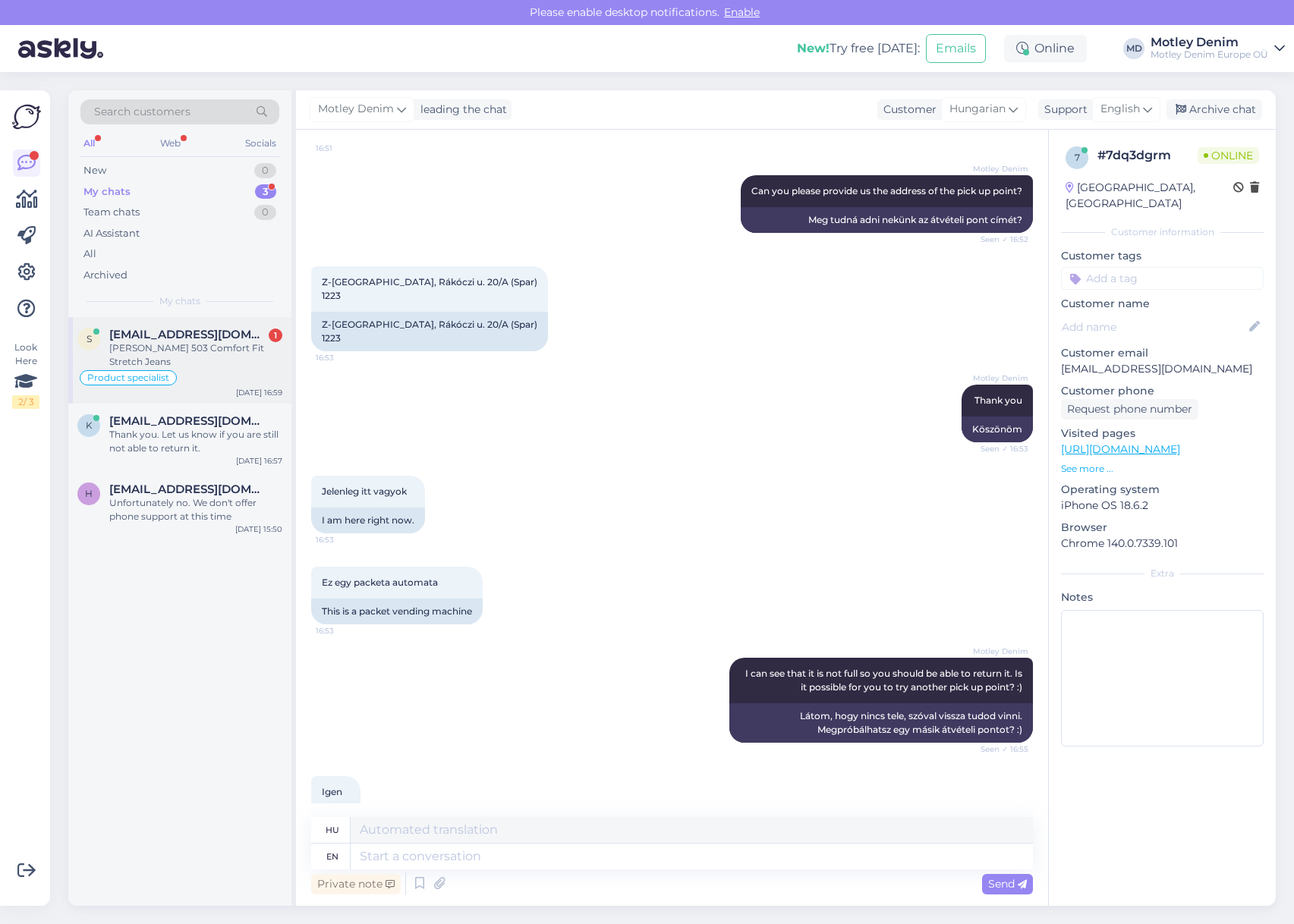
click at [232, 374] on div "Product specialist" at bounding box center [180, 377] width 205 height 18
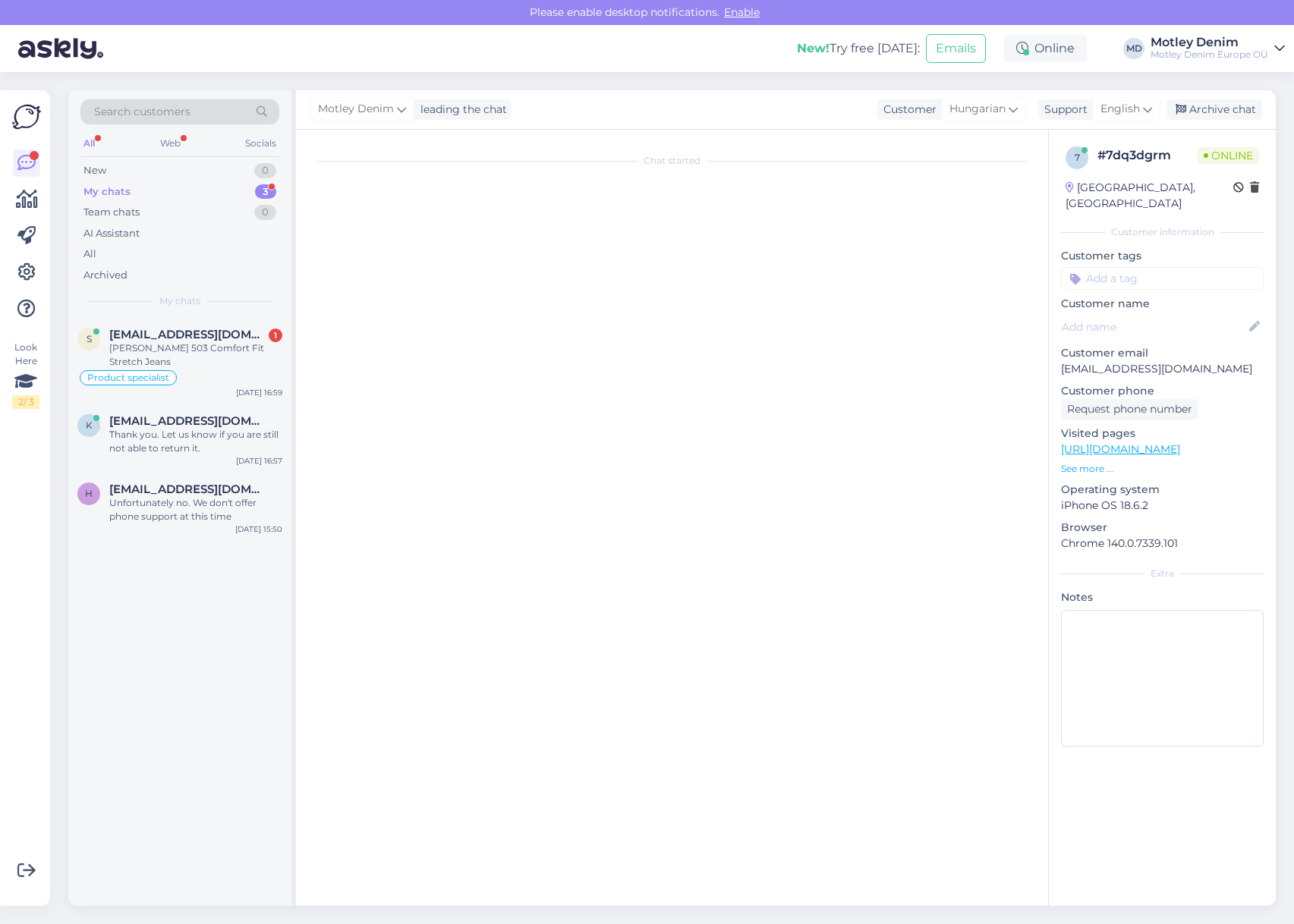
scroll to position [1973, 0]
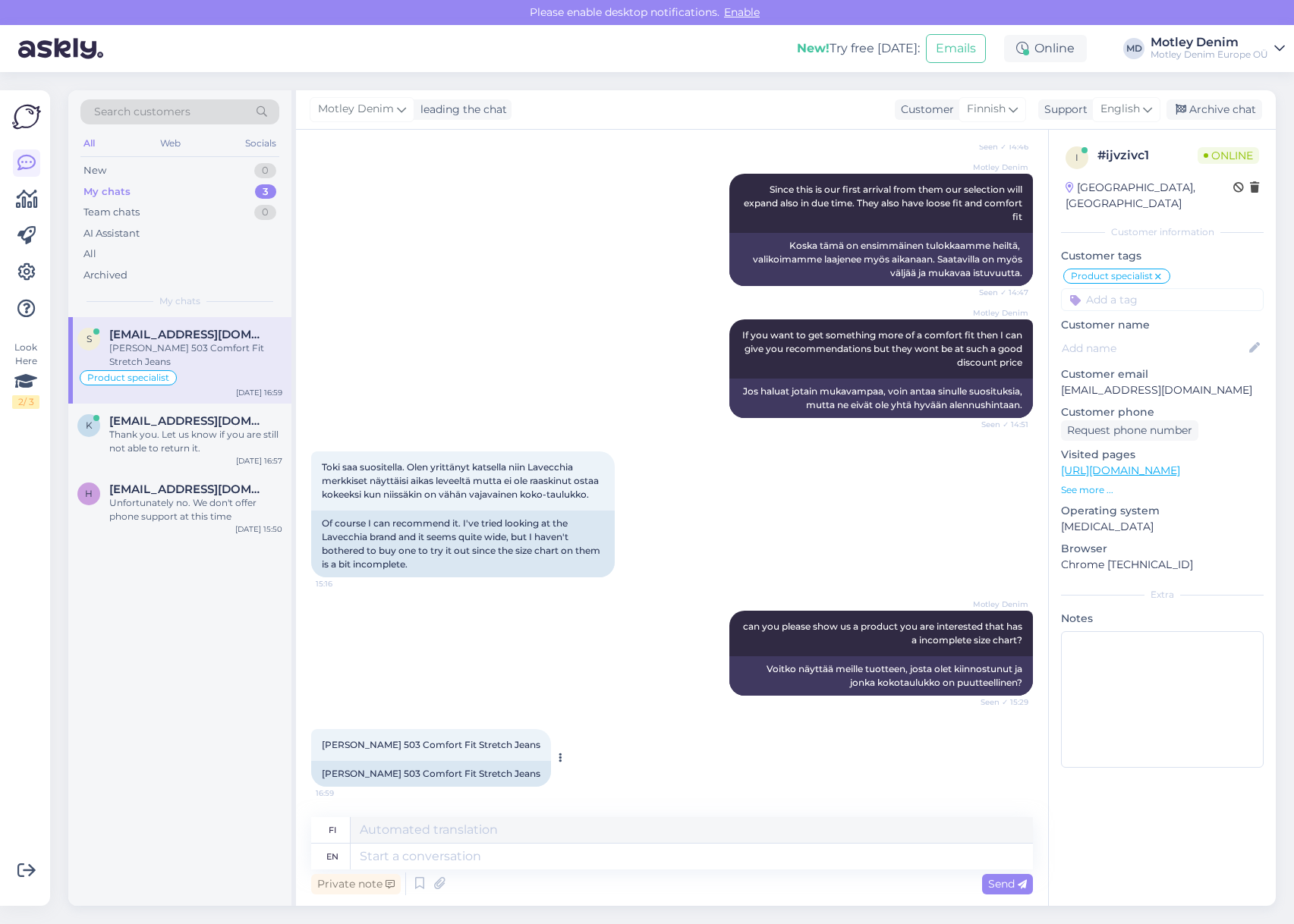
click at [341, 774] on div "[PERSON_NAME] 503 Comfort Fit Stretch Jeans" at bounding box center [431, 774] width 240 height 26
drag, startPoint x: 341, startPoint y: 774, endPoint x: 498, endPoint y: 775, distance: 157.0
click at [498, 775] on div "[PERSON_NAME] 503 Comfort Fit Stretch Jeans" at bounding box center [431, 774] width 240 height 26
copy div "[PERSON_NAME] 503 Comfort Fit Stretch Jeans"
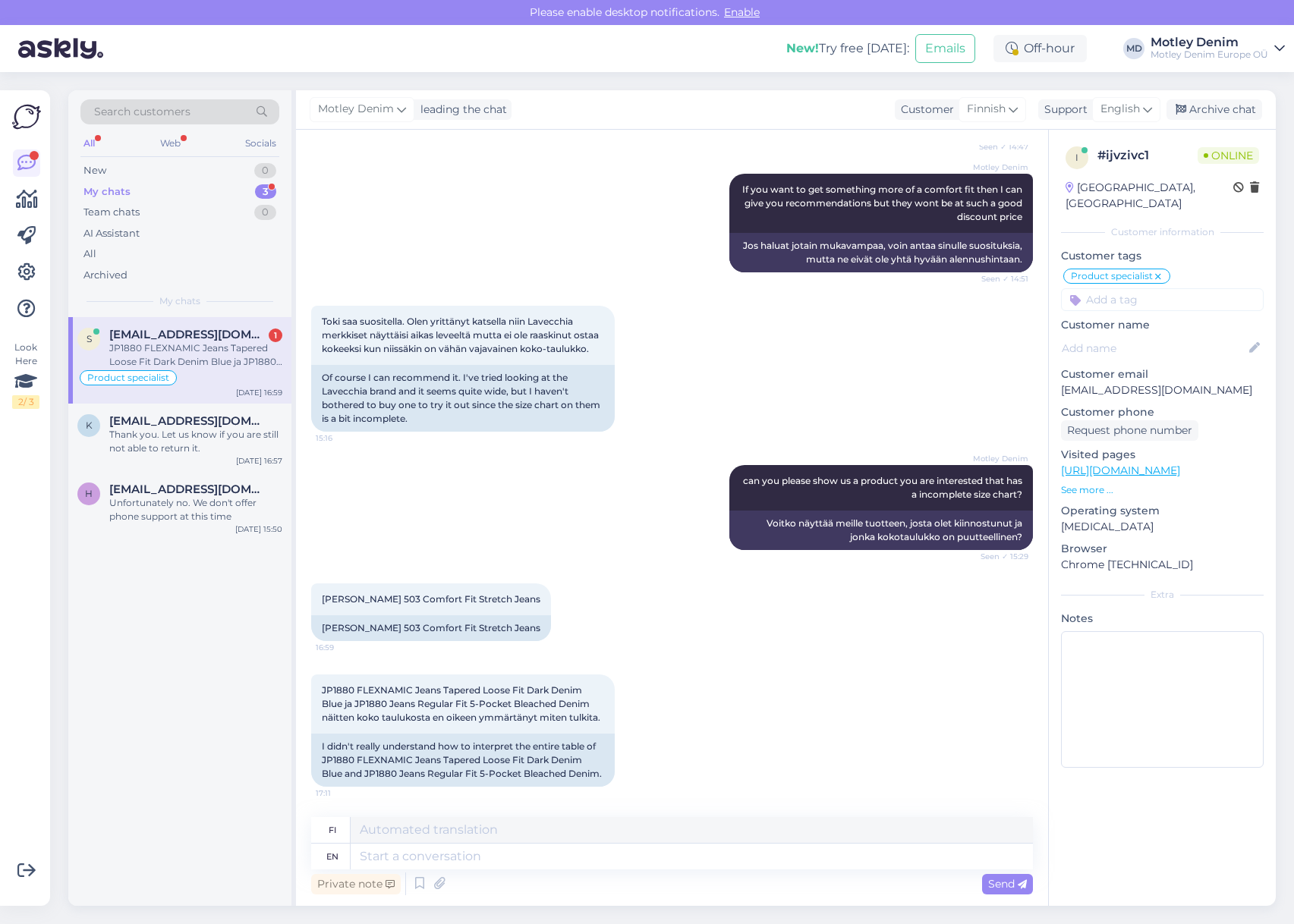
click at [676, 528] on div "[PERSON_NAME] can you please show us a product you are interested that has a in…" at bounding box center [672, 507] width 722 height 118
click at [602, 573] on div "[PERSON_NAME] 503 Comfort Fit Stretch Jeans 16:59 [PERSON_NAME] 503 Comfort Fit…" at bounding box center [672, 611] width 722 height 91
click at [443, 839] on textarea at bounding box center [692, 830] width 682 height 26
click at [460, 872] on div "Private note Send" at bounding box center [672, 883] width 722 height 28
drag, startPoint x: 500, startPoint y: 864, endPoint x: 533, endPoint y: 860, distance: 33.2
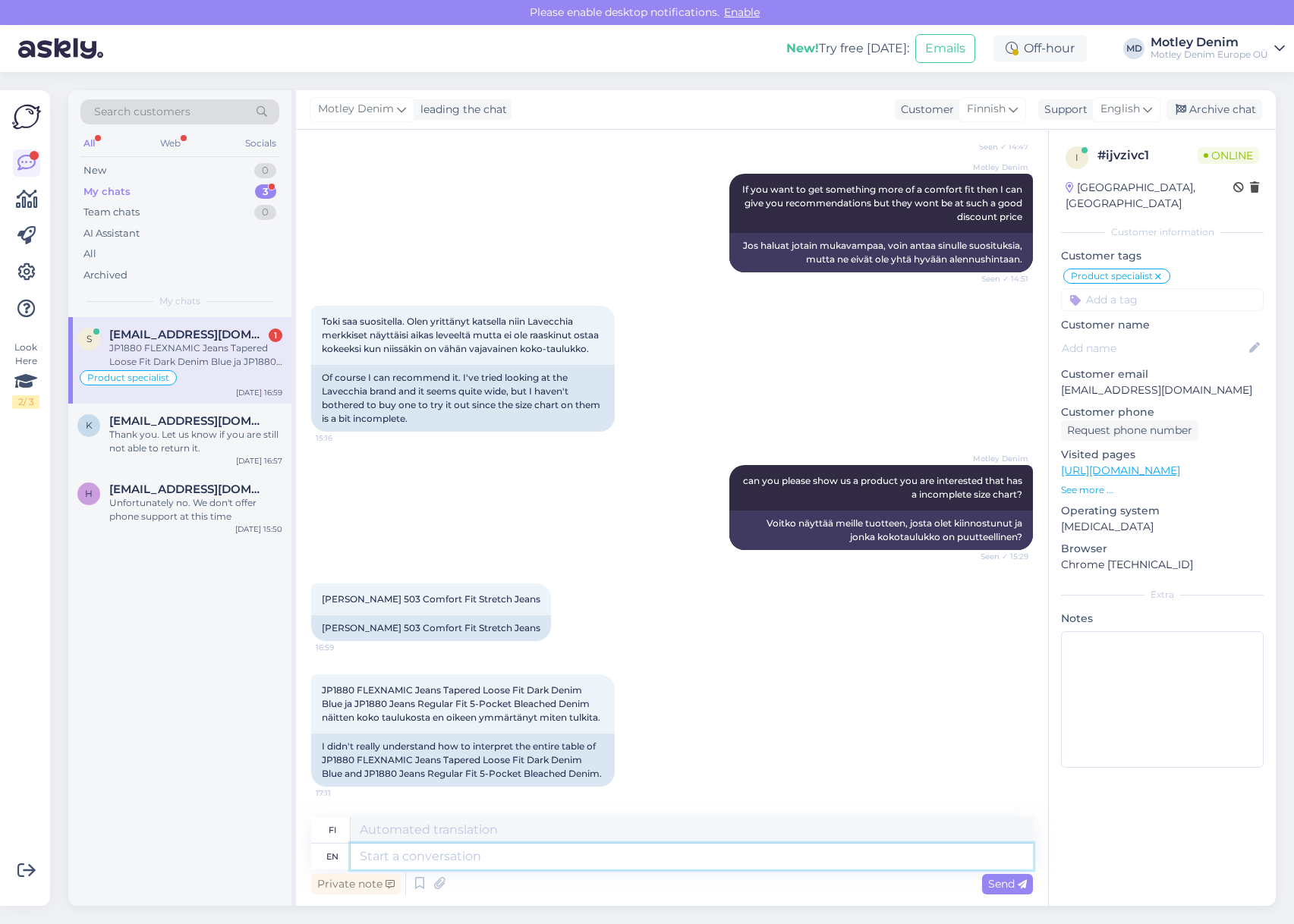
click at [501, 864] on textarea at bounding box center [692, 857] width 682 height 26
click at [385, 750] on div "I didn't really understand how to interpret the entire table of JP1880 FLEXNAMI…" at bounding box center [462, 761] width 303 height 54
click at [337, 744] on div "I didn't really understand how to interpret the entire table of JP1880 FLEXNAMI…" at bounding box center [462, 761] width 303 height 54
drag, startPoint x: 337, startPoint y: 744, endPoint x: 333, endPoint y: 763, distance: 19.4
click at [333, 763] on div "I didn't really understand how to interpret the entire table of JP1880 FLEXNAMI…" at bounding box center [462, 761] width 303 height 54
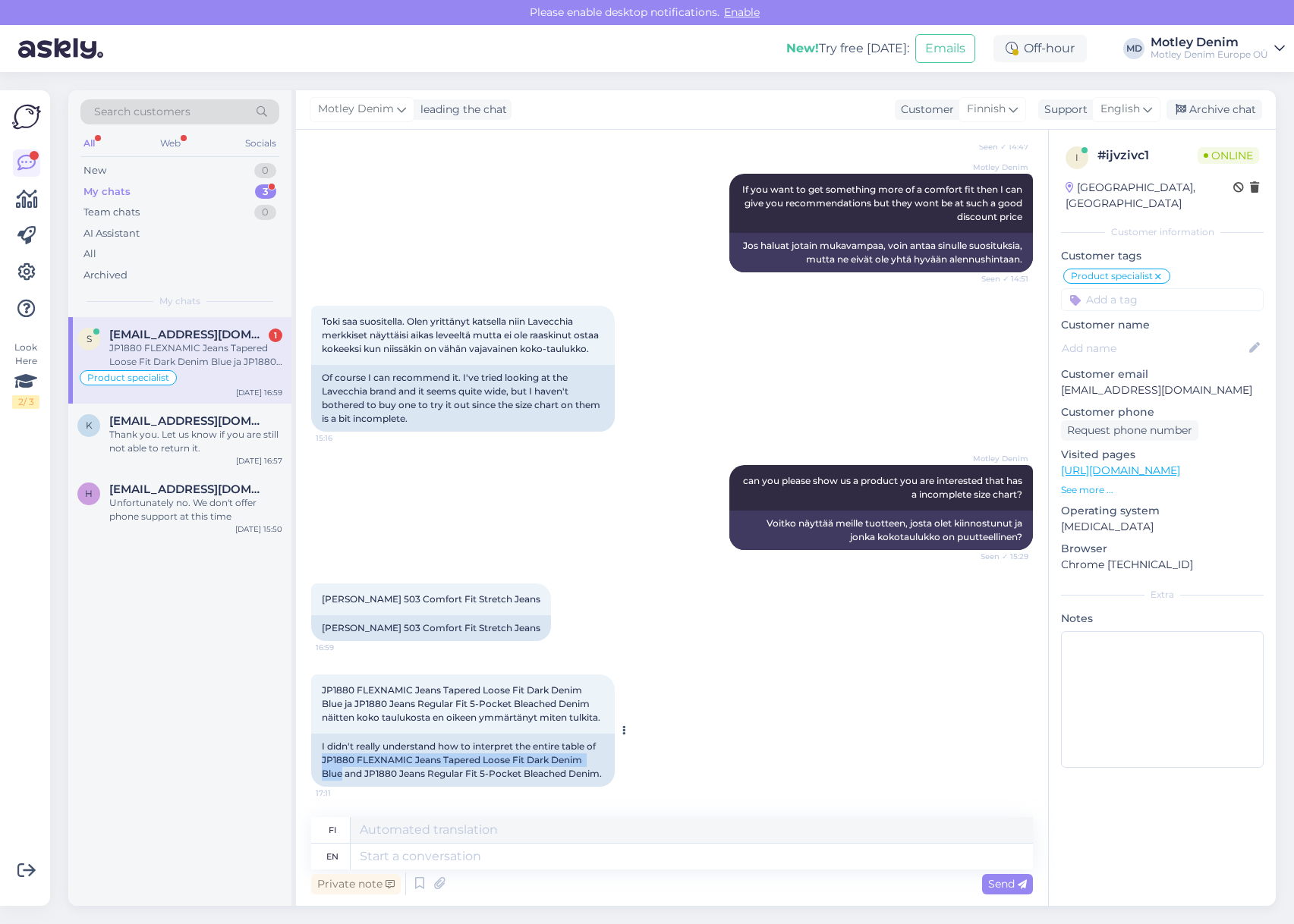
copy div "JP1880 FLEXNAMIC Jeans Tapered Loose Fit Dark Denim Blue"
click at [479, 853] on textarea at bounding box center [692, 857] width 682 height 26
type textarea "Sry fo"
type textarea "Sry"
type textarea "Sry for n"
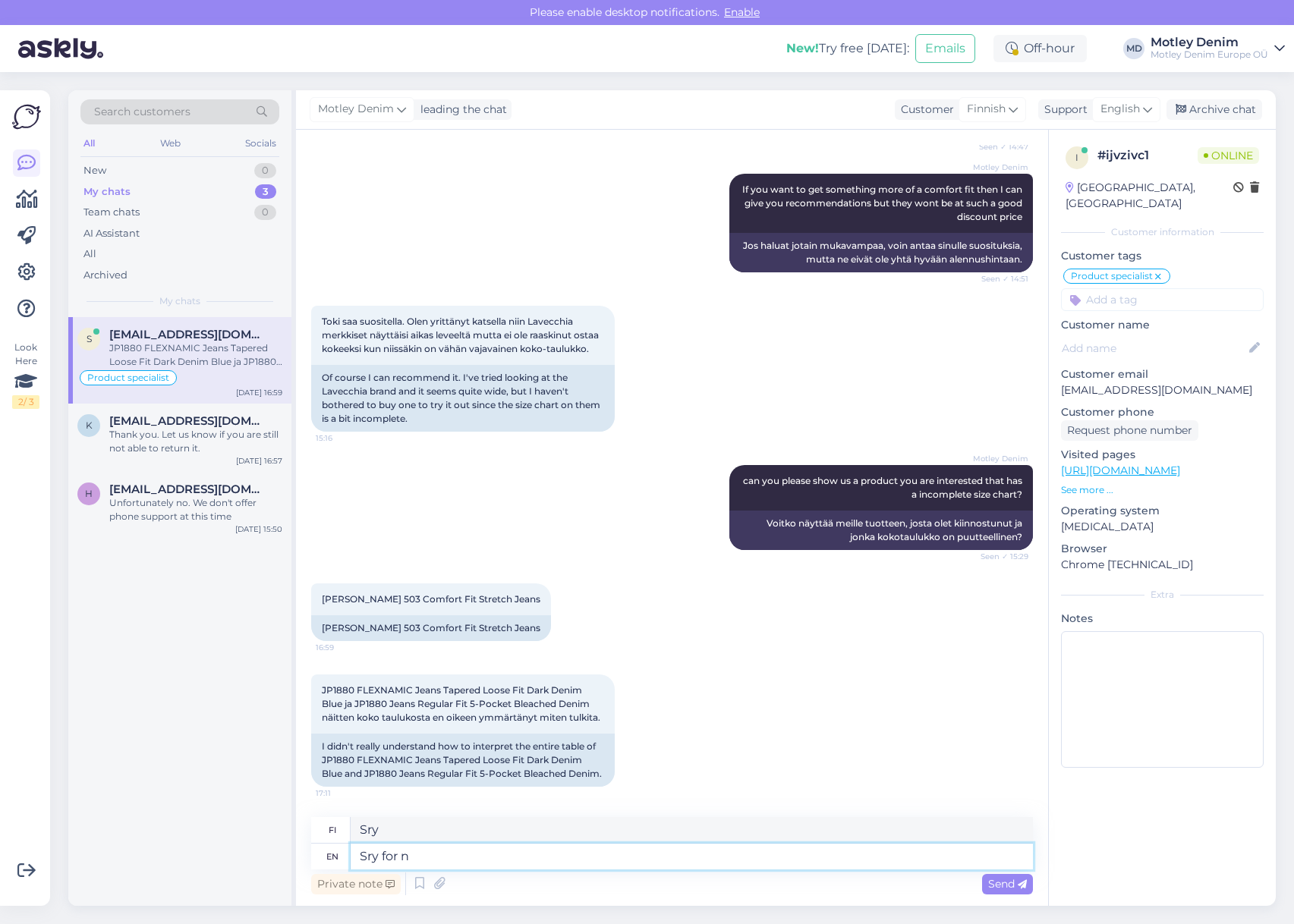
type textarea "Sry for"
type textarea "Sry for not re"
type textarea "Anteeksi, ettei"
type textarea "Sry for not replying."
type textarea "Anteeksi etten vastannut."
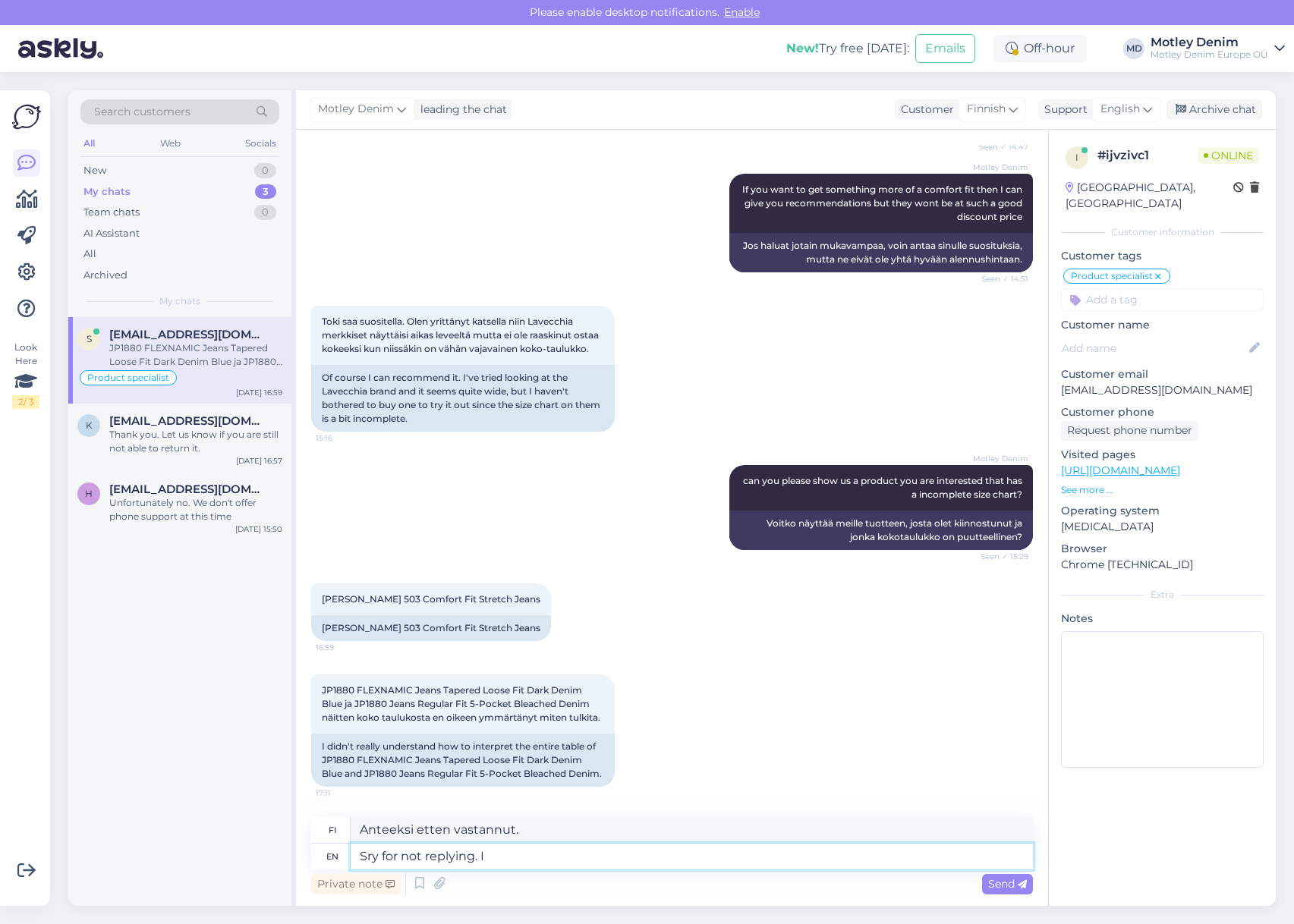
type textarea "Sry for not replying. I f"
type textarea "Anteeksi etten vastannut. Minä"
type textarea "Sry for not replying. I forwarded y"
type textarea "Anteeksi etten vastannut. Lähetin viestin eteenpäin."
type textarea "Sry for not replying. I forwarded your i"
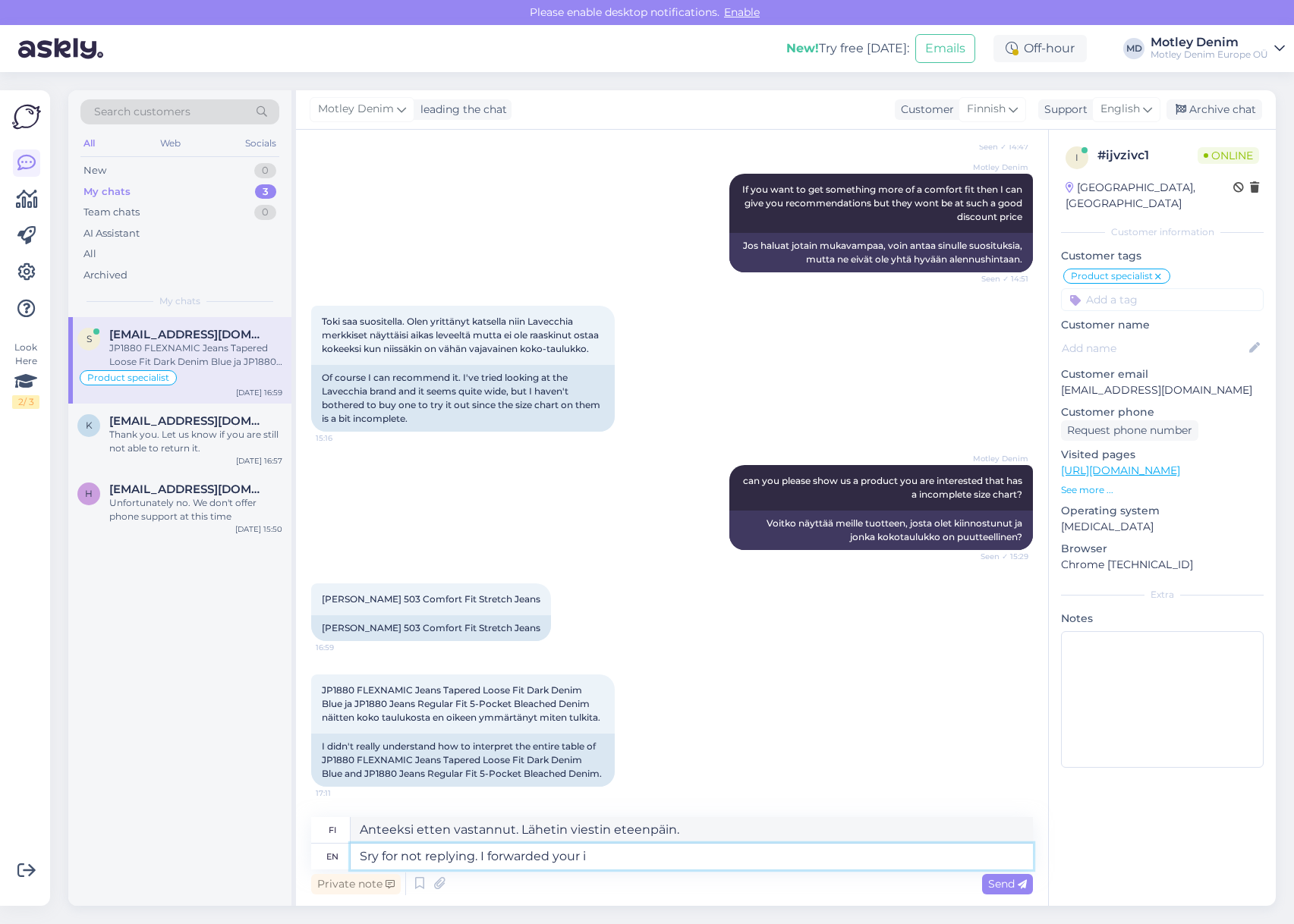
type textarea "Anteeksi etten vastannut. Lähetin viestisi eteenpäin."
type textarea "Sry for not replying. I forwarded your initia"
type textarea "Anteeksi etten vastannut. Lähetin aloitteesi eteenpäin."
type textarea "Sry for not replying. I forwarded your initial"
type textarea "Anteeksi etten vastannut. Lähetin alkuperäisen viestisi eteenpäin."
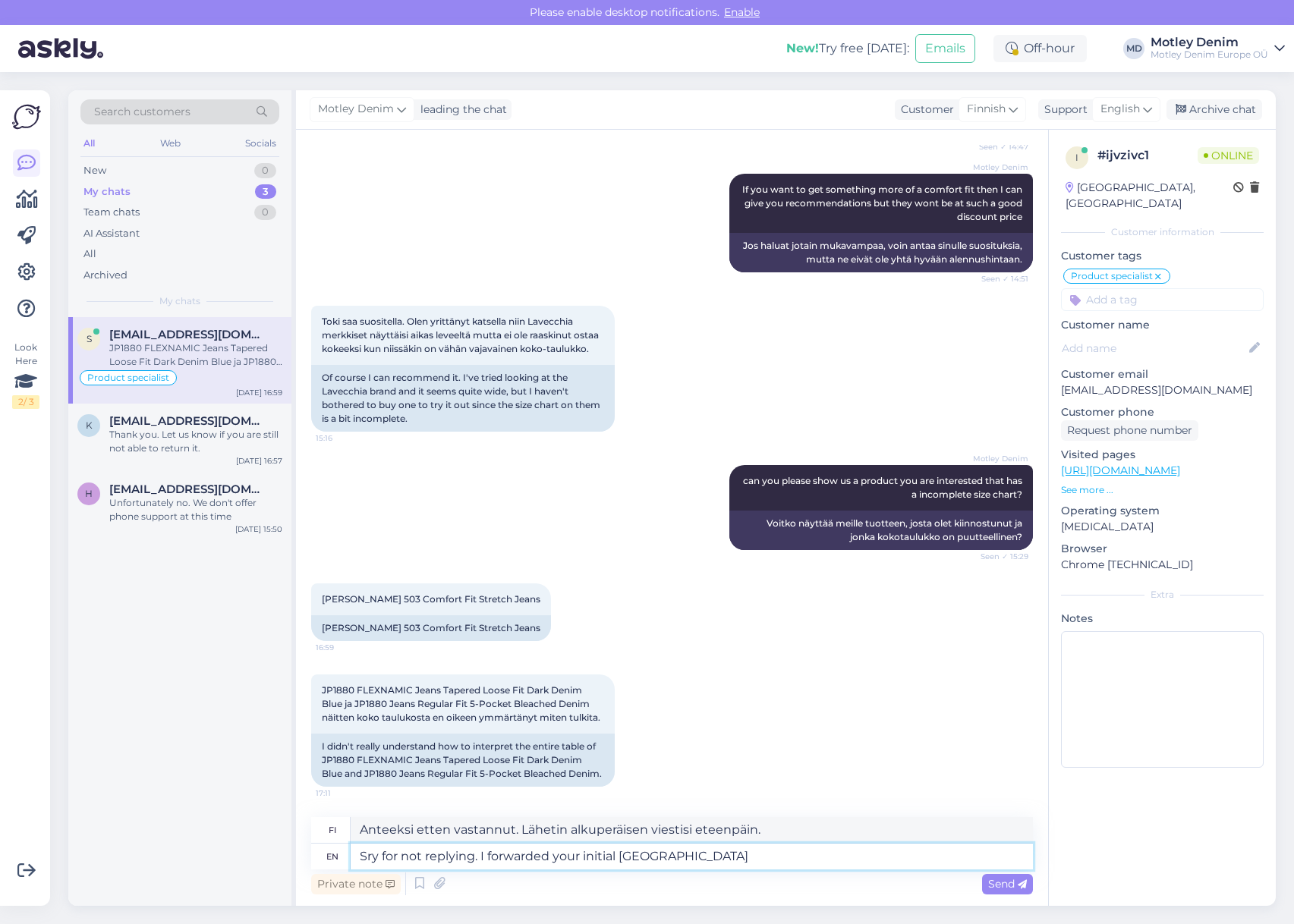
type textarea "Sry for not replying. I forwarded your initial Lavechhia p"
type textarea "Anteeksi etten vastannut. Lähetin alkuperäisen Lavechhia-viestisi eteenpäin."
type textarea "Sry for not replying. I forwarded your initial Lavechhia products"
type textarea "Anteeksi etten vastannut. Lähetin alkuperäiset Lavechhia-tuotteesi eteenpäin."
type textarea "Sry for not replying. I forwarded your initial Lavechhia products to o"
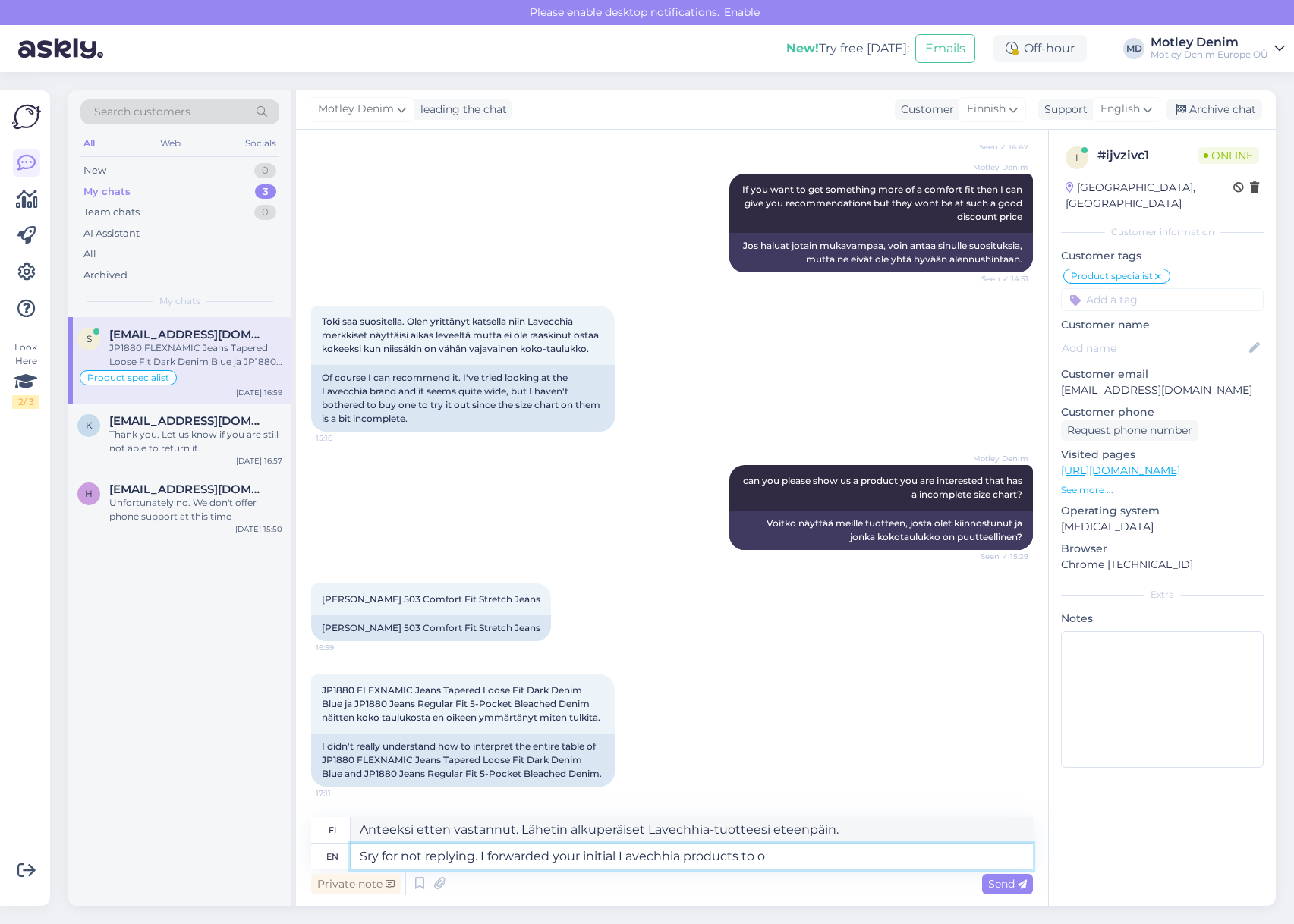
type textarea "Anteeksi, etten vastannut. Lähetin alkuperäiset Lavechhia-tuotteesi eteenpäin."
type textarea "Sry for not replying. I forwarded your initial Lavechhia products to our"
type textarea "Anteeksi, etten vastannut. Lähetin alkuperäiset Lavechhia-tuotteesi meille."
type textarea "Sry for not replying. I forwarded your initial Lavechhia products to our prod"
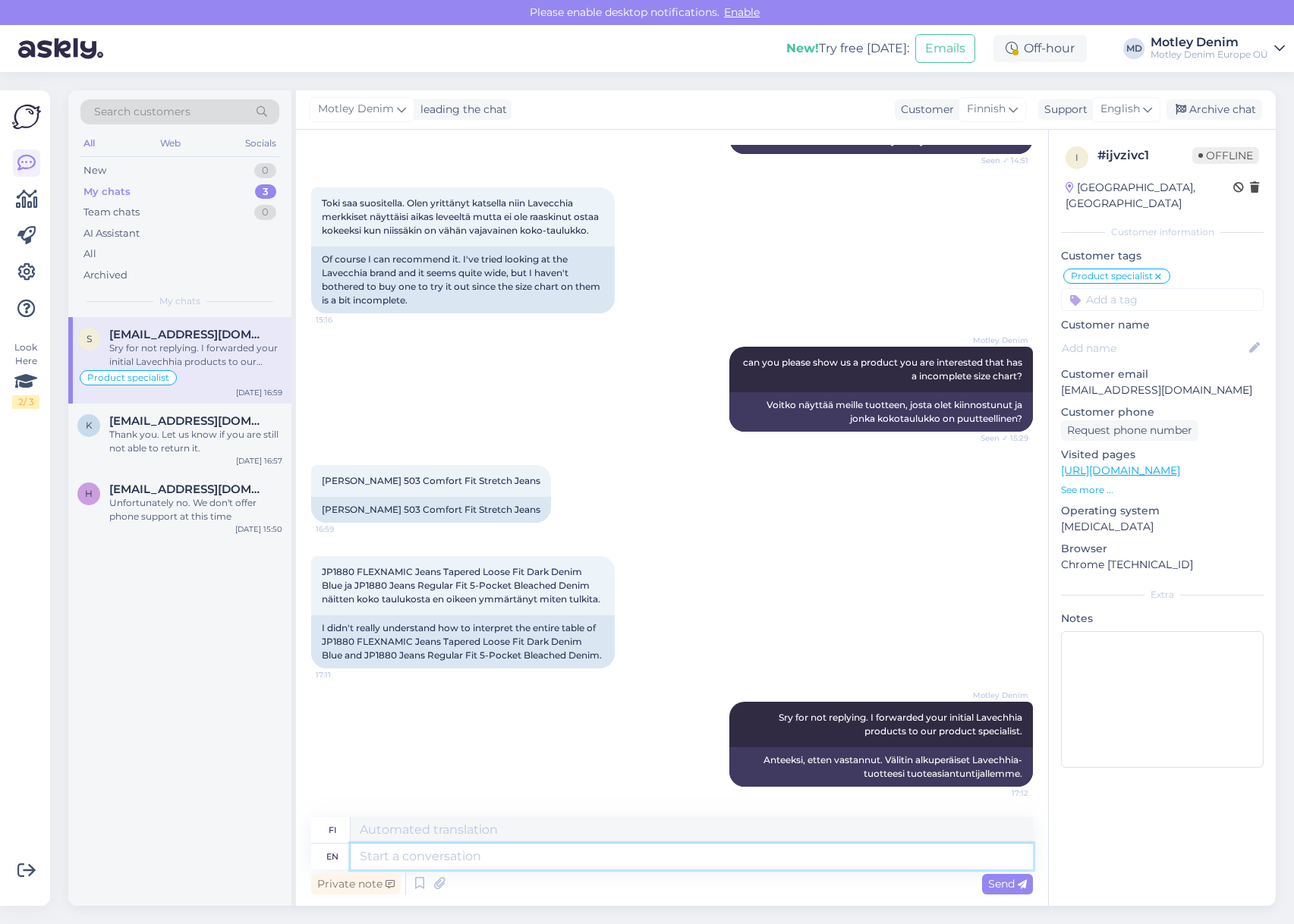
scroll to position [2342, 0]
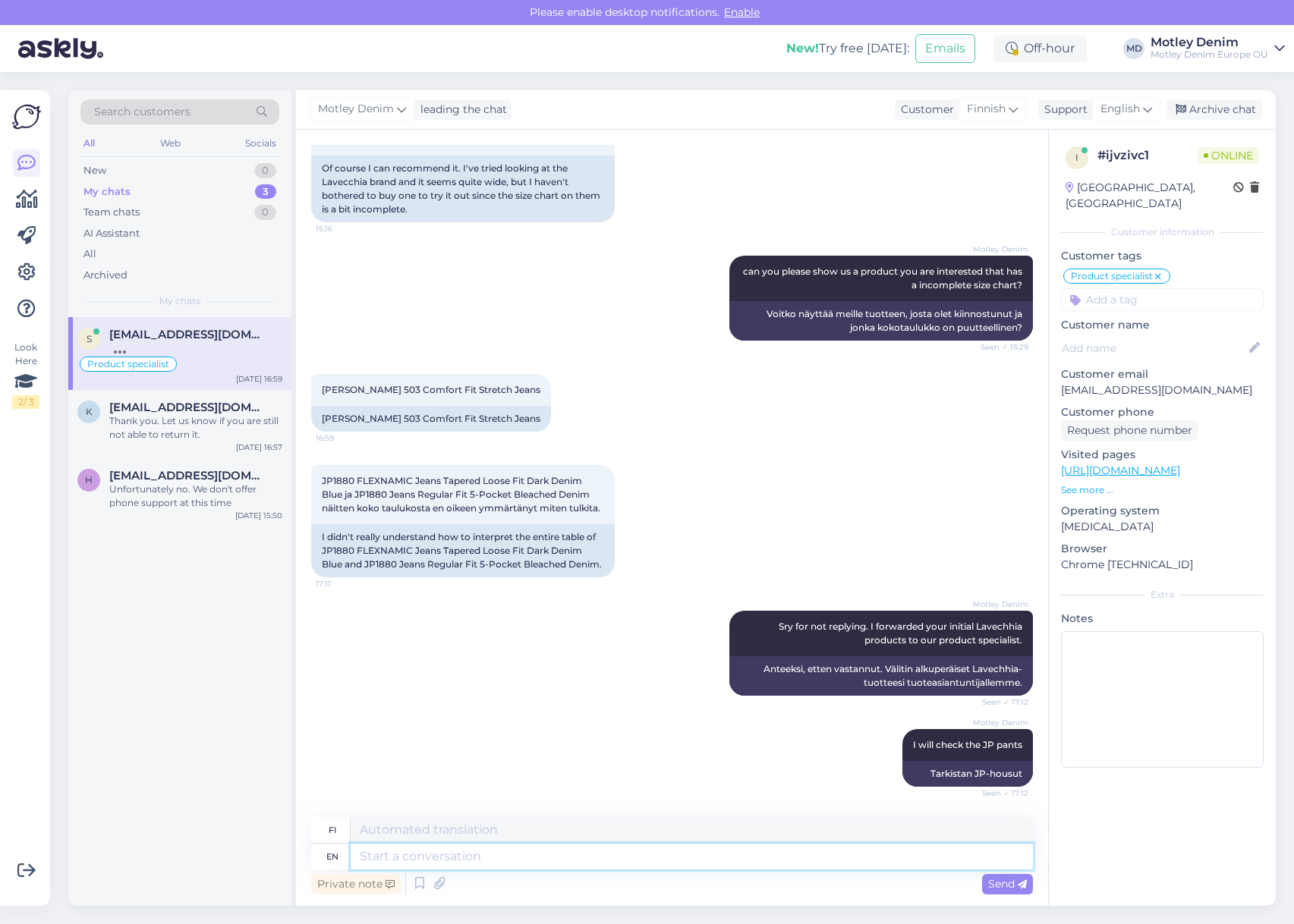
click at [740, 859] on textarea at bounding box center [692, 857] width 682 height 26
click at [435, 847] on textarea at bounding box center [692, 857] width 682 height 26
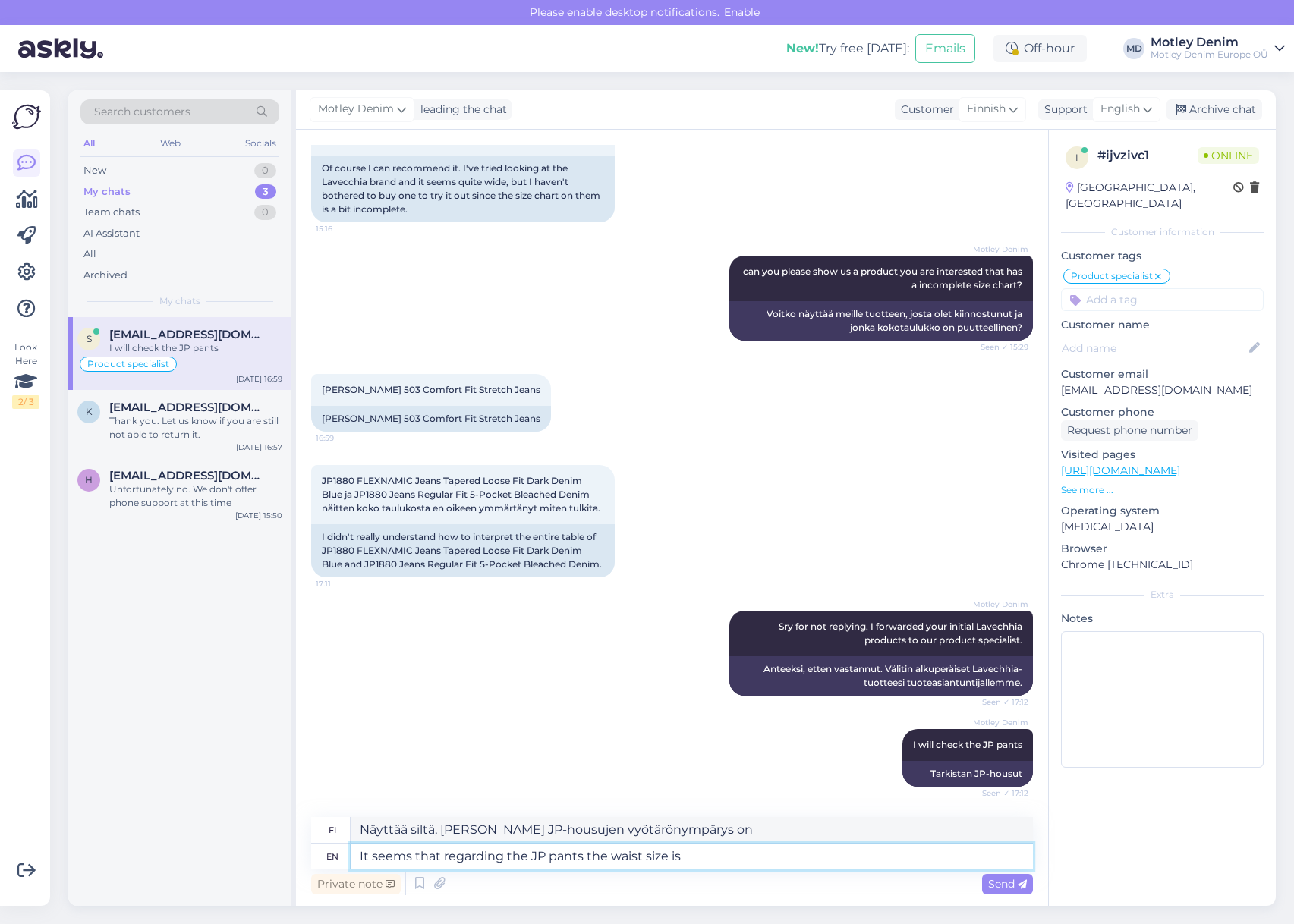
click at [720, 863] on textarea "It seems that regarding the JP pants the waist size is" at bounding box center [692, 857] width 682 height 26
click at [822, 860] on textarea "It seems that regarding the JP pants the waist size is A1" at bounding box center [692, 857] width 682 height 26
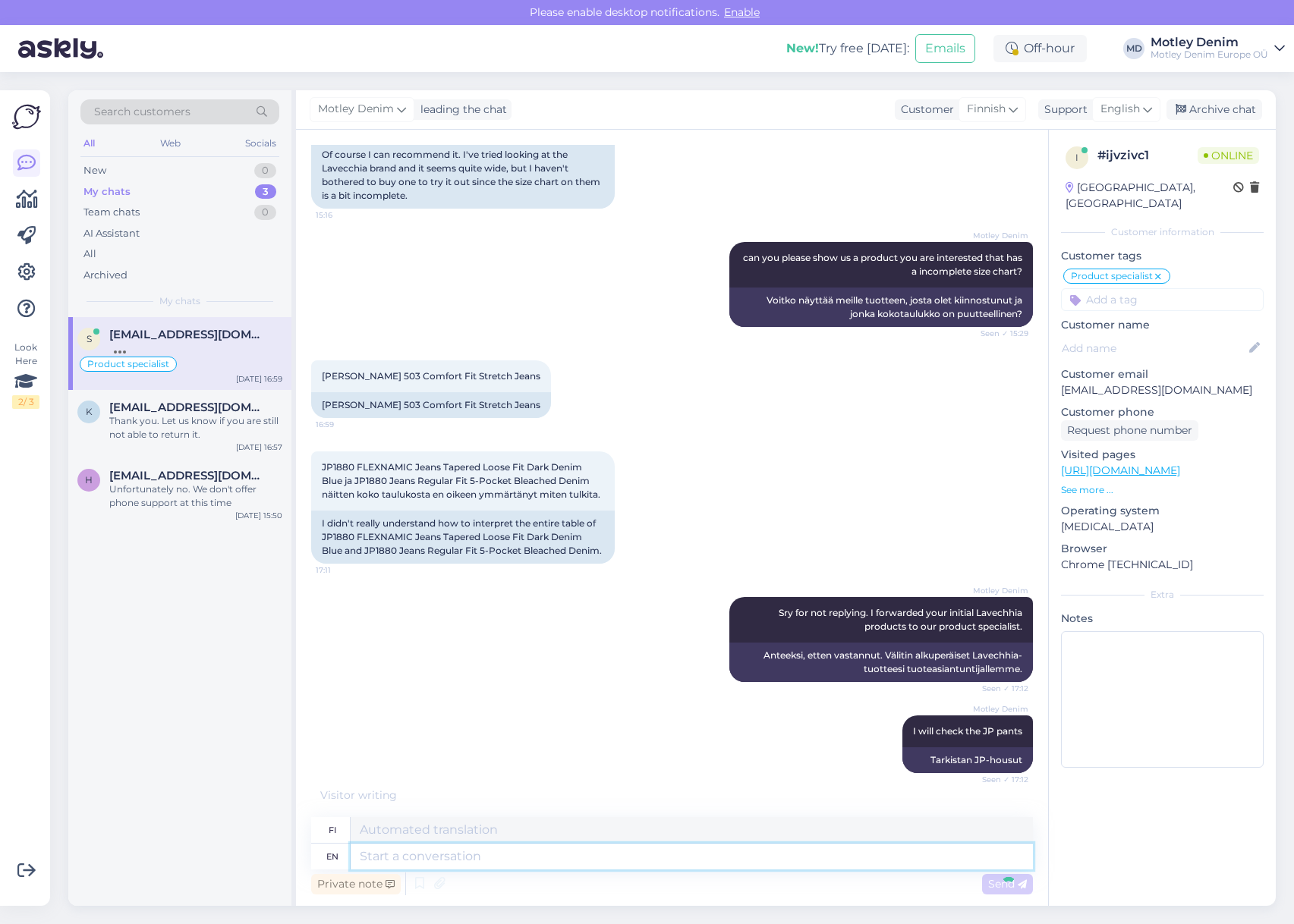
scroll to position [2460, 0]
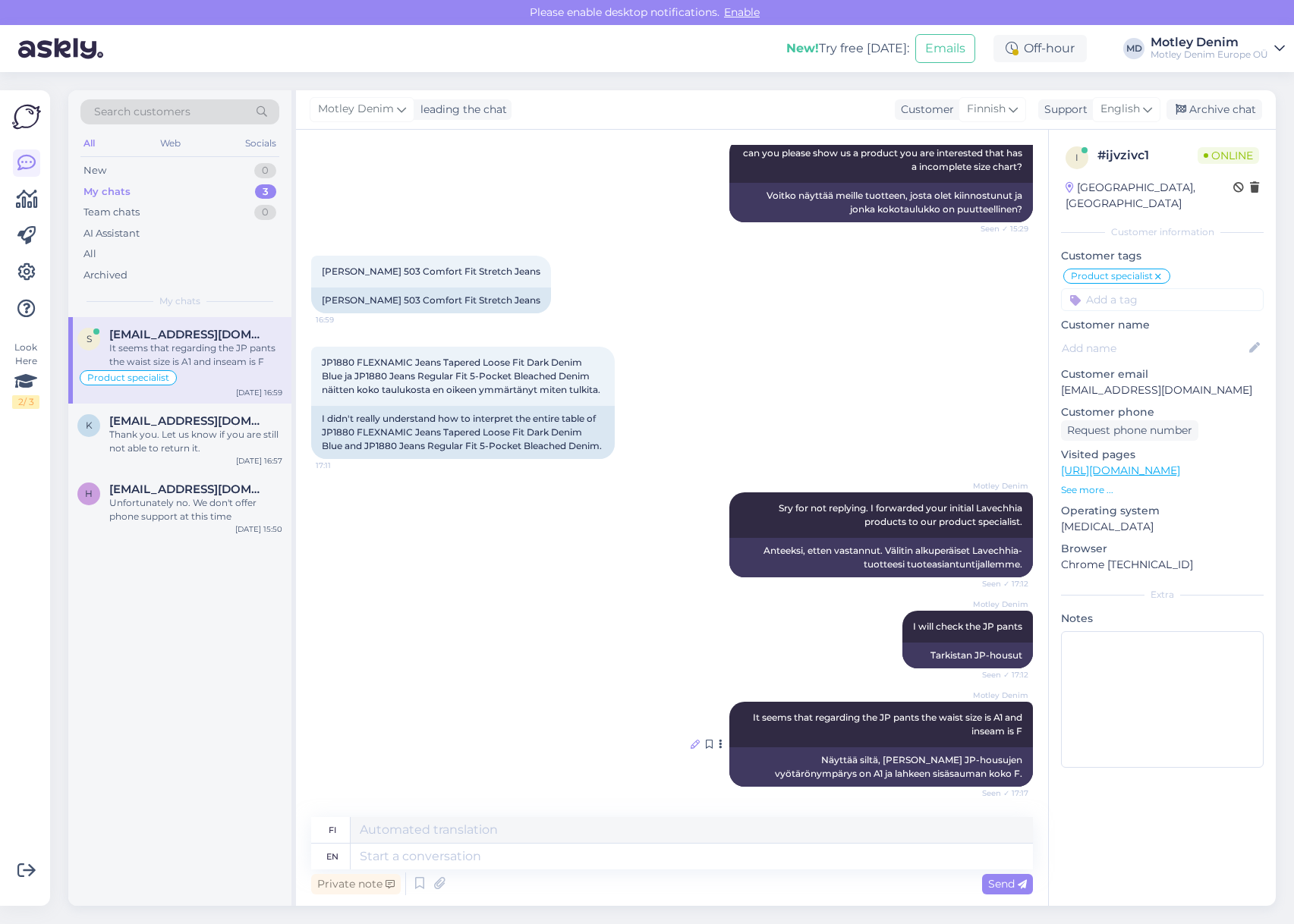
click at [691, 747] on icon at bounding box center [695, 744] width 10 height 9
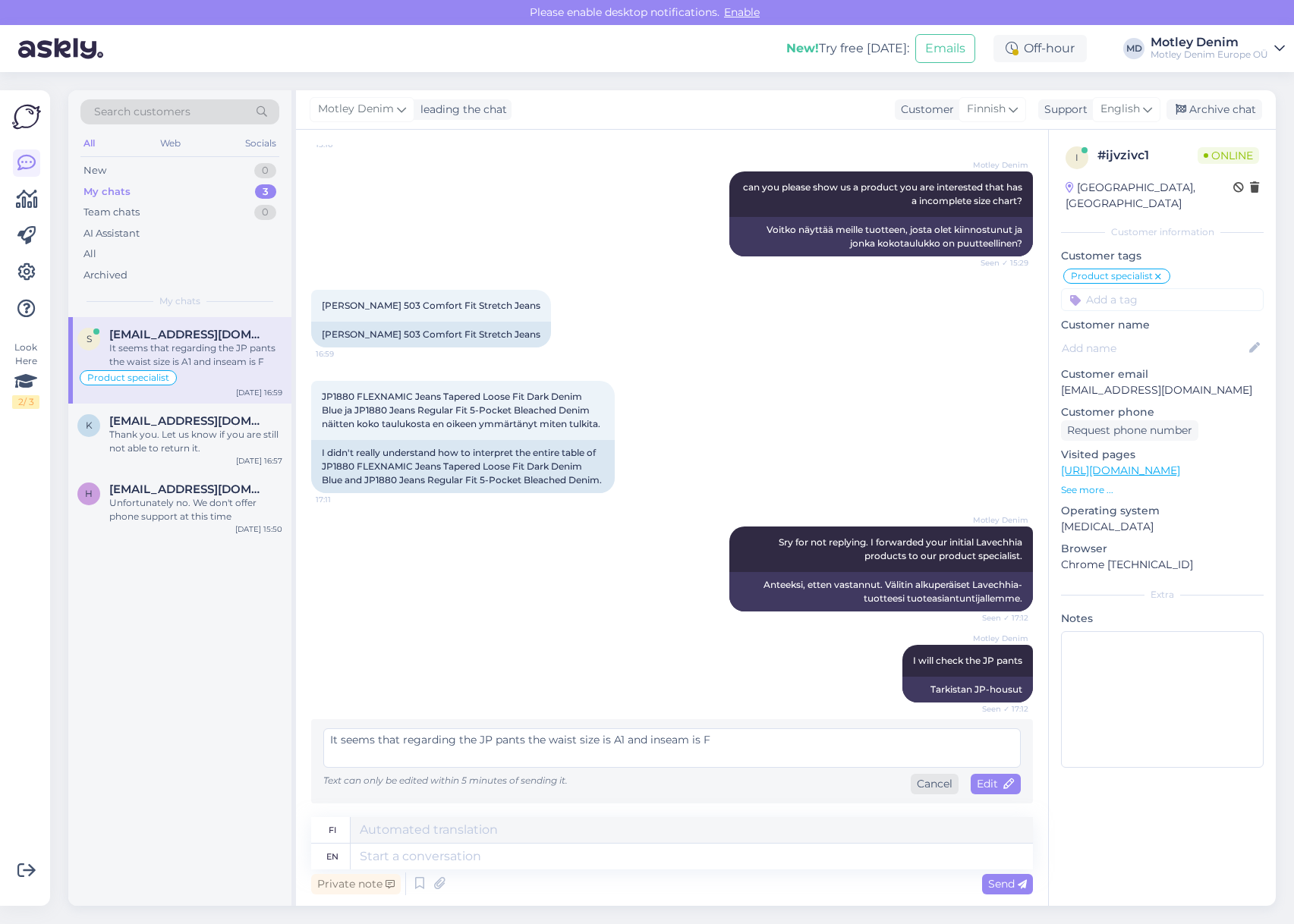
click at [932, 792] on div "Cancel" at bounding box center [934, 784] width 48 height 21
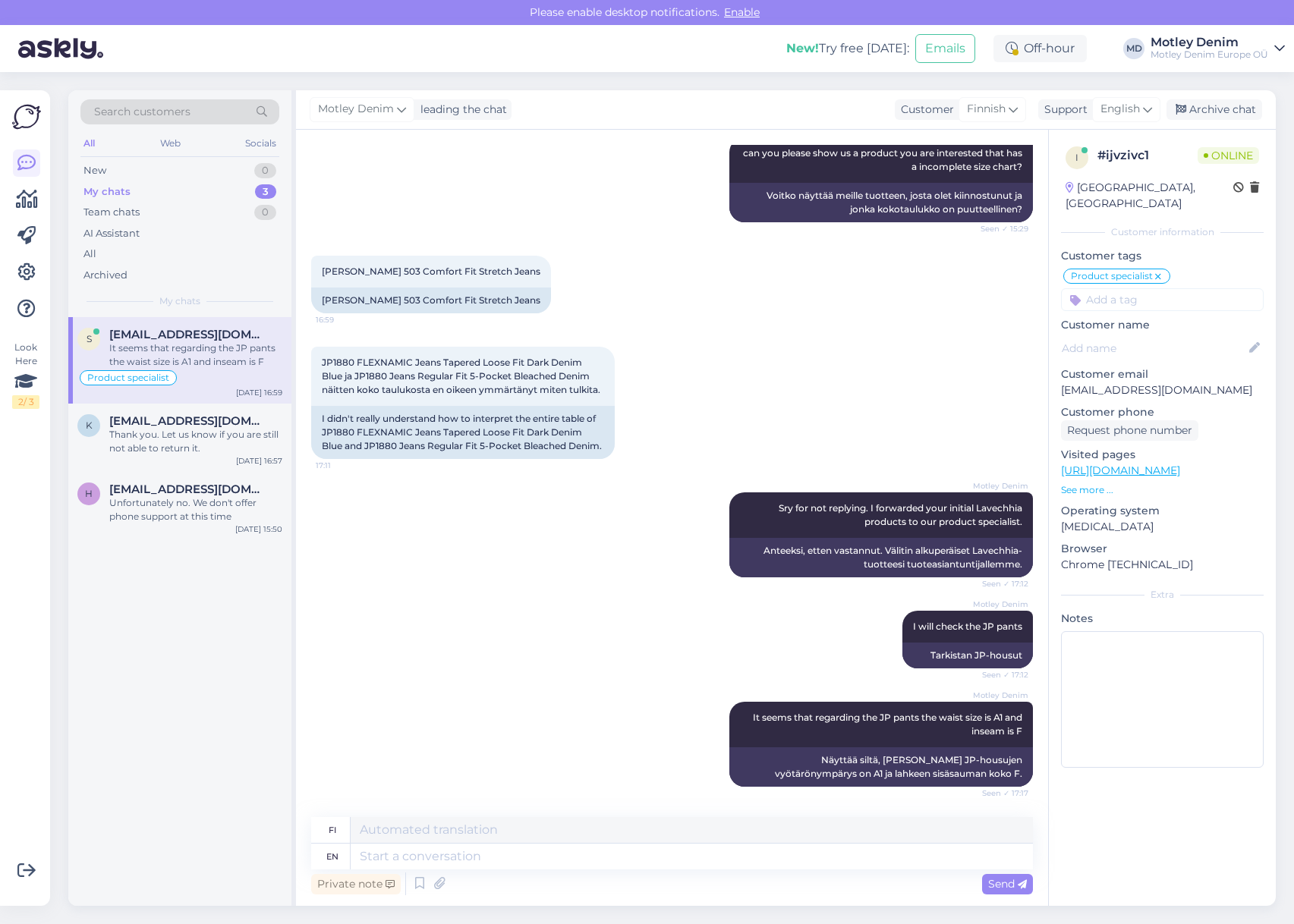
scroll to position [2460, 0]
click at [479, 826] on textarea at bounding box center [692, 830] width 682 height 26
click at [398, 854] on textarea at bounding box center [692, 857] width 682 height 26
paste textarea "Waist Size"
drag, startPoint x: 357, startPoint y: 828, endPoint x: 555, endPoint y: 842, distance: 198.5
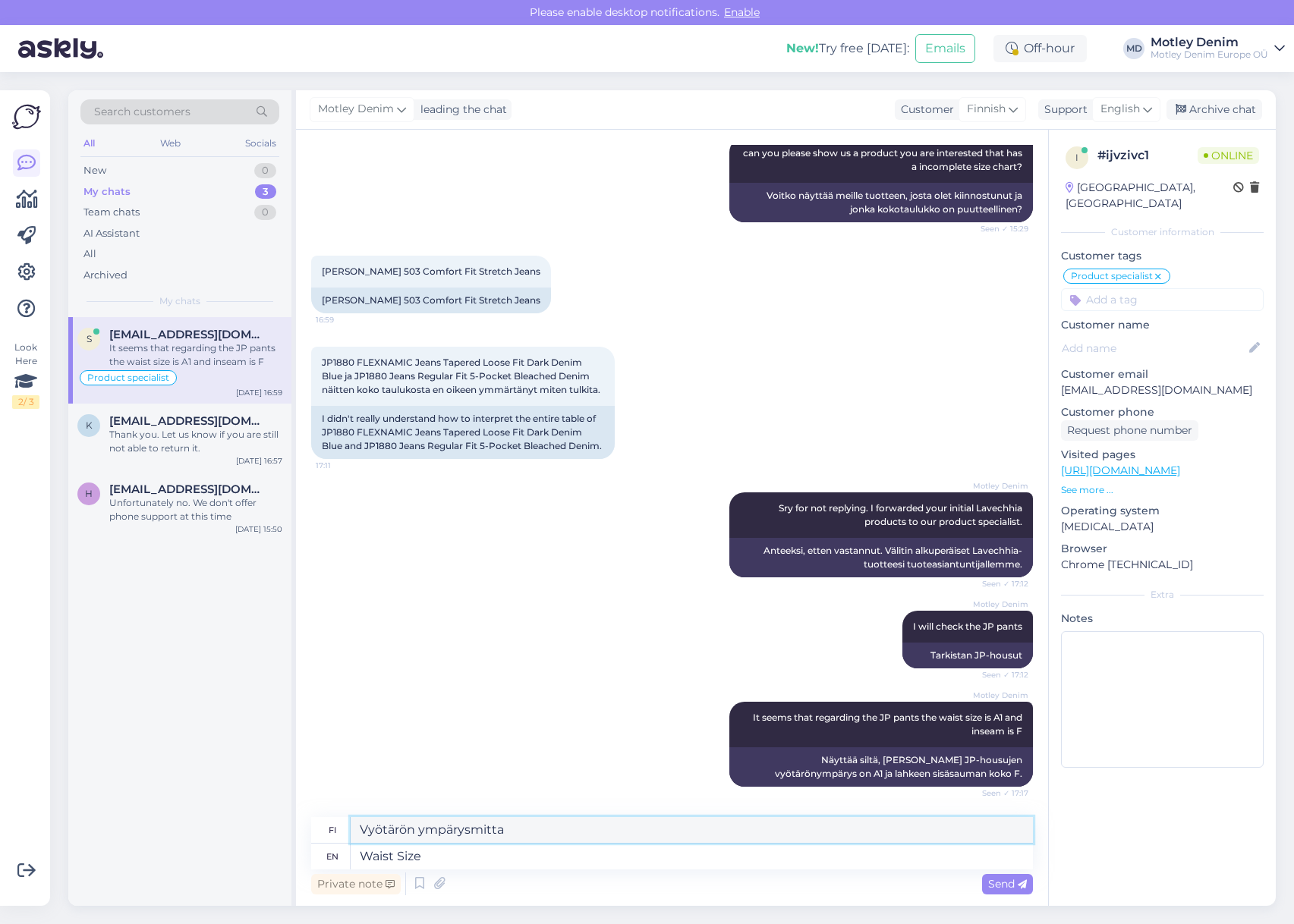
click at [526, 830] on textarea "Vyötärön ympärysmitta" at bounding box center [692, 830] width 682 height 26
paste textarea "Waist Size"
drag, startPoint x: 461, startPoint y: 861, endPoint x: 300, endPoint y: 866, distance: 161.1
click at [300, 866] on div "Chat started [DATE] Hei. Minkähänlainen koko taulukko toi on North Latitude Jea…" at bounding box center [672, 517] width 752 height 776
click at [498, 835] on textarea "A1 = Waist Size" at bounding box center [692, 830] width 682 height 26
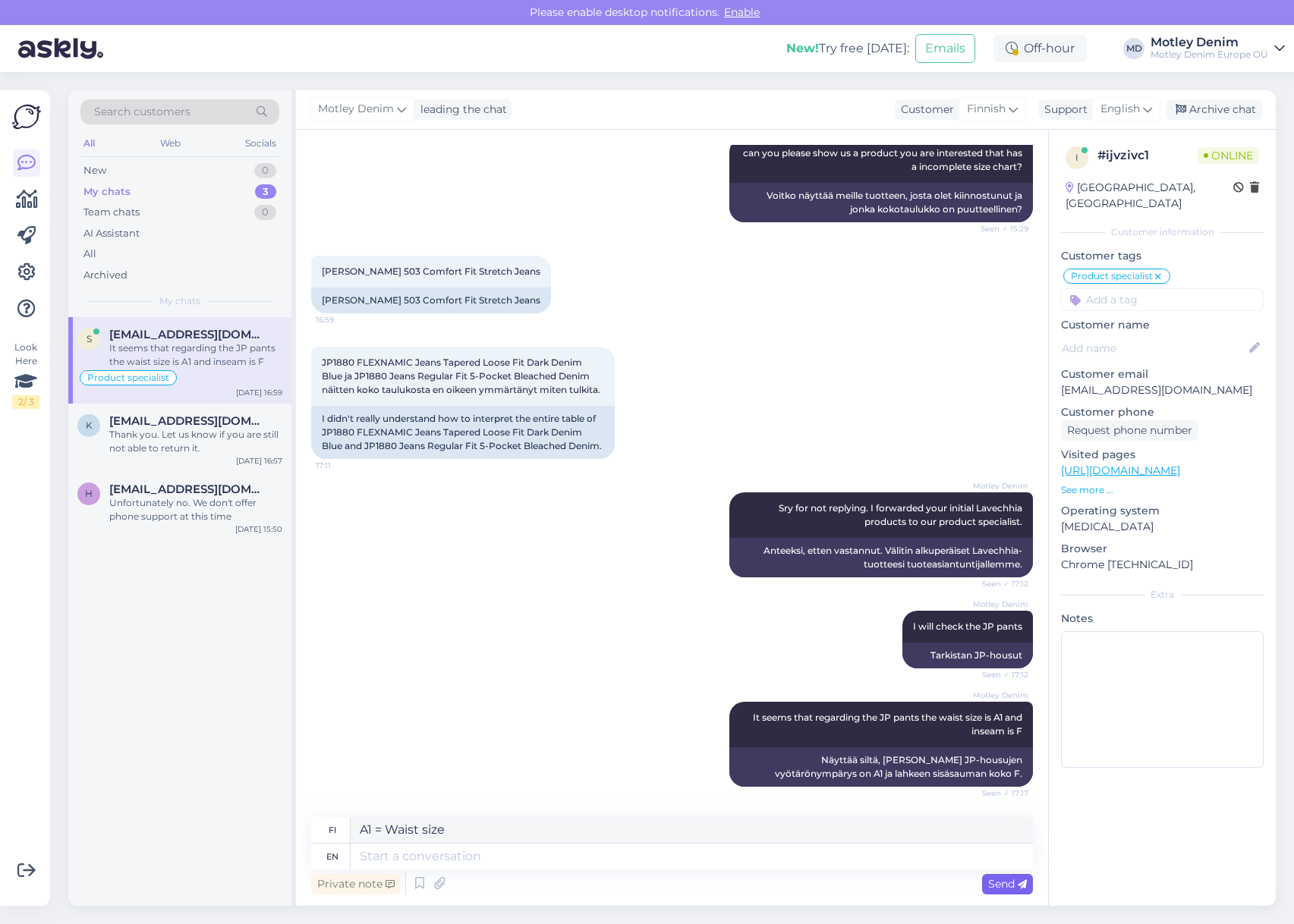
click at [1000, 882] on span "Send" at bounding box center [1007, 884] width 39 height 14
click at [999, 883] on span "Send" at bounding box center [1007, 884] width 39 height 14
click at [998, 889] on span "Send" at bounding box center [1007, 884] width 39 height 14
click at [1005, 883] on span "Send" at bounding box center [1007, 884] width 39 height 14
click at [1006, 887] on span "Send" at bounding box center [1007, 884] width 39 height 14
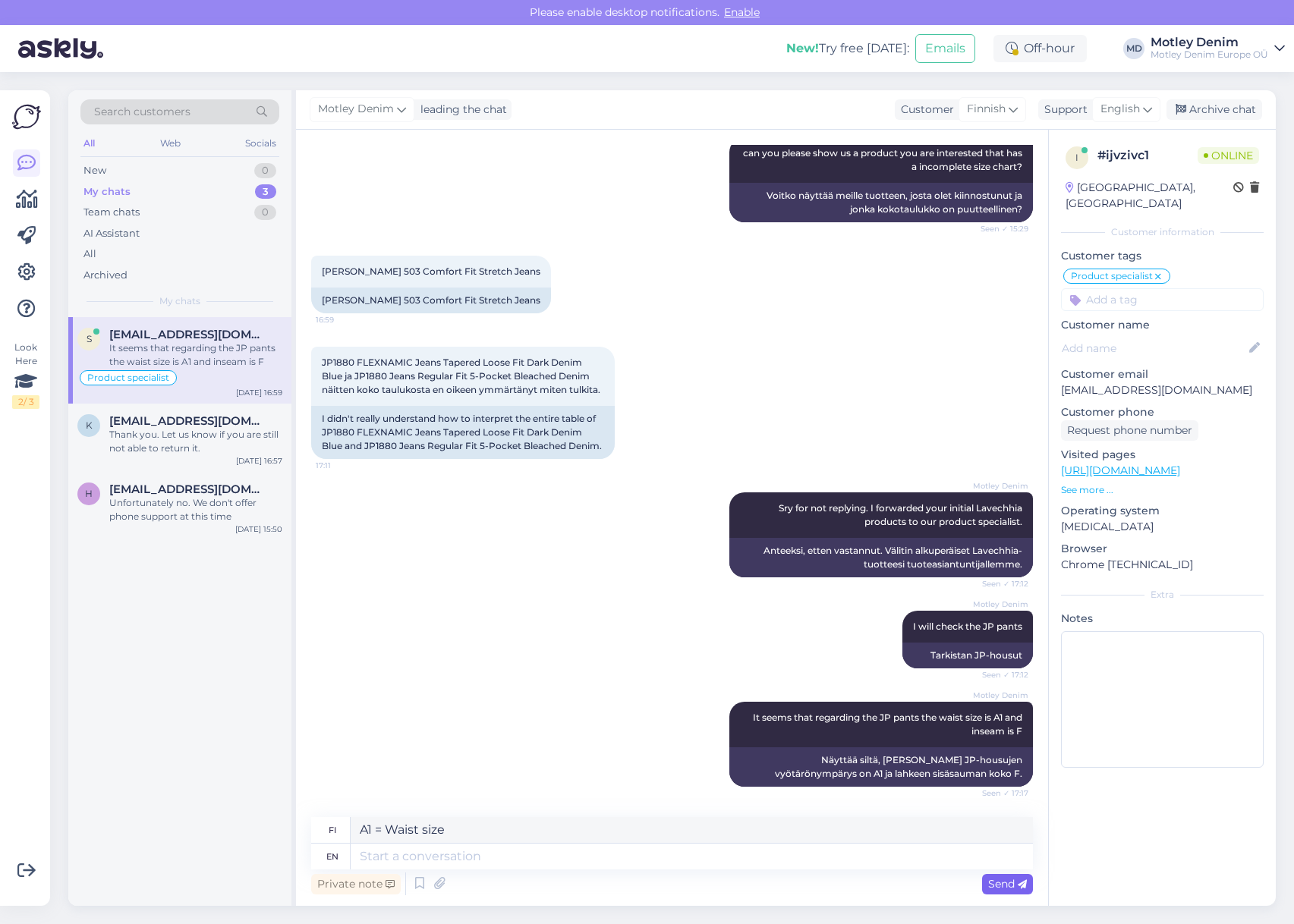
click at [1006, 887] on span "Send" at bounding box center [1007, 884] width 39 height 14
click at [570, 833] on textarea "A1 = Waist size" at bounding box center [692, 830] width 682 height 26
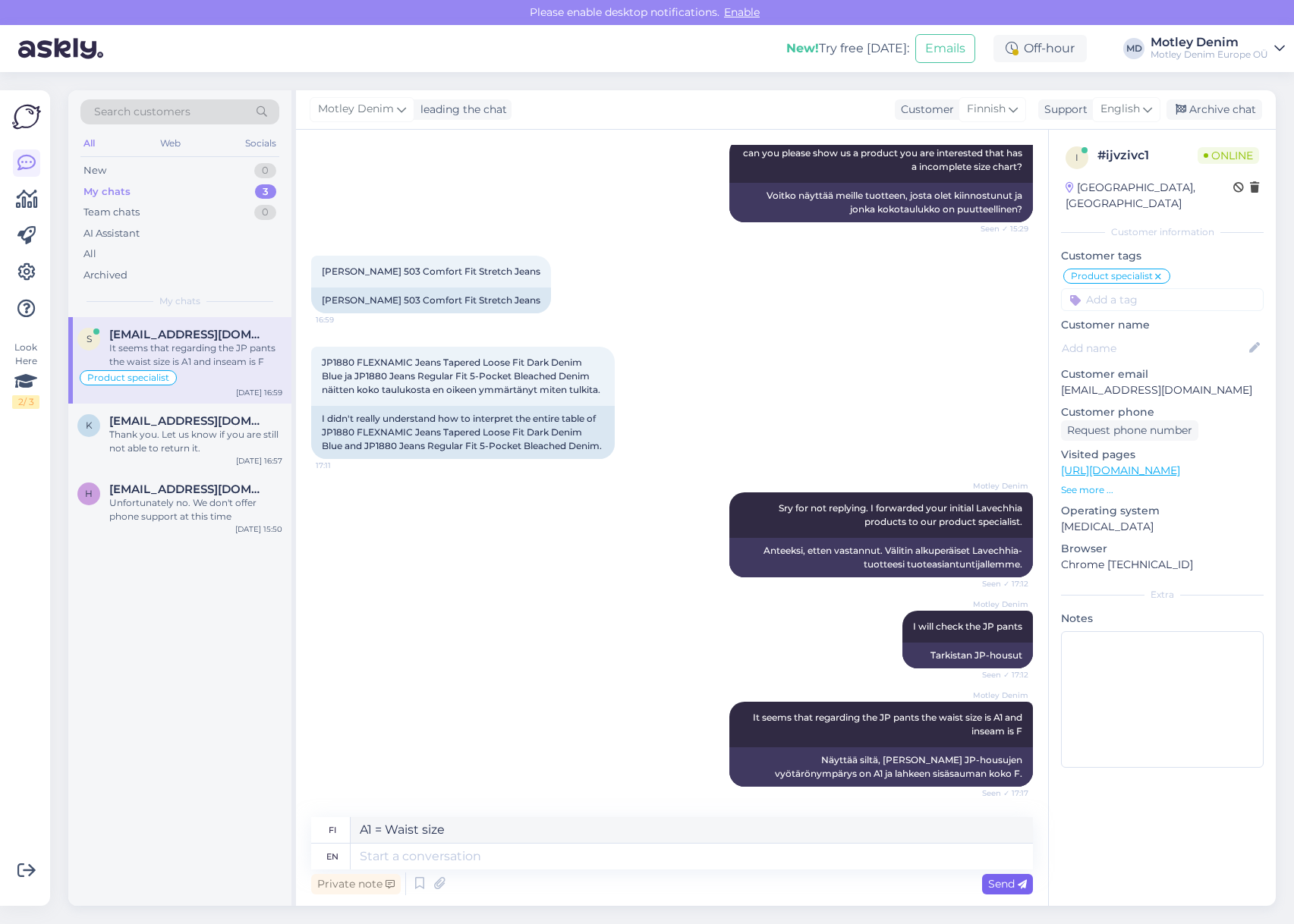
click at [1013, 880] on span "Send" at bounding box center [1007, 884] width 39 height 14
click at [481, 821] on textarea "A1 = Waist size" at bounding box center [692, 830] width 682 height 26
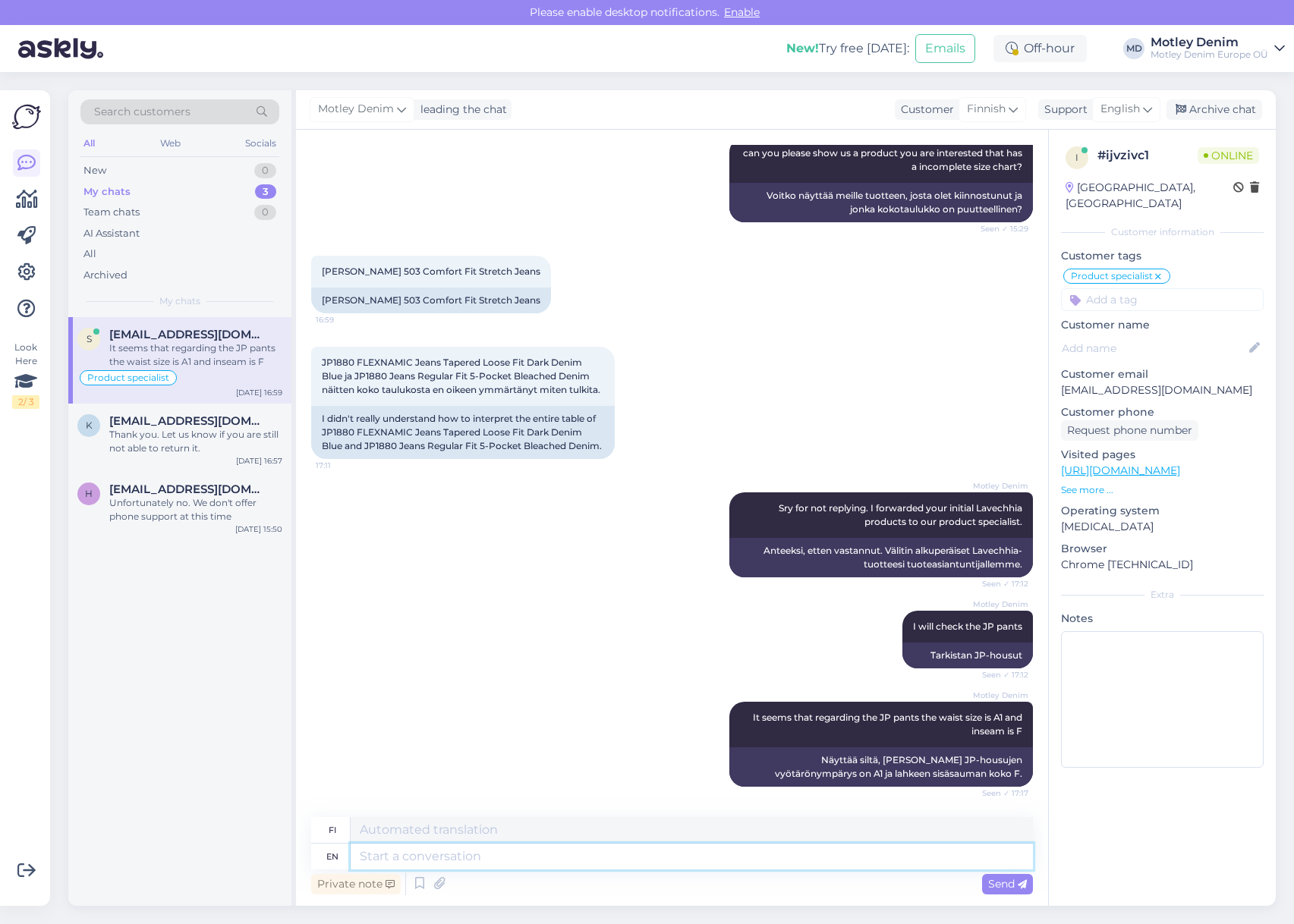
click at [554, 859] on textarea at bounding box center [692, 857] width 682 height 26
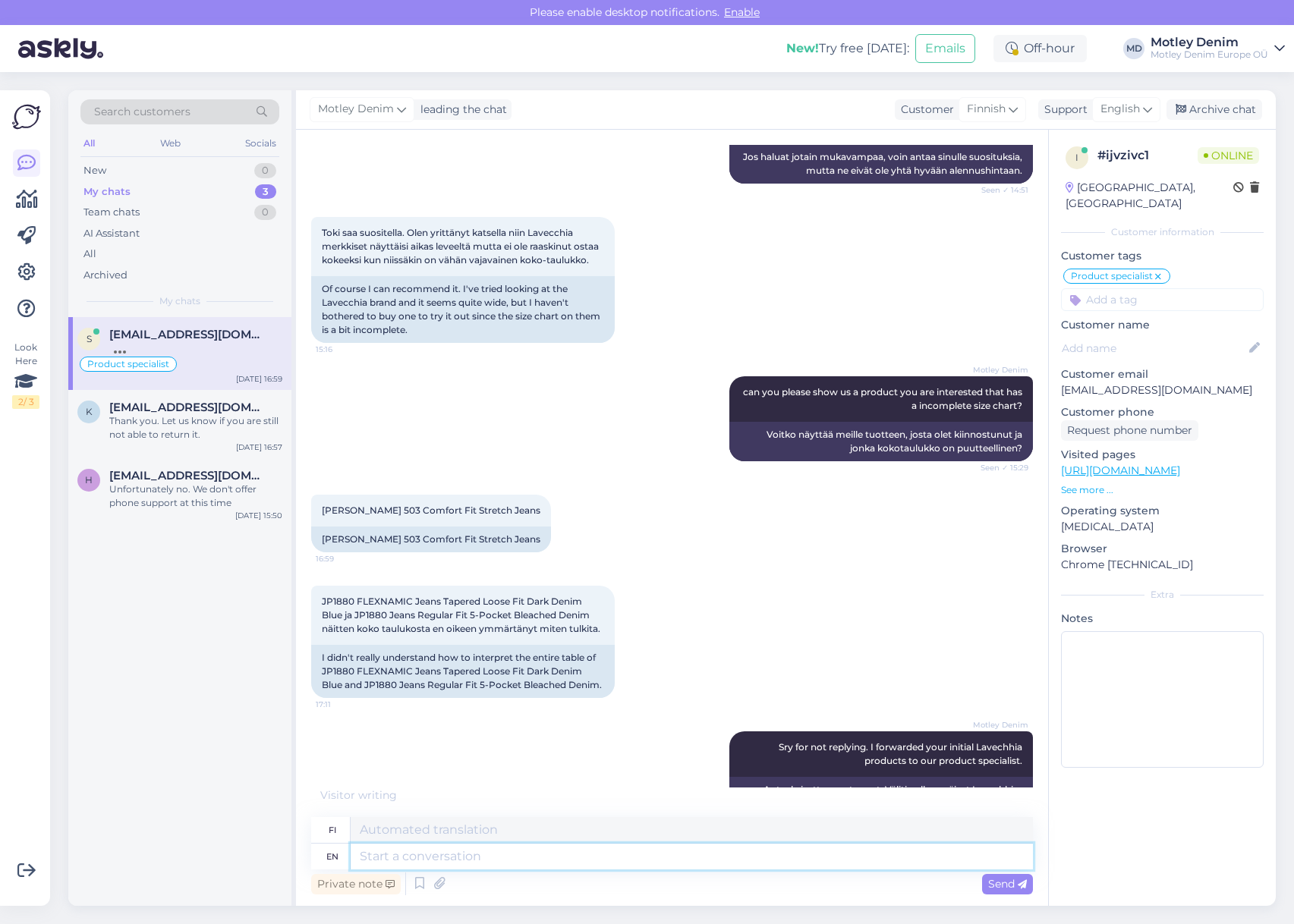
scroll to position [2156, 0]
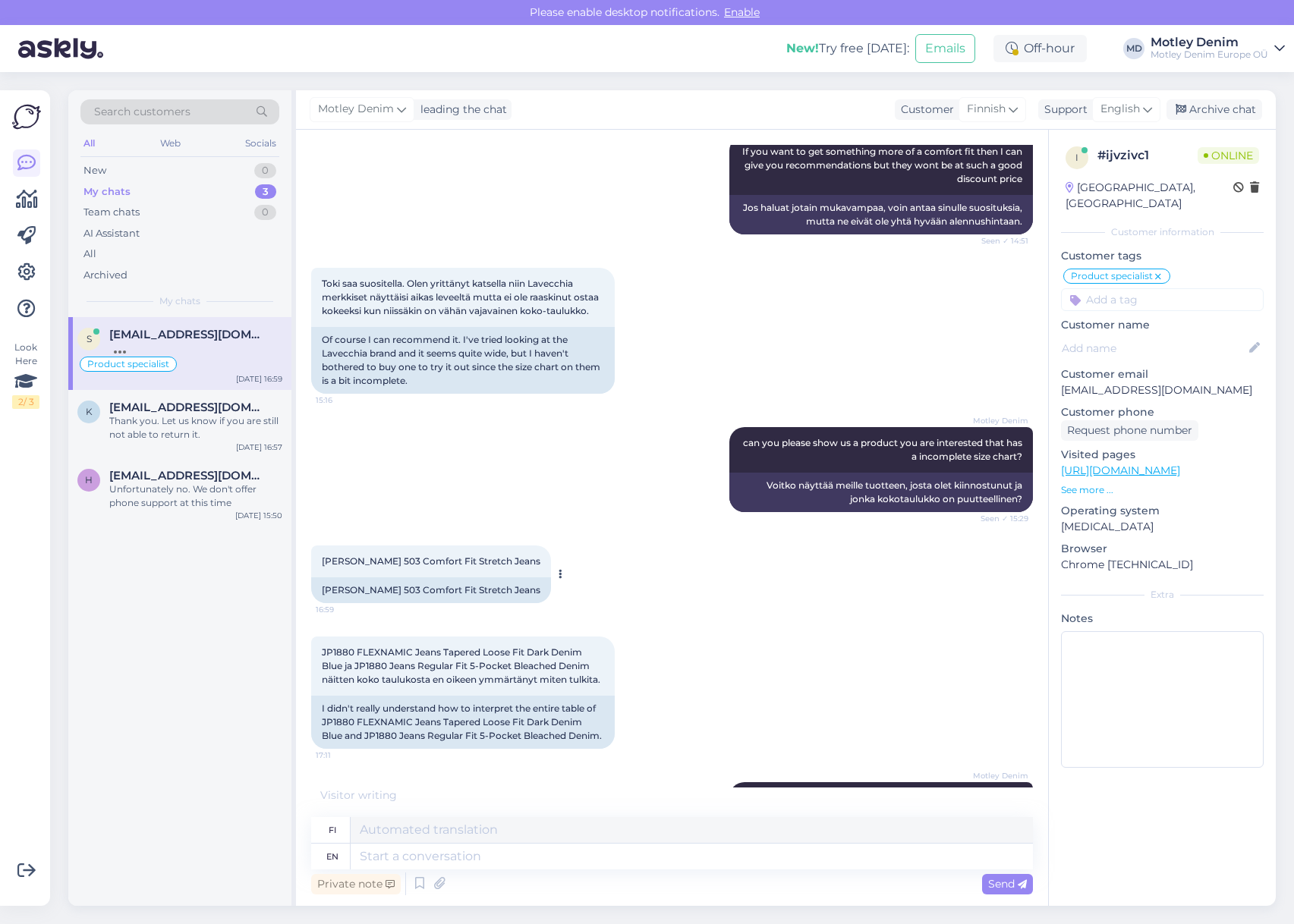
click at [347, 585] on div "[PERSON_NAME] 503 Comfort Fit Stretch Jeans" at bounding box center [431, 591] width 240 height 26
drag, startPoint x: 347, startPoint y: 585, endPoint x: 485, endPoint y: 589, distance: 138.1
click at [484, 589] on div "[PERSON_NAME] 503 Comfort Fit Stretch Jeans" at bounding box center [431, 591] width 240 height 26
copy div "[PERSON_NAME] 503 Comfort Fit Stretch Jeans"
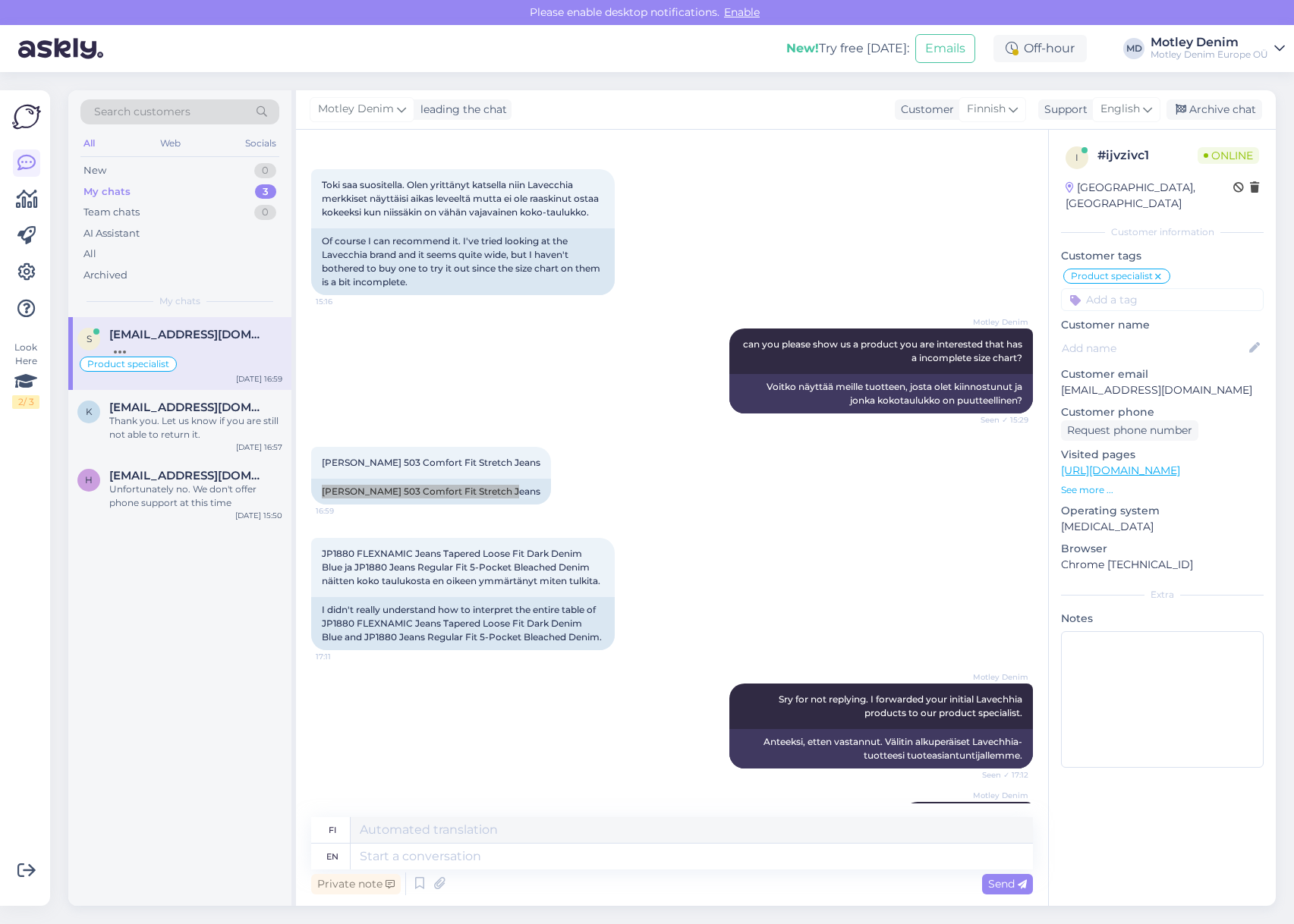
scroll to position [2460, 0]
